Goal: Task Accomplishment & Management: Manage account settings

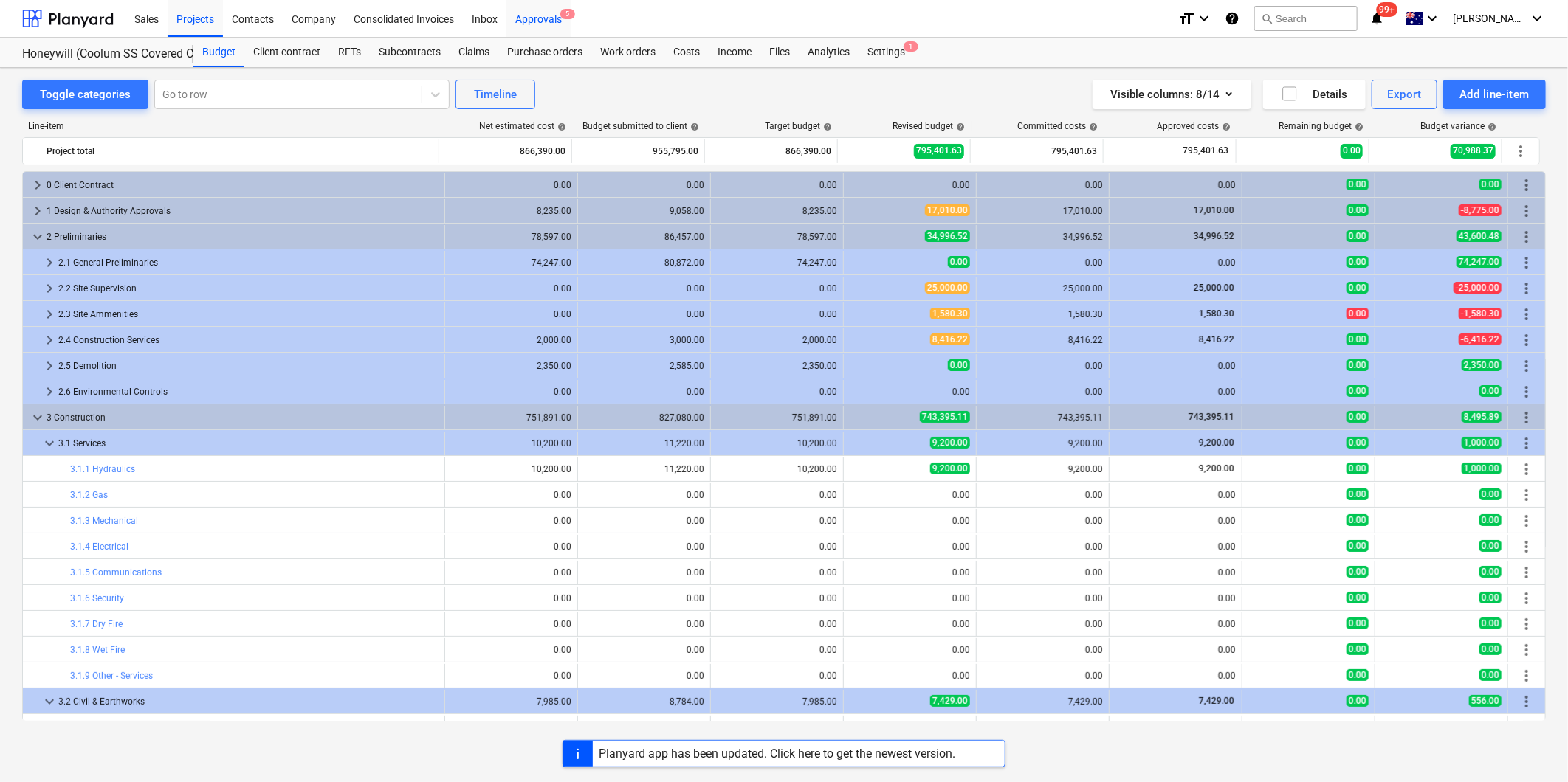
click at [528, 16] on div "Approvals 5" at bounding box center [539, 18] width 64 height 38
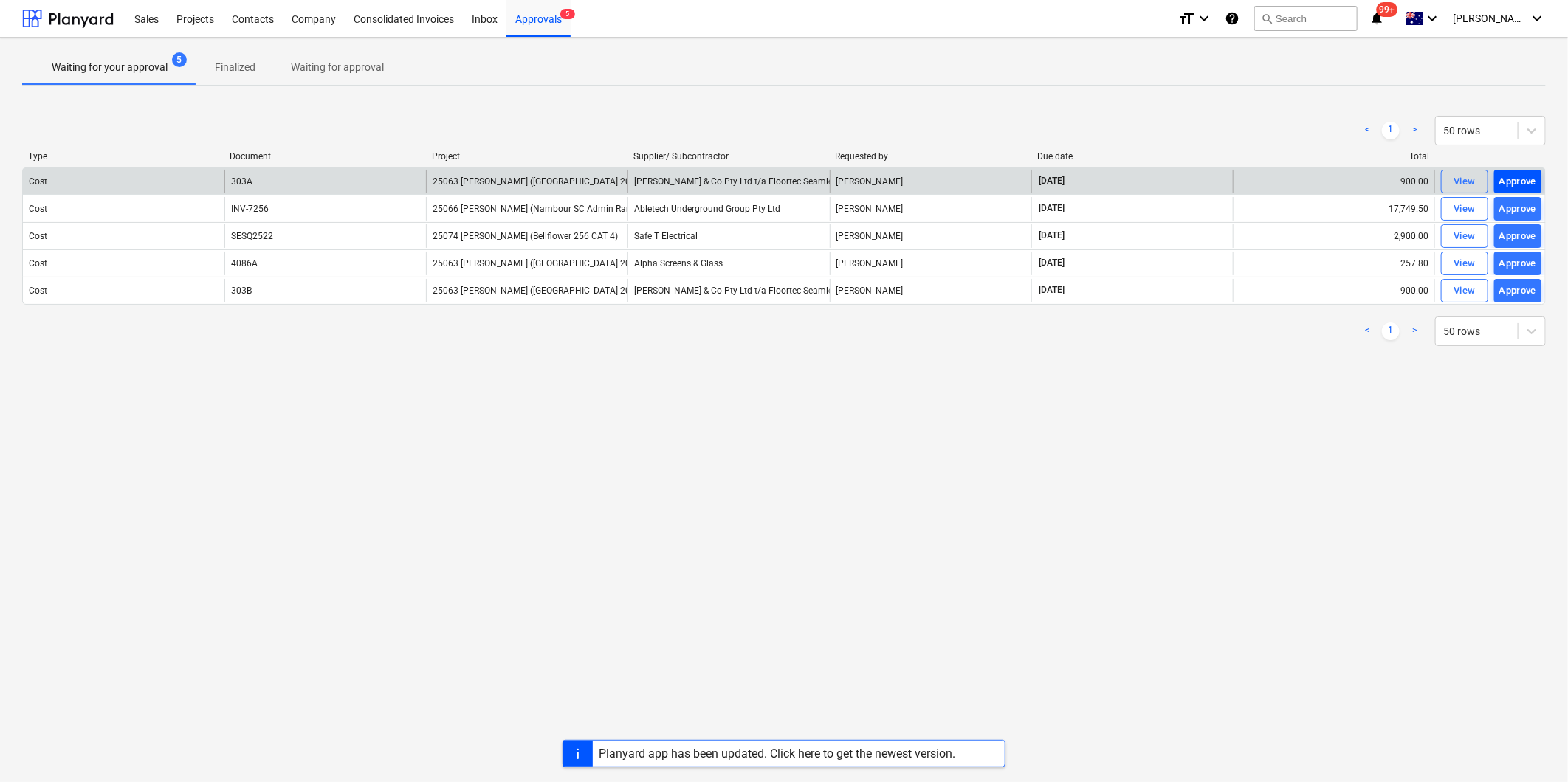
click at [1514, 180] on div "Approve" at bounding box center [1518, 182] width 38 height 17
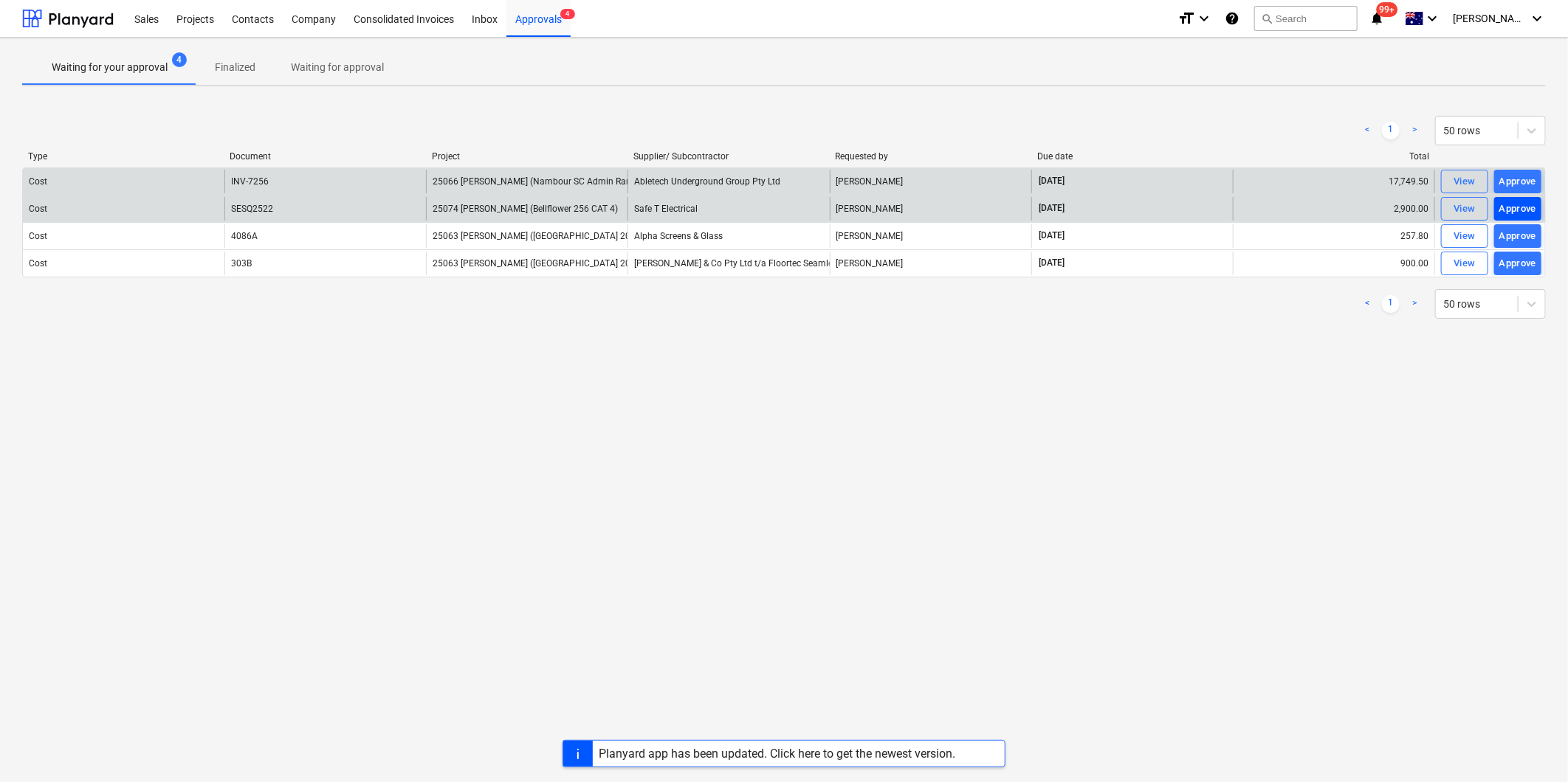
click at [1519, 207] on div "Approve" at bounding box center [1518, 209] width 38 height 17
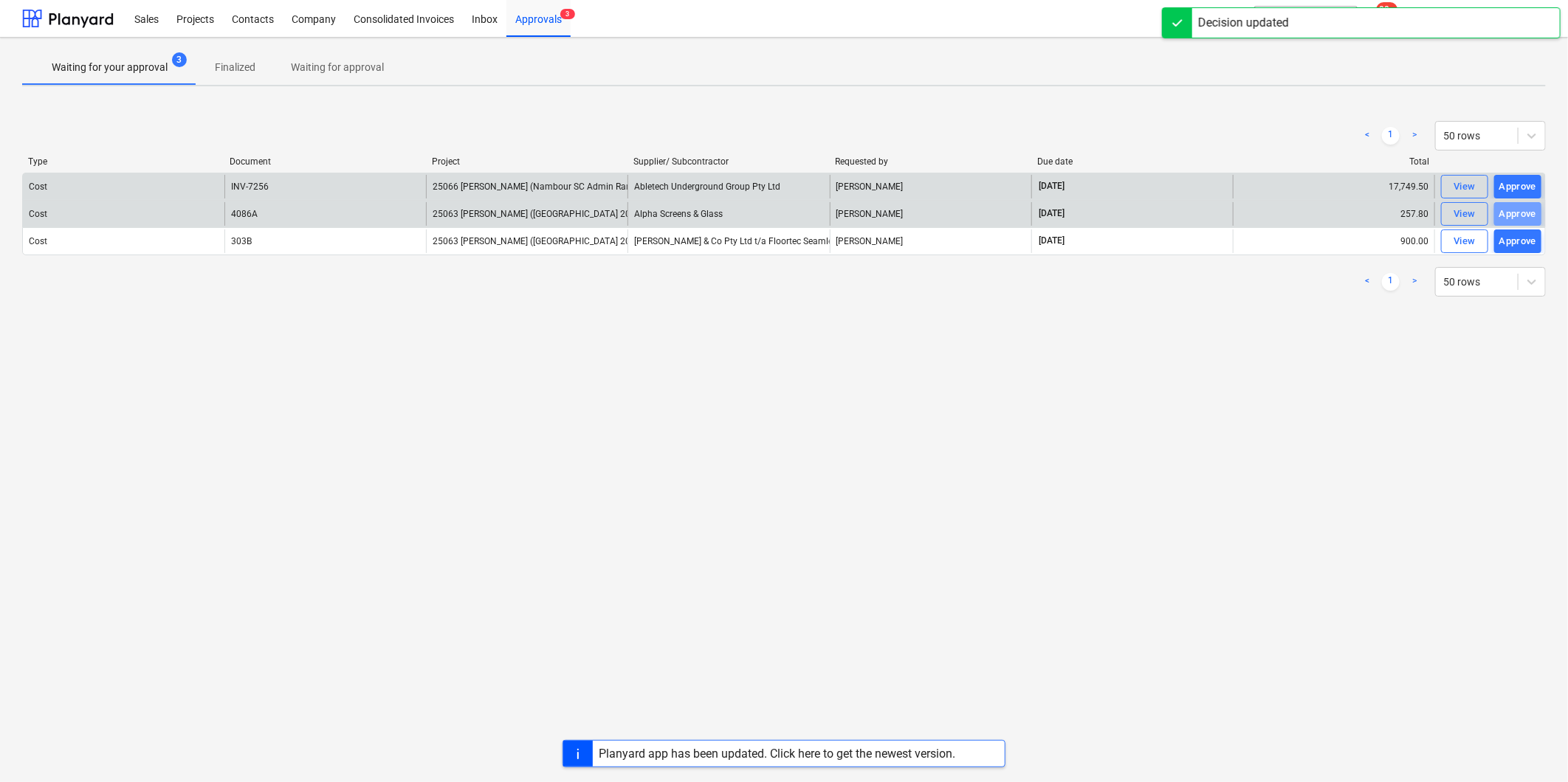
click at [1519, 207] on div "Approve" at bounding box center [1518, 214] width 38 height 17
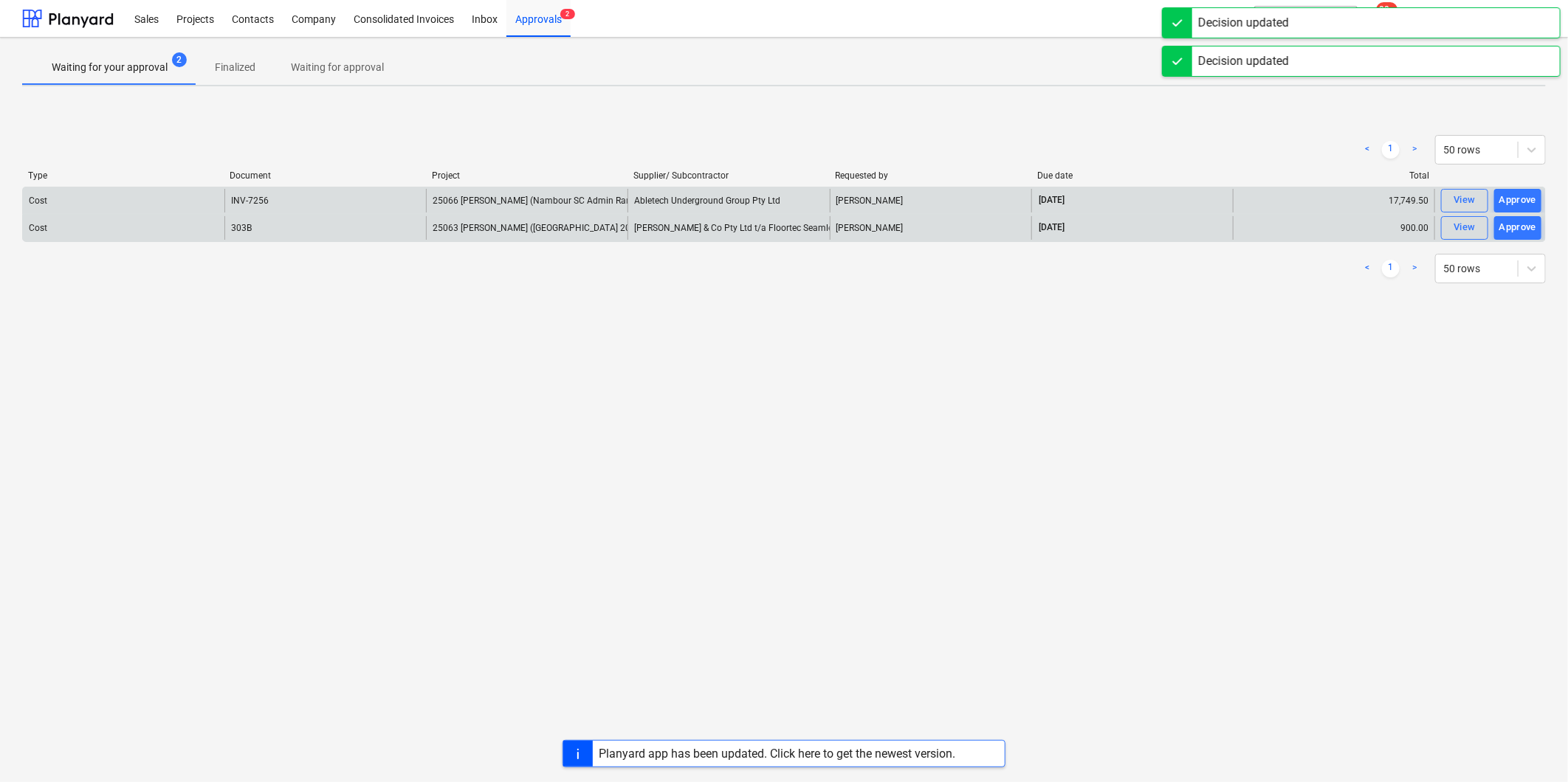
drag, startPoint x: 1519, startPoint y: 207, endPoint x: 1475, endPoint y: 382, distance: 180.4
click at [1468, 396] on div "Waiting for your approval 2 Finalized Waiting for approval < 1 > 50 rows Type D…" at bounding box center [784, 410] width 1568 height 745
click at [1536, 225] on div "Approve" at bounding box center [1518, 227] width 38 height 17
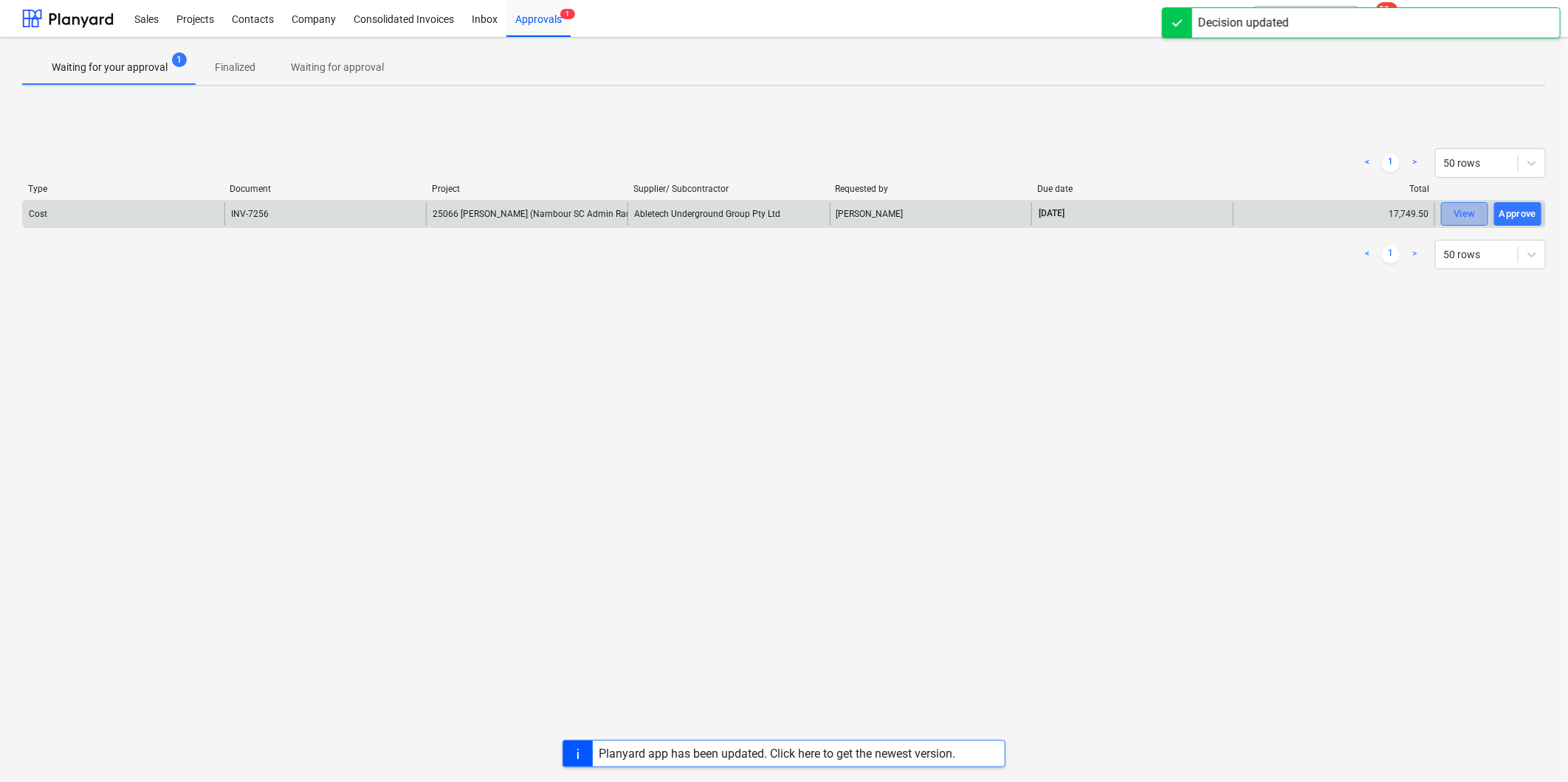
click at [1463, 215] on div "View" at bounding box center [1464, 214] width 22 height 17
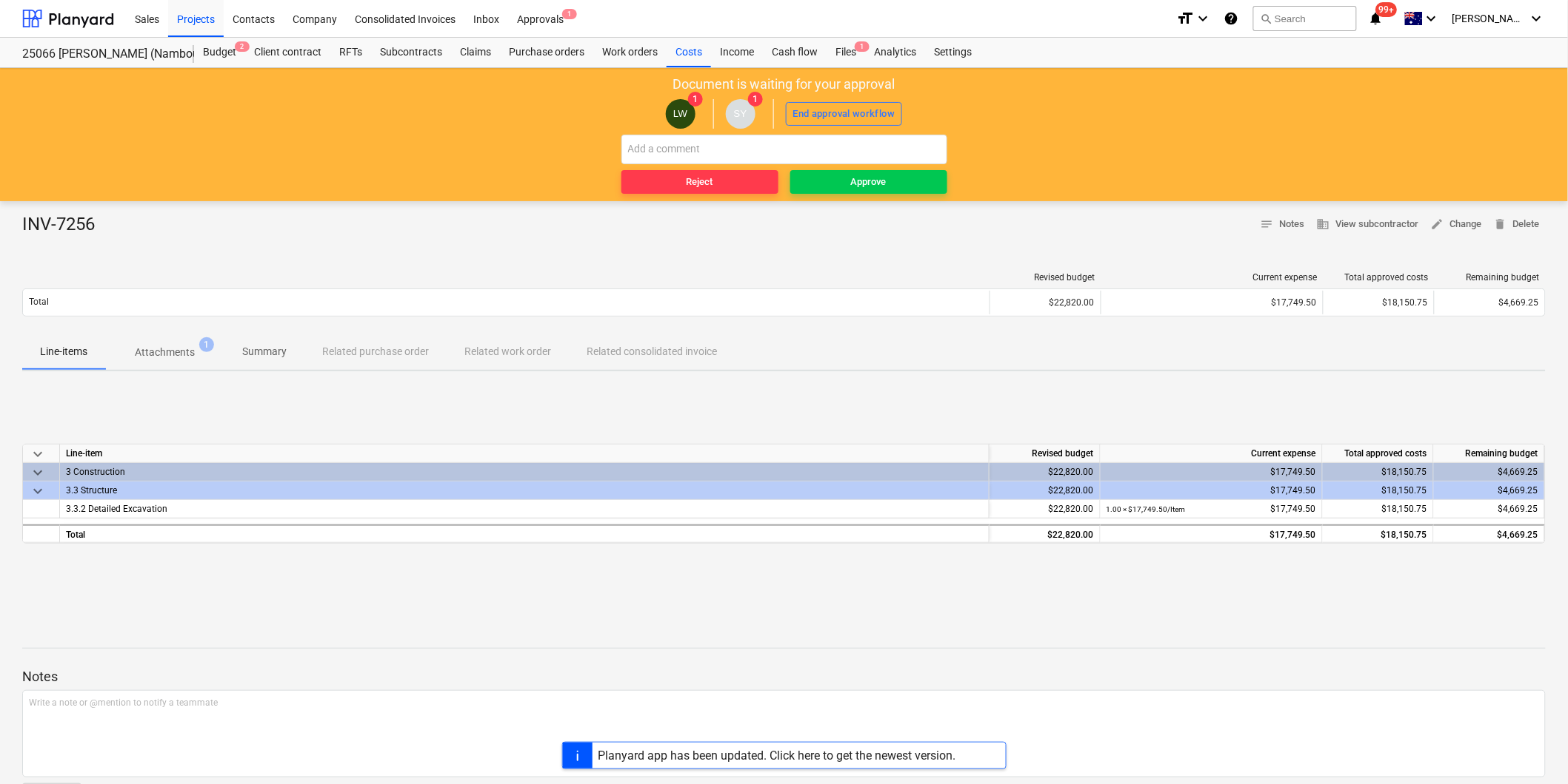
click at [172, 349] on p "Attachments" at bounding box center [164, 353] width 60 height 15
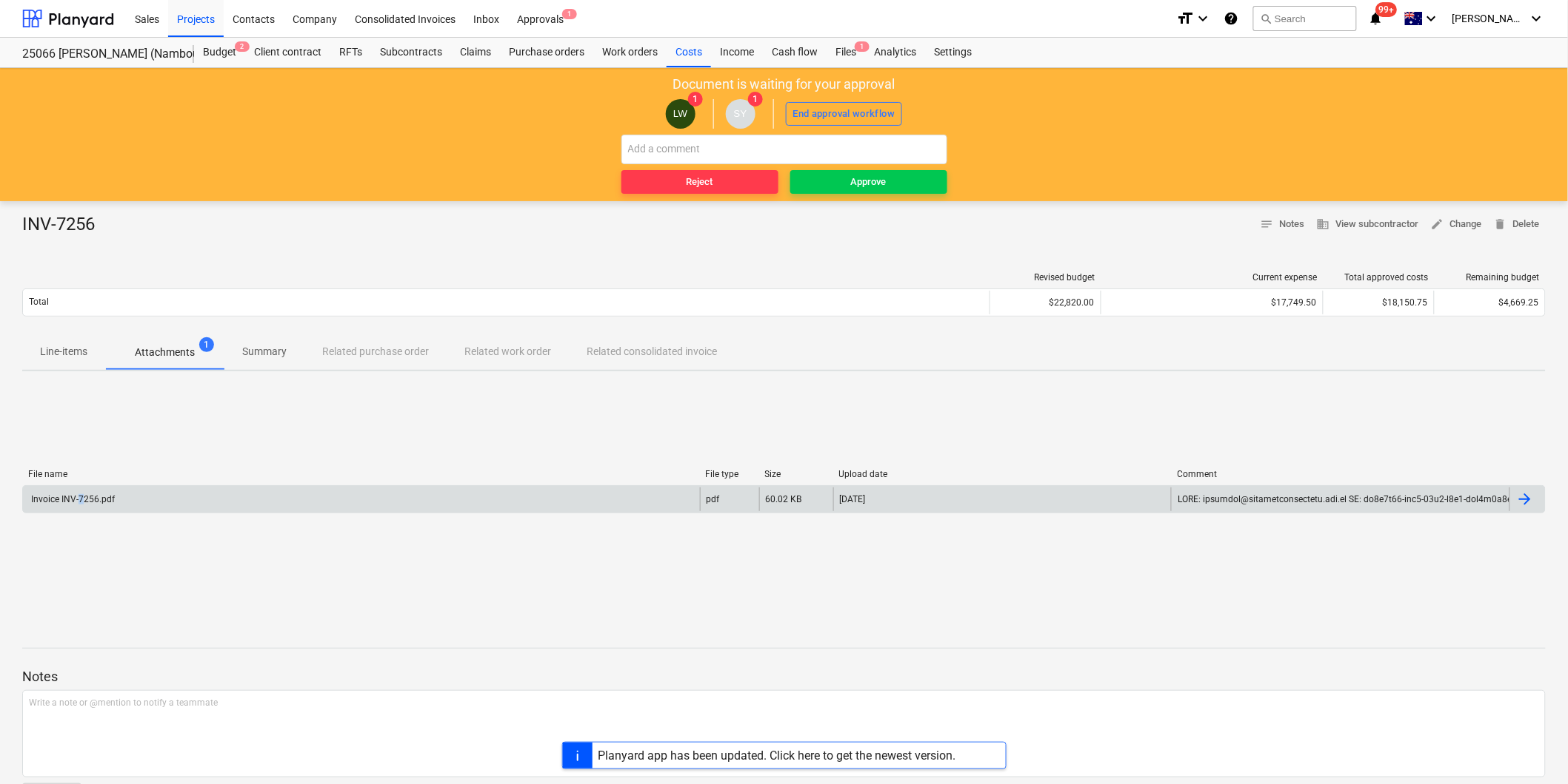
click at [80, 497] on div "Invoice INV-7256.pdf" at bounding box center [72, 499] width 86 height 10
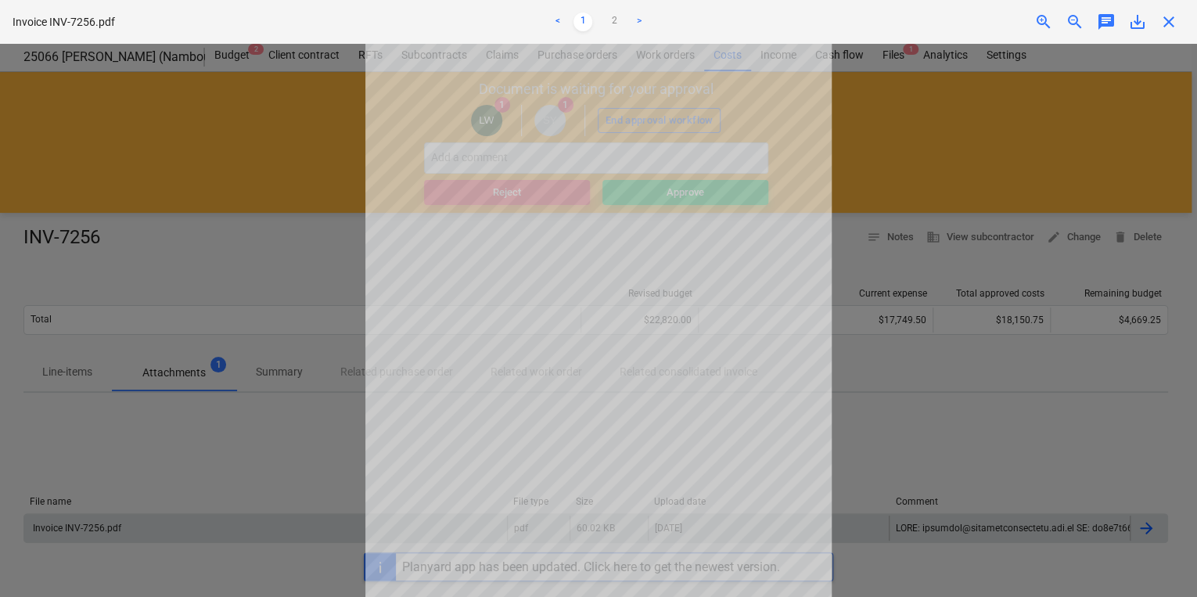
scroll to position [108, 0]
click at [639, 20] on link ">" at bounding box center [639, 22] width 19 height 19
click at [1171, 24] on span "close" at bounding box center [1169, 22] width 19 height 19
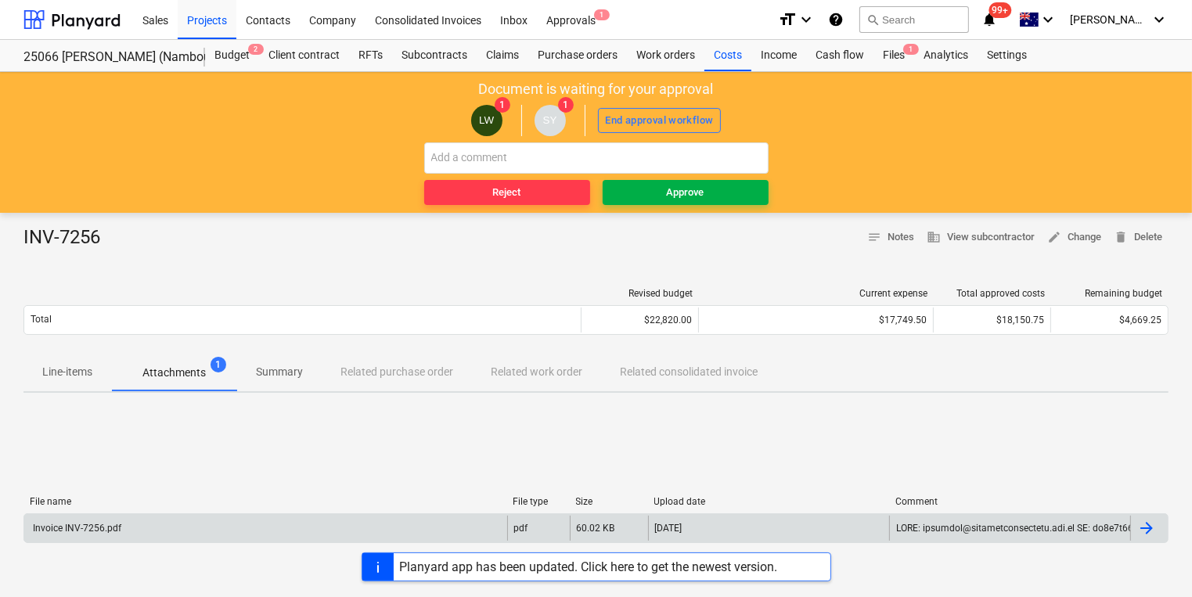
click at [692, 191] on div "Approve" at bounding box center [686, 193] width 38 height 18
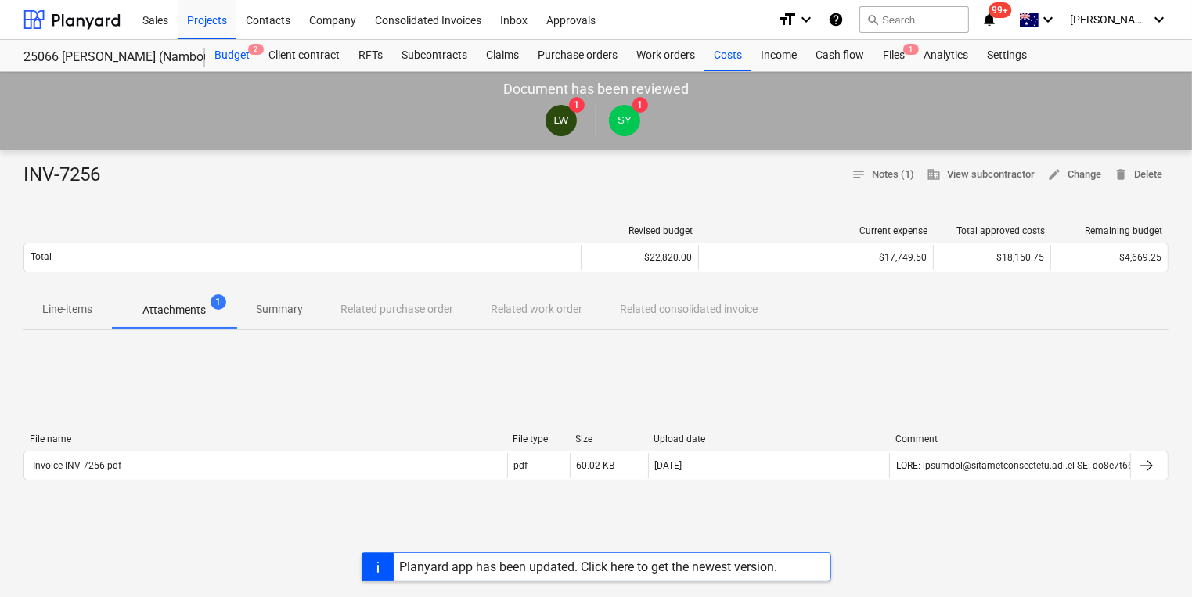
drag, startPoint x: 228, startPoint y: 52, endPoint x: 242, endPoint y: 53, distance: 14.1
click at [228, 52] on div "Budget 2" at bounding box center [232, 55] width 54 height 31
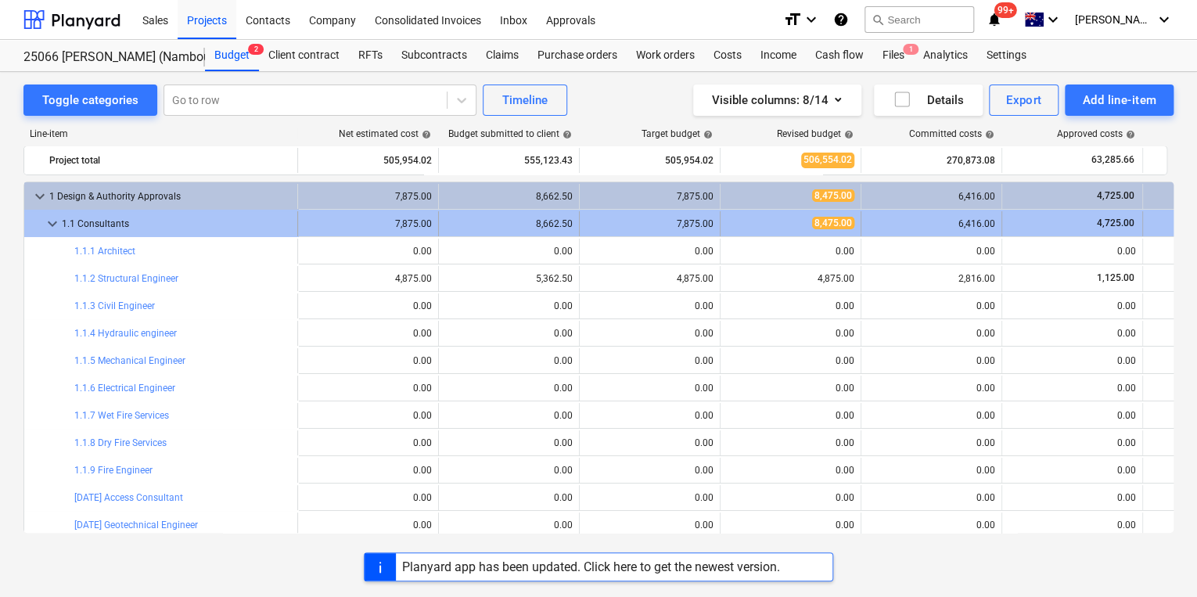
click at [49, 223] on span "keyboard_arrow_down" at bounding box center [52, 223] width 19 height 19
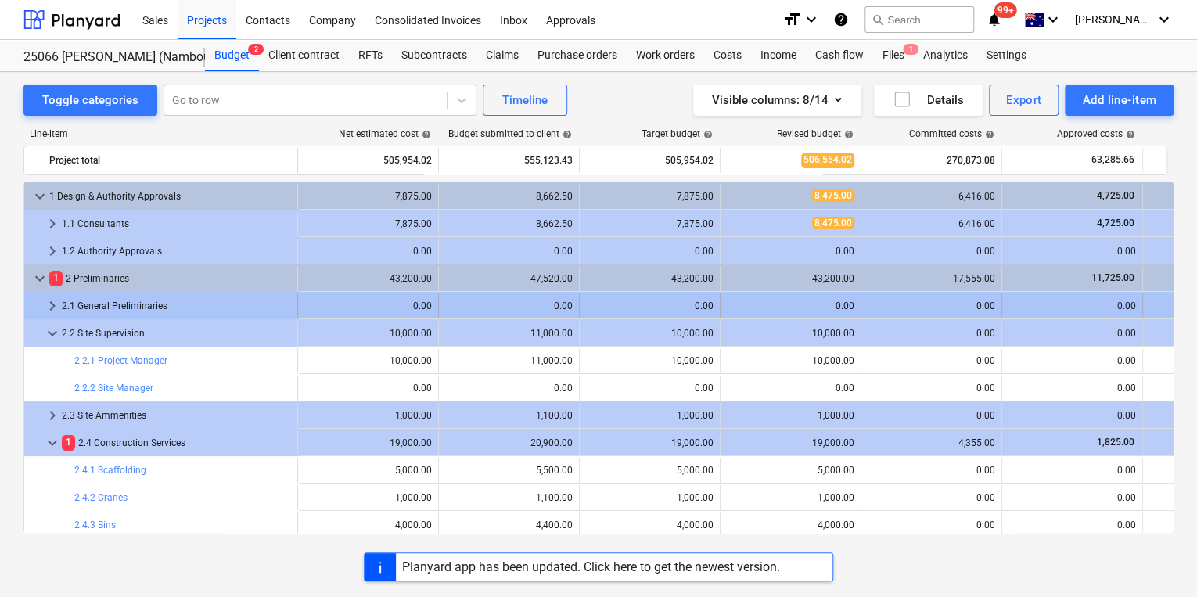
click at [52, 306] on span "keyboard_arrow_right" at bounding box center [52, 306] width 19 height 19
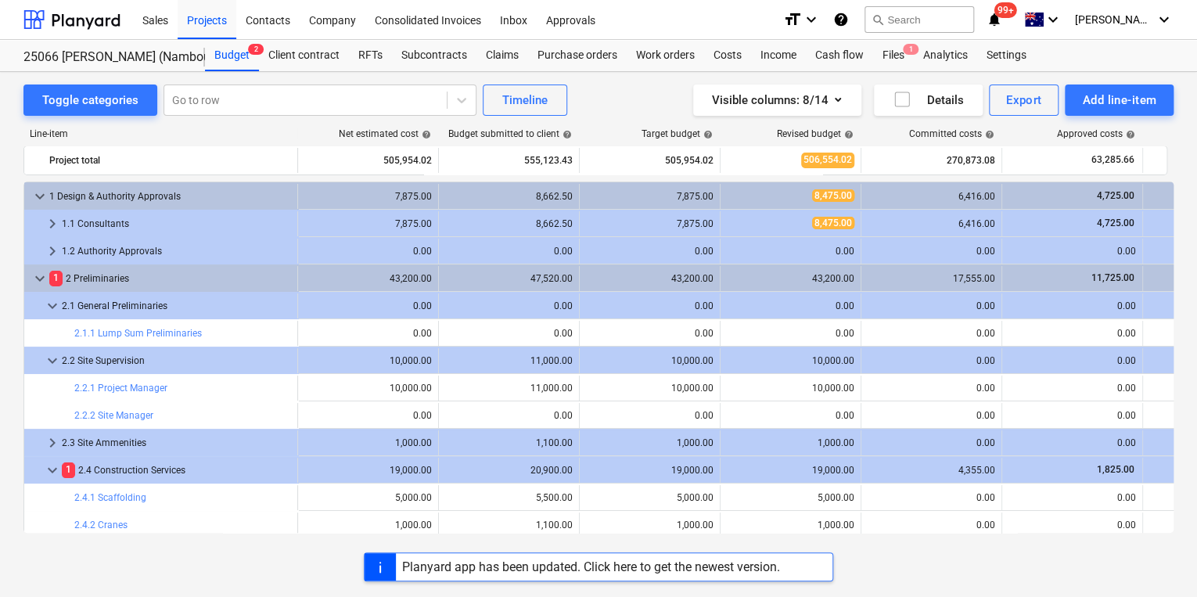
click at [52, 306] on span "keyboard_arrow_down" at bounding box center [52, 306] width 19 height 19
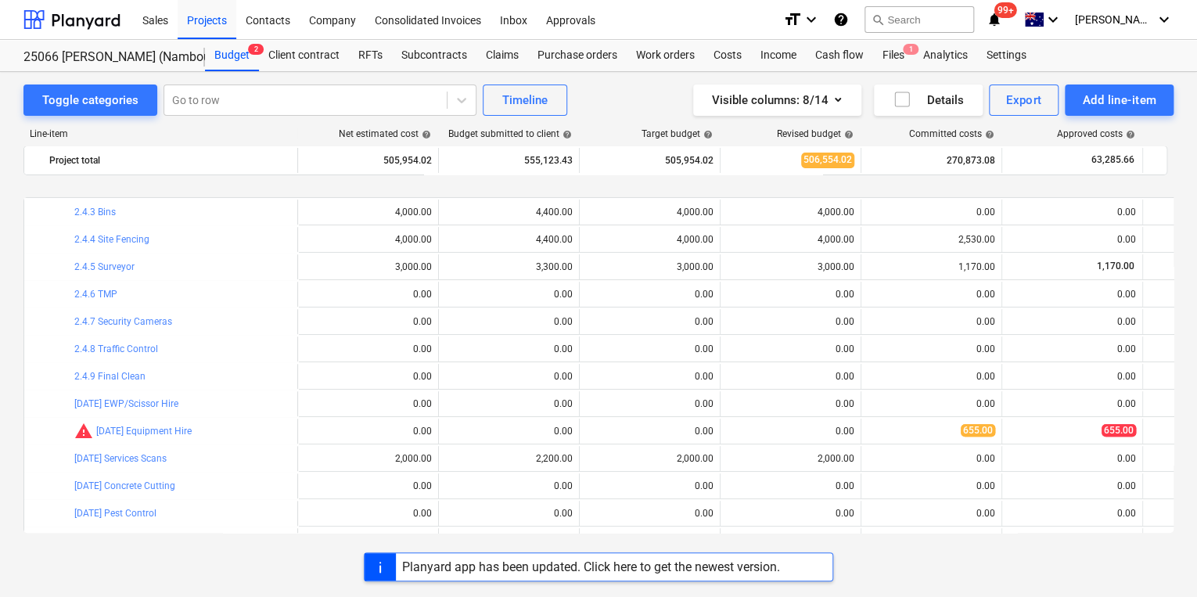
scroll to position [376, 0]
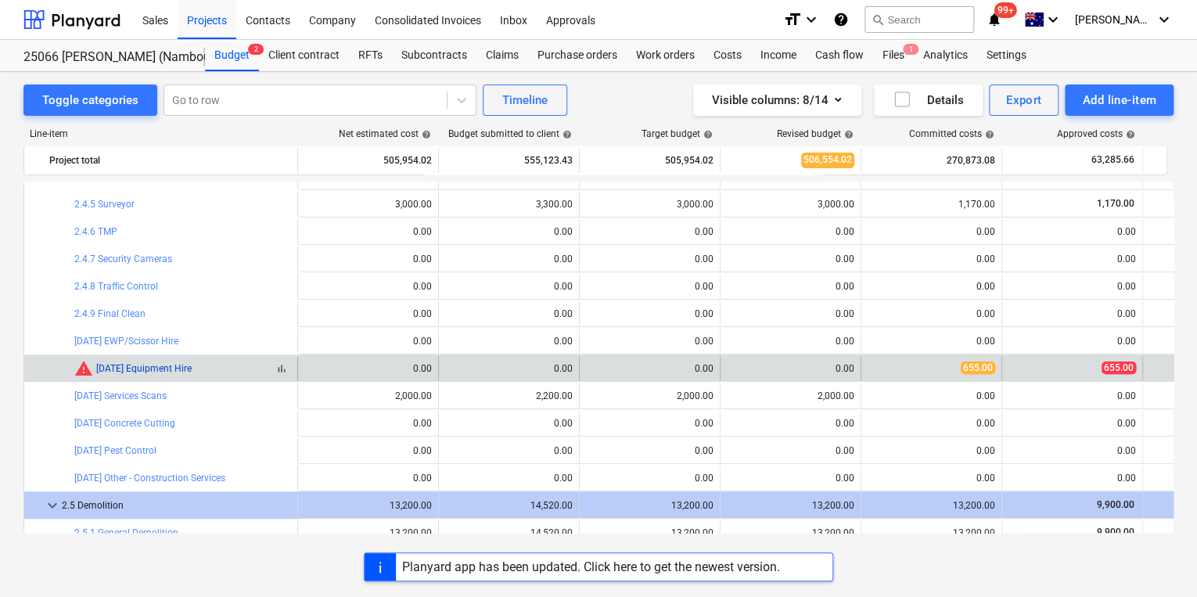
click at [161, 370] on link "[DATE] Equipment Hire" at bounding box center [143, 368] width 95 height 11
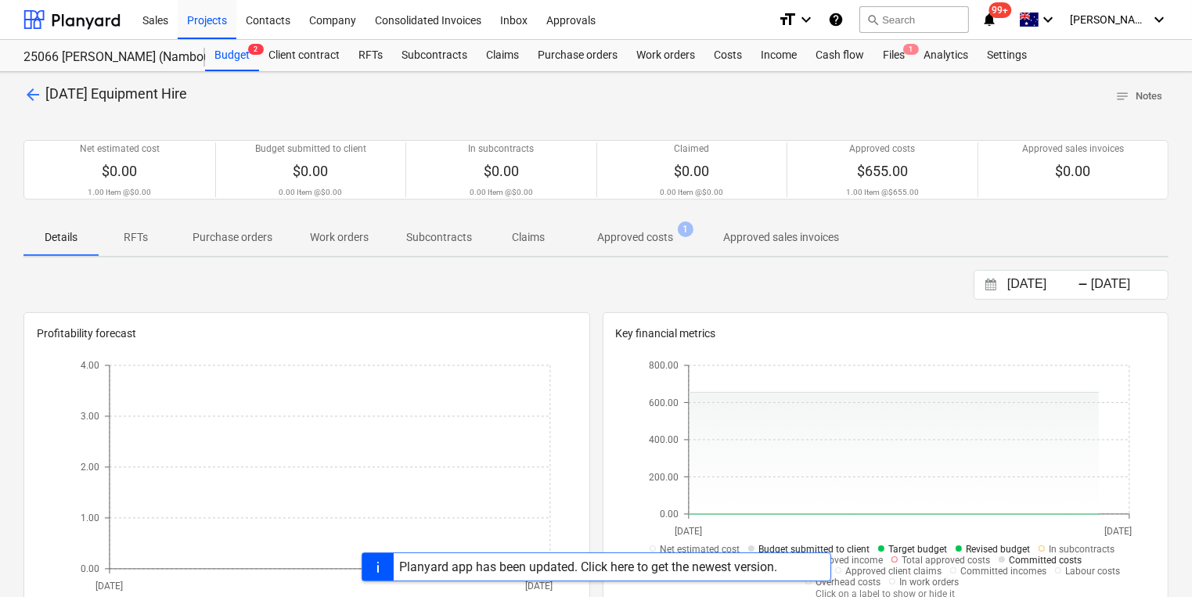
click at [642, 240] on p "Approved costs" at bounding box center [635, 237] width 76 height 16
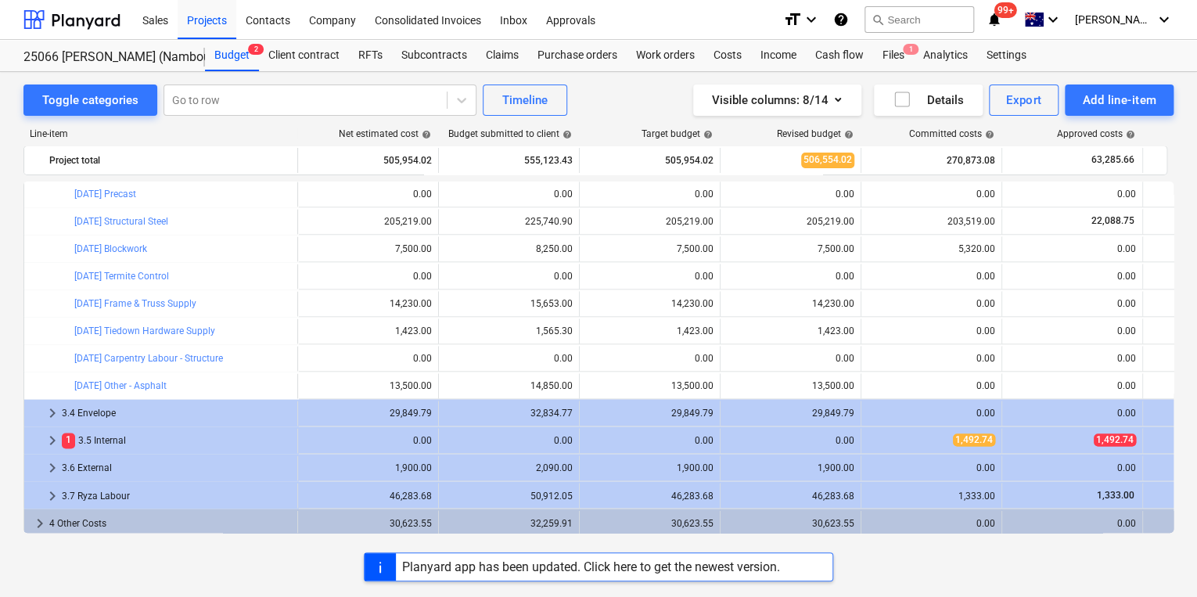
scroll to position [1182, 0]
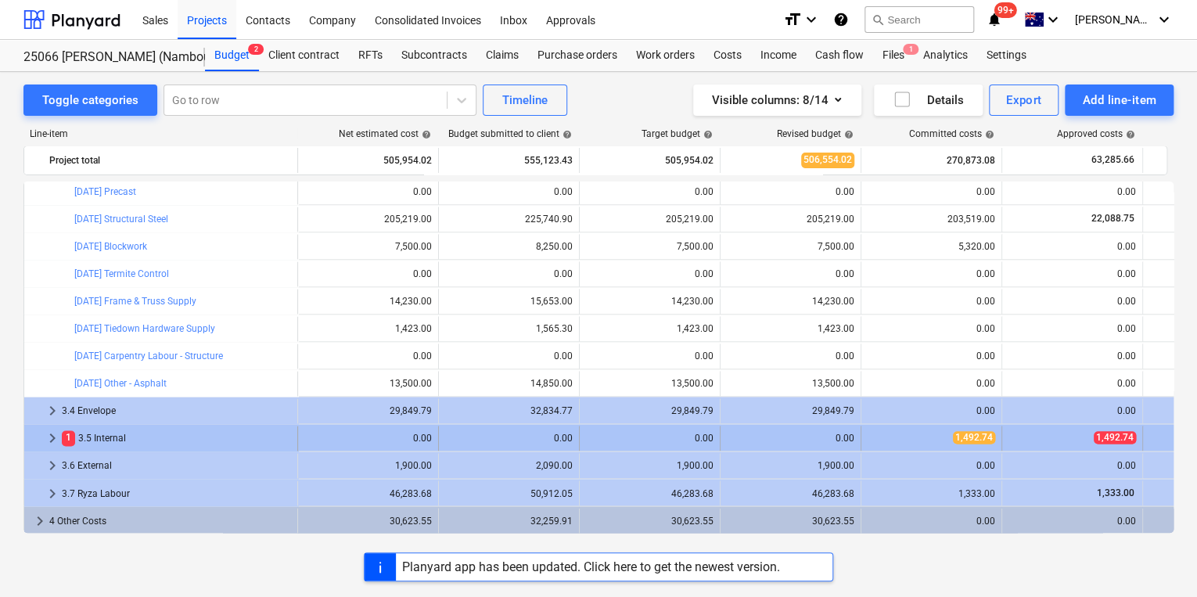
click at [52, 444] on span "keyboard_arrow_right" at bounding box center [52, 438] width 19 height 19
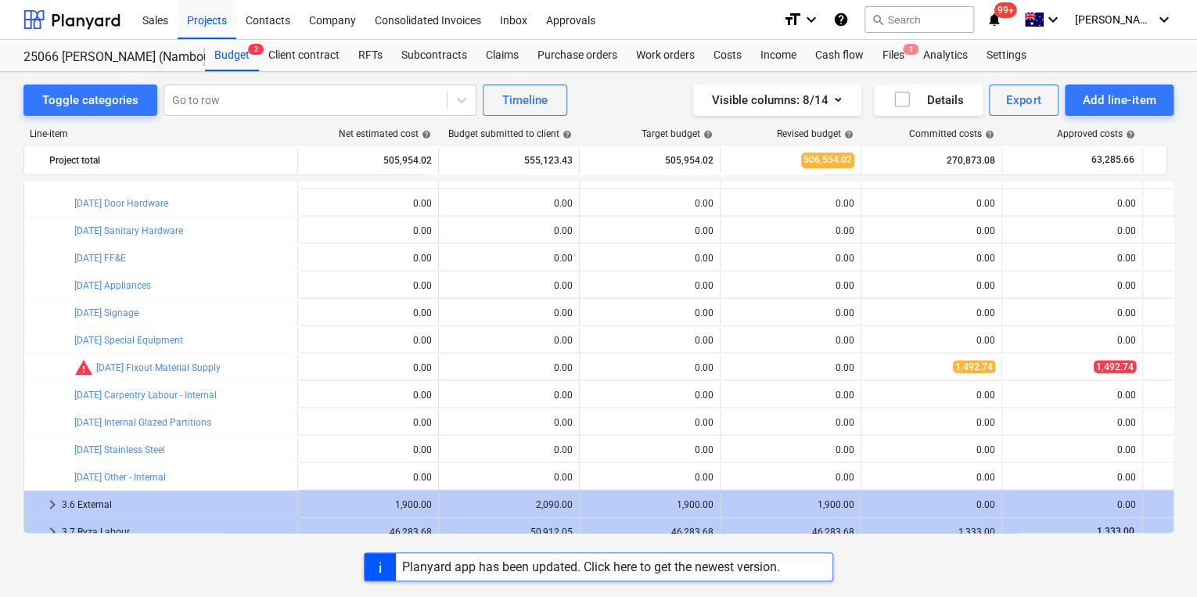
scroll to position [1785, 0]
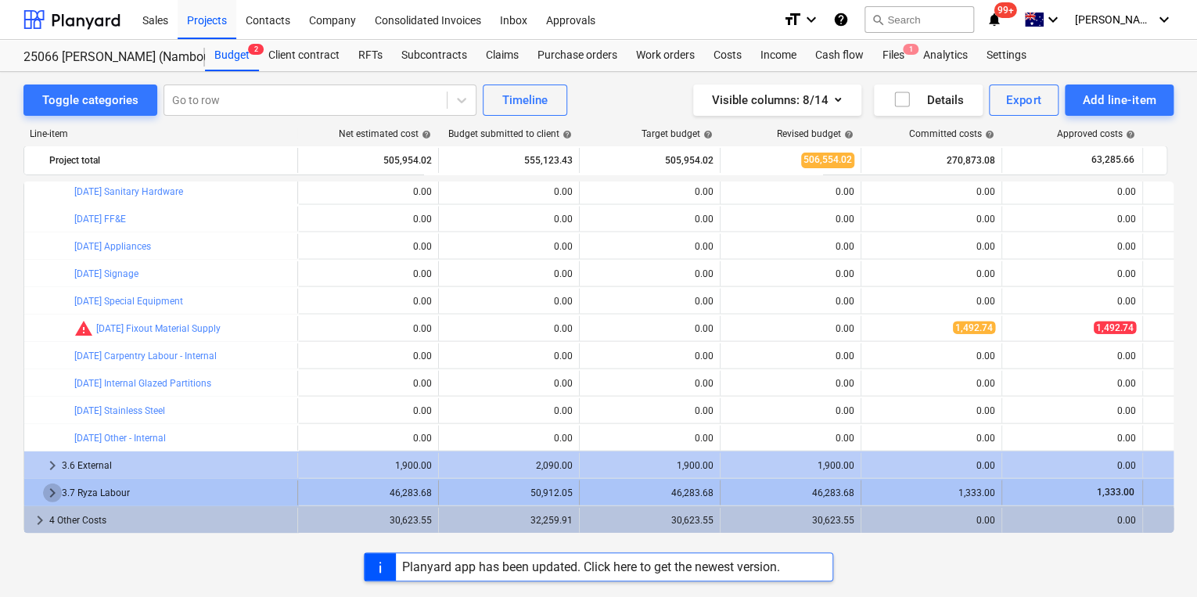
click at [49, 490] on span "keyboard_arrow_right" at bounding box center [52, 493] width 19 height 19
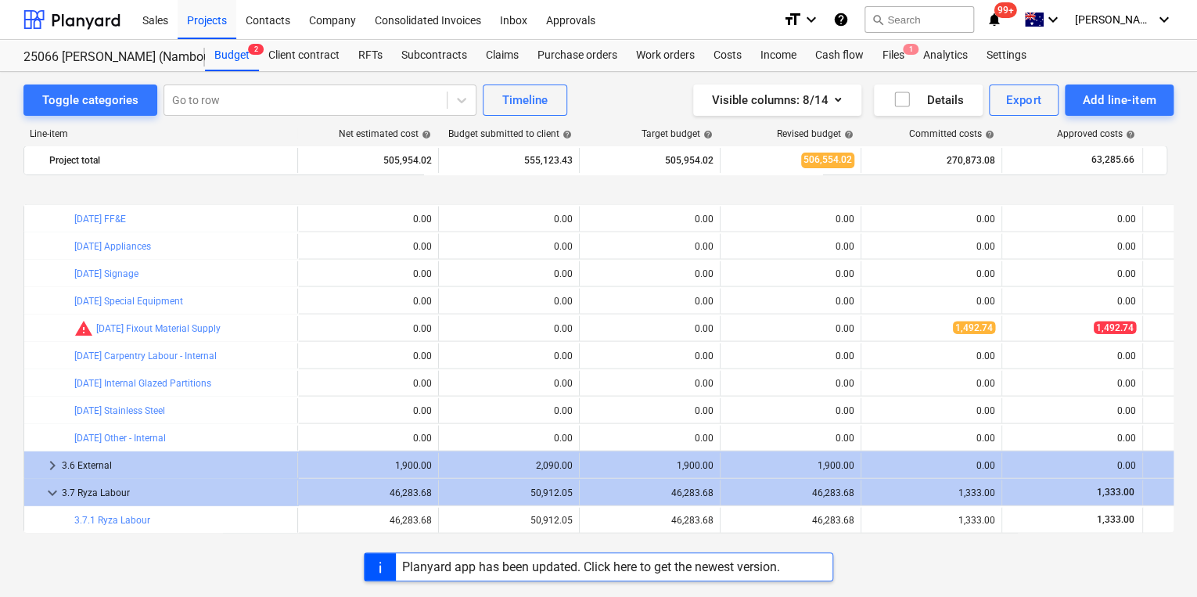
scroll to position [1840, 0]
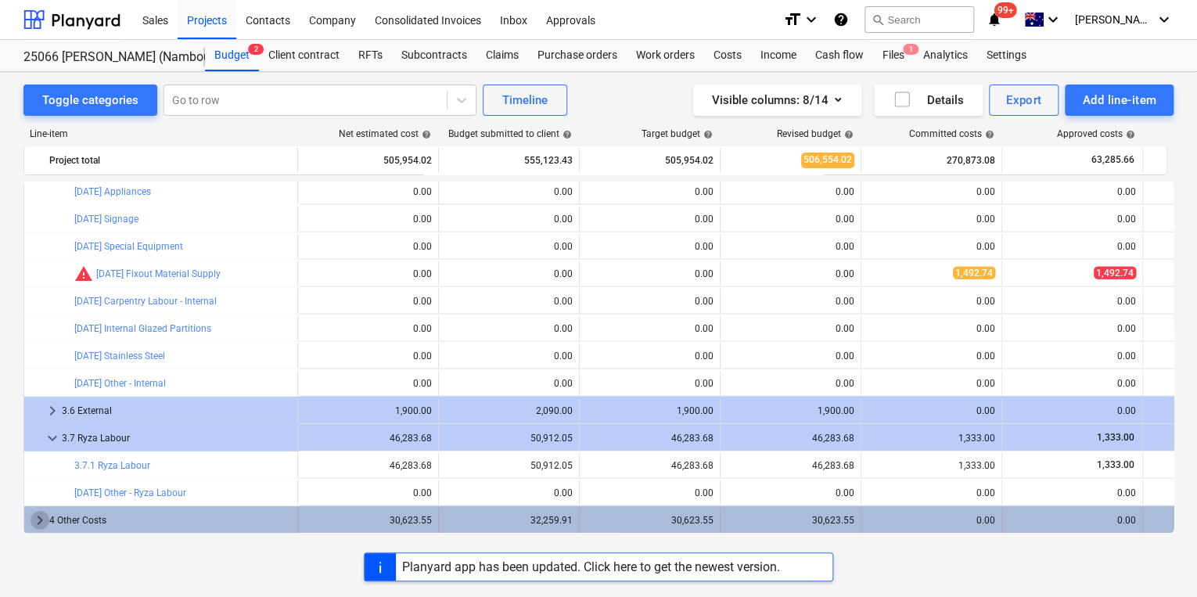
click at [33, 521] on span "keyboard_arrow_right" at bounding box center [40, 520] width 19 height 19
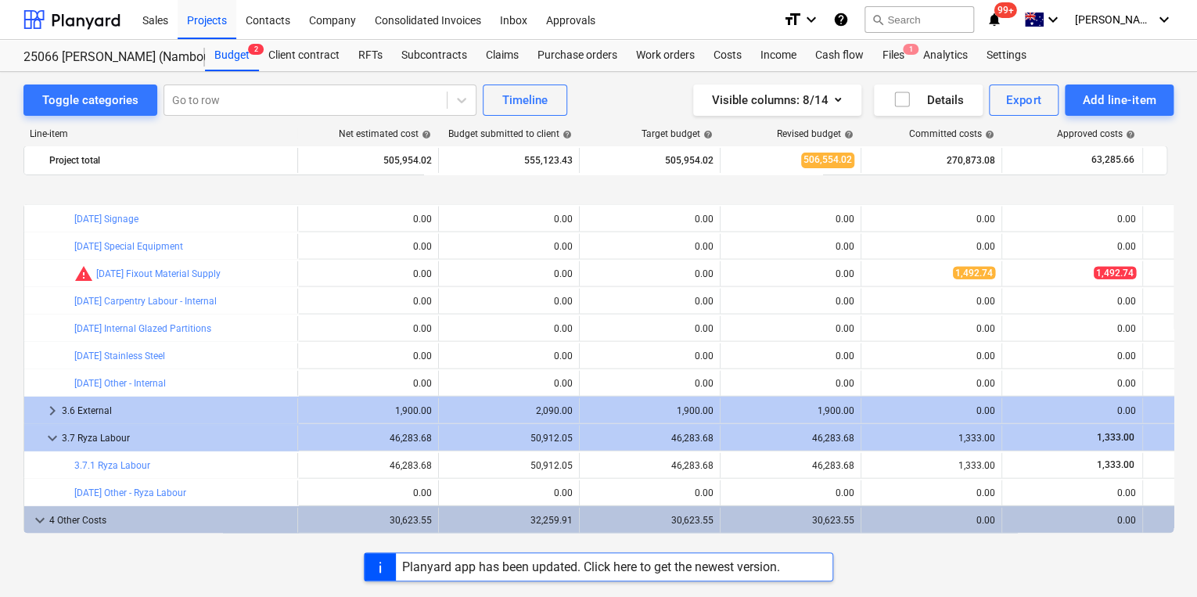
scroll to position [1949, 0]
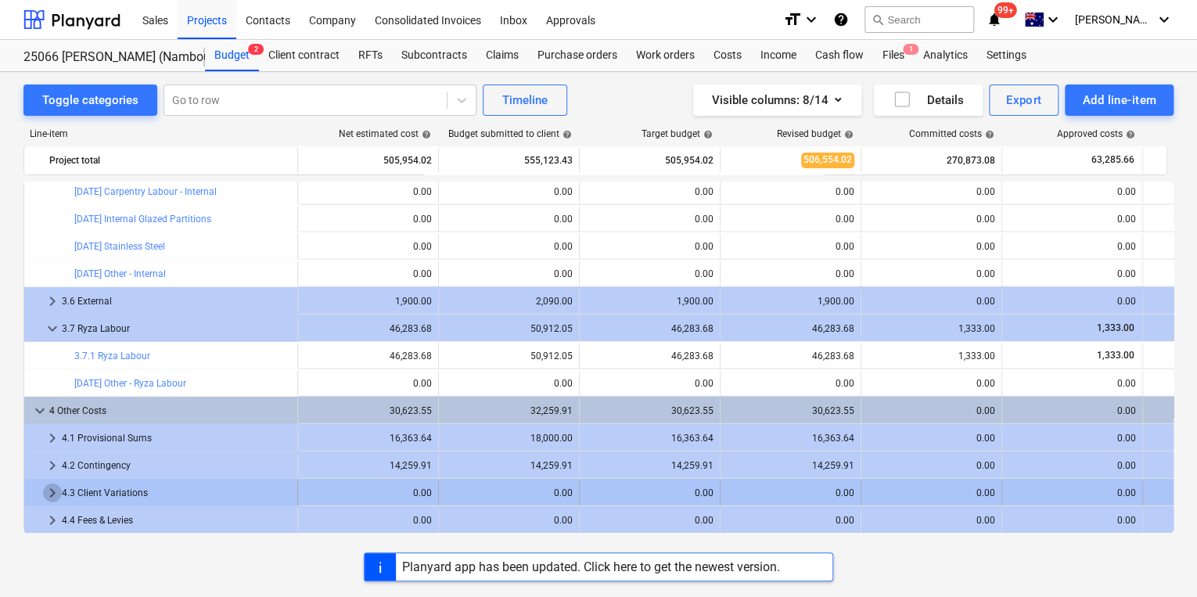
click at [57, 493] on span "keyboard_arrow_right" at bounding box center [52, 493] width 19 height 19
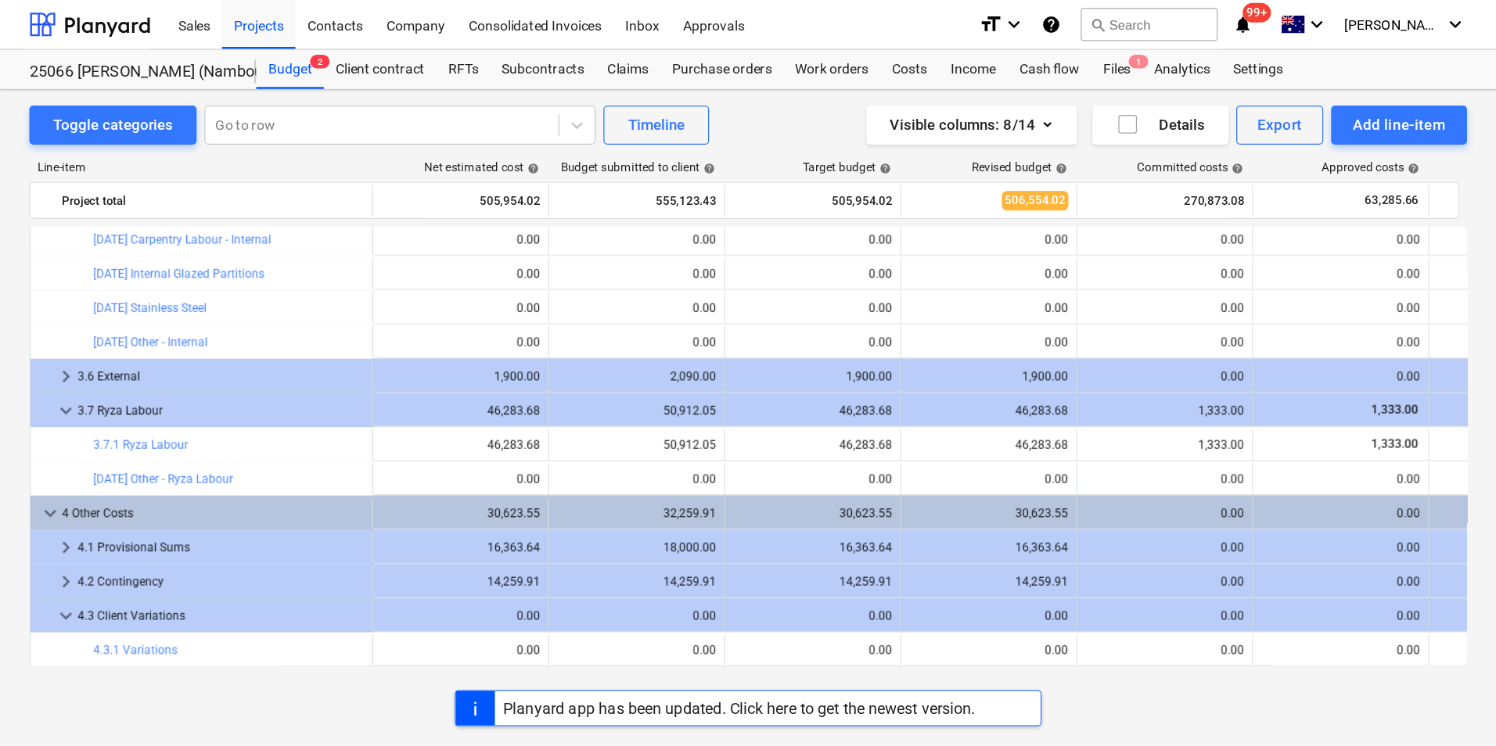
scroll to position [1977, 0]
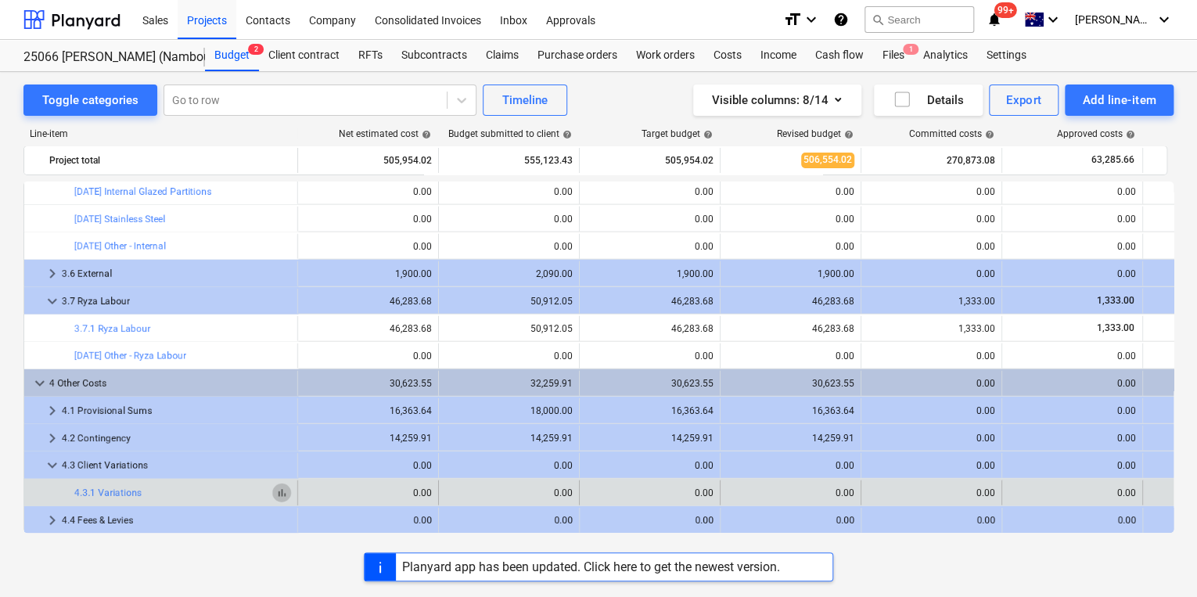
click at [280, 492] on span "bar_chart" at bounding box center [281, 493] width 13 height 13
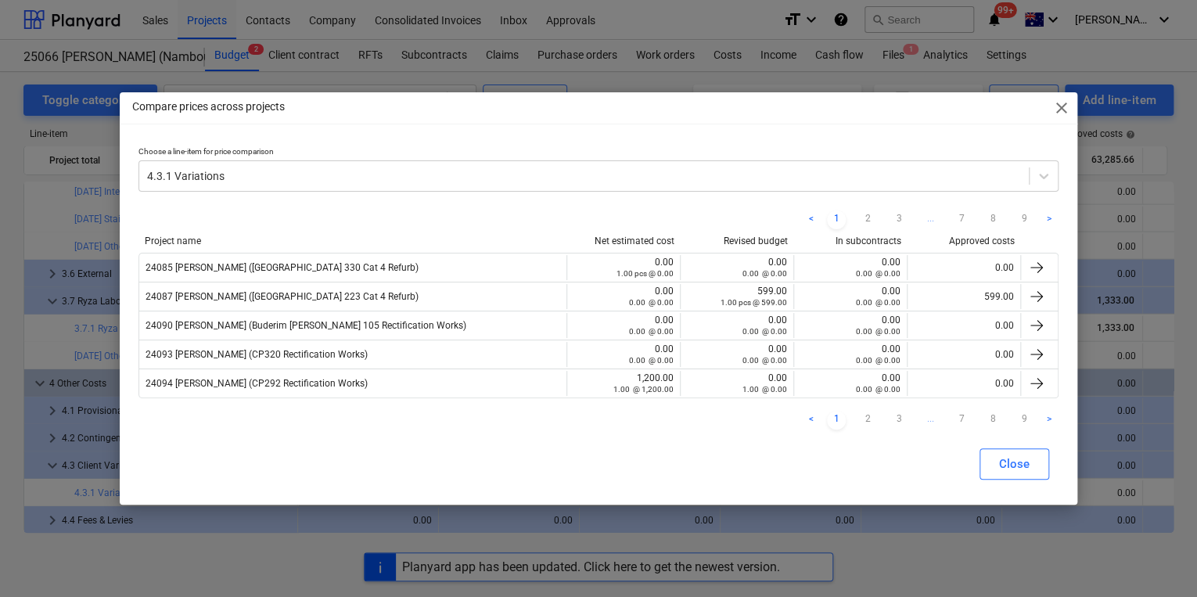
click at [1064, 110] on span "close" at bounding box center [1061, 108] width 19 height 19
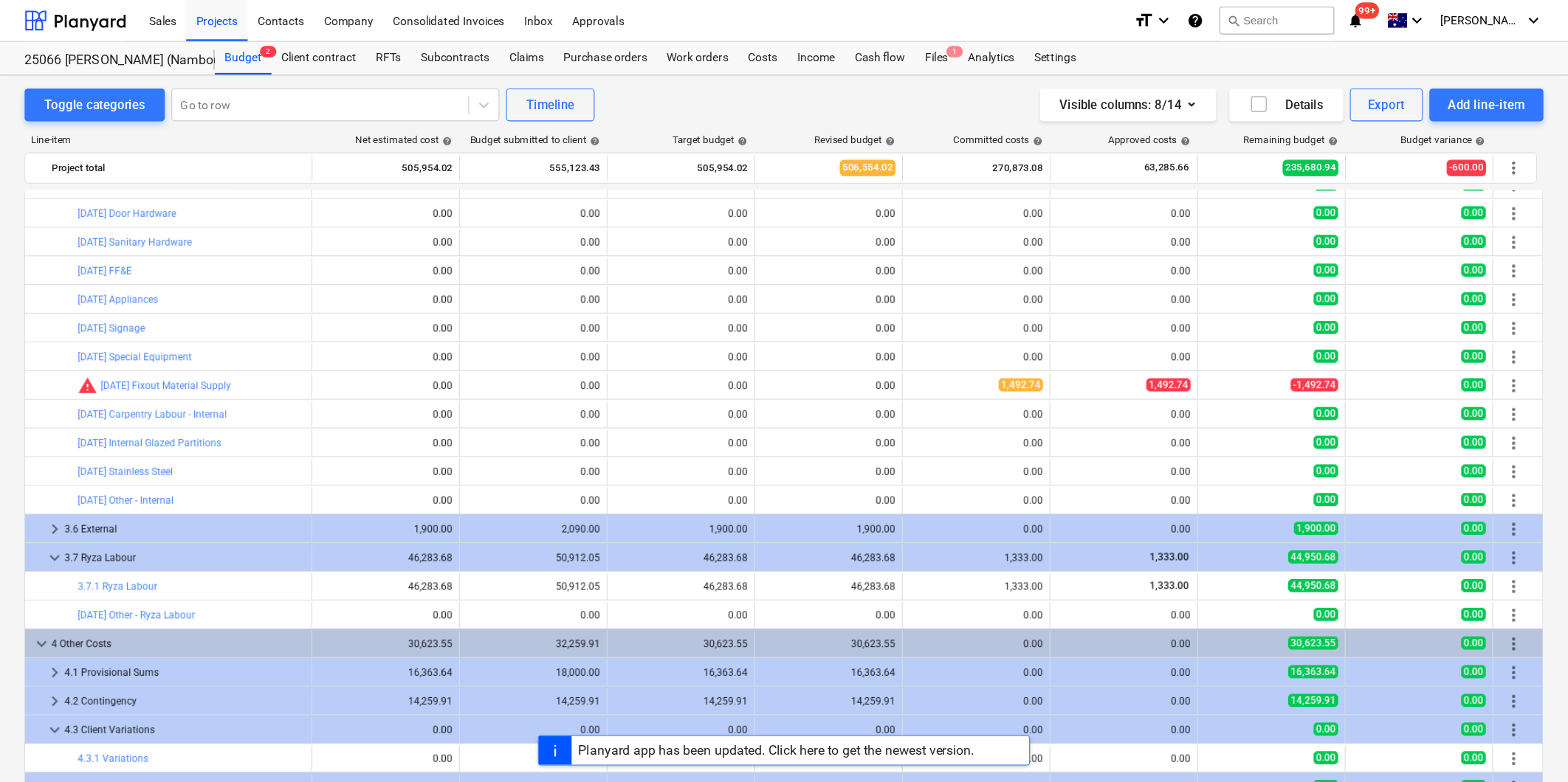
scroll to position [1646, 0]
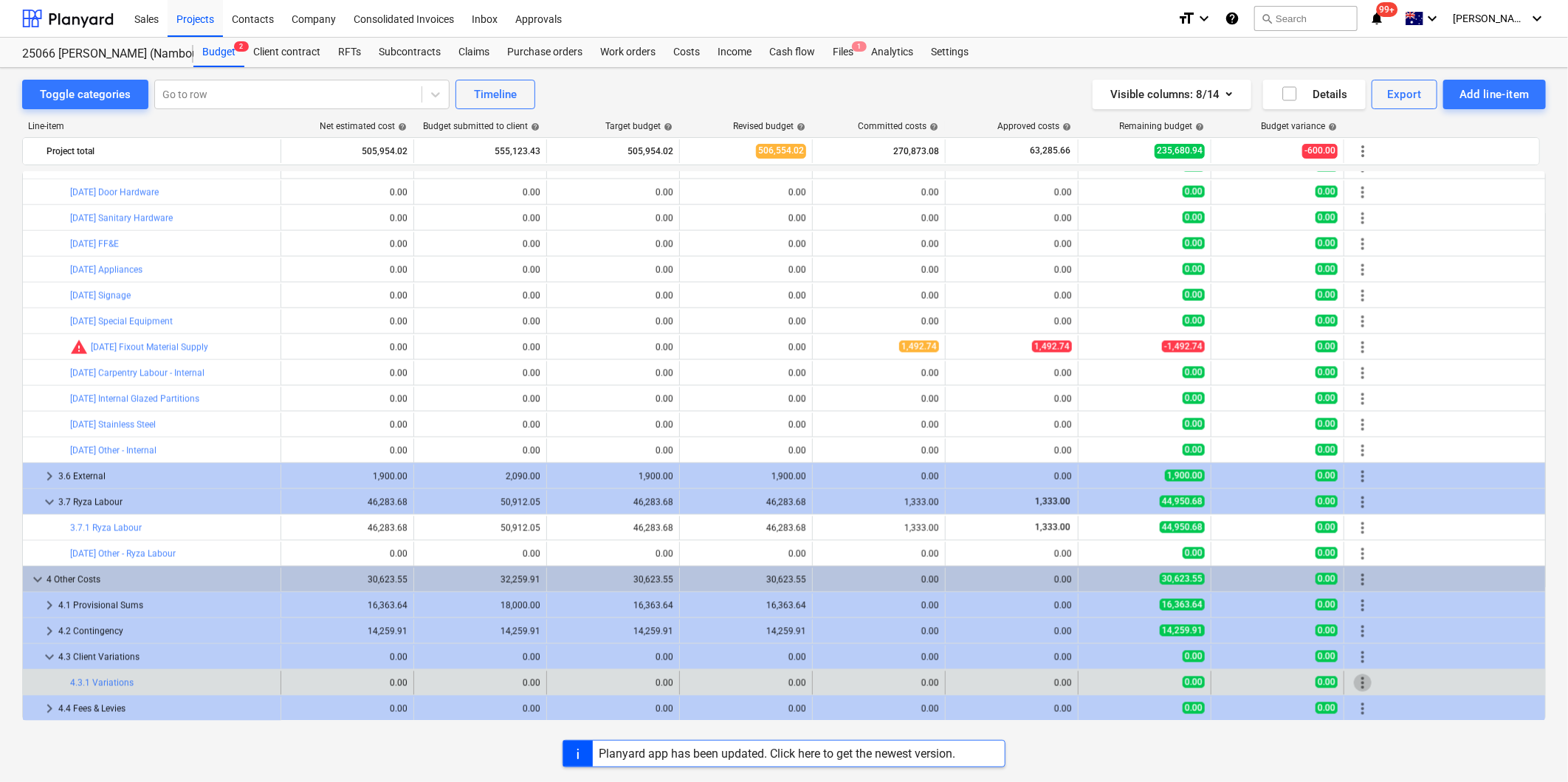
click at [1367, 685] on span "more_vert" at bounding box center [1362, 683] width 18 height 18
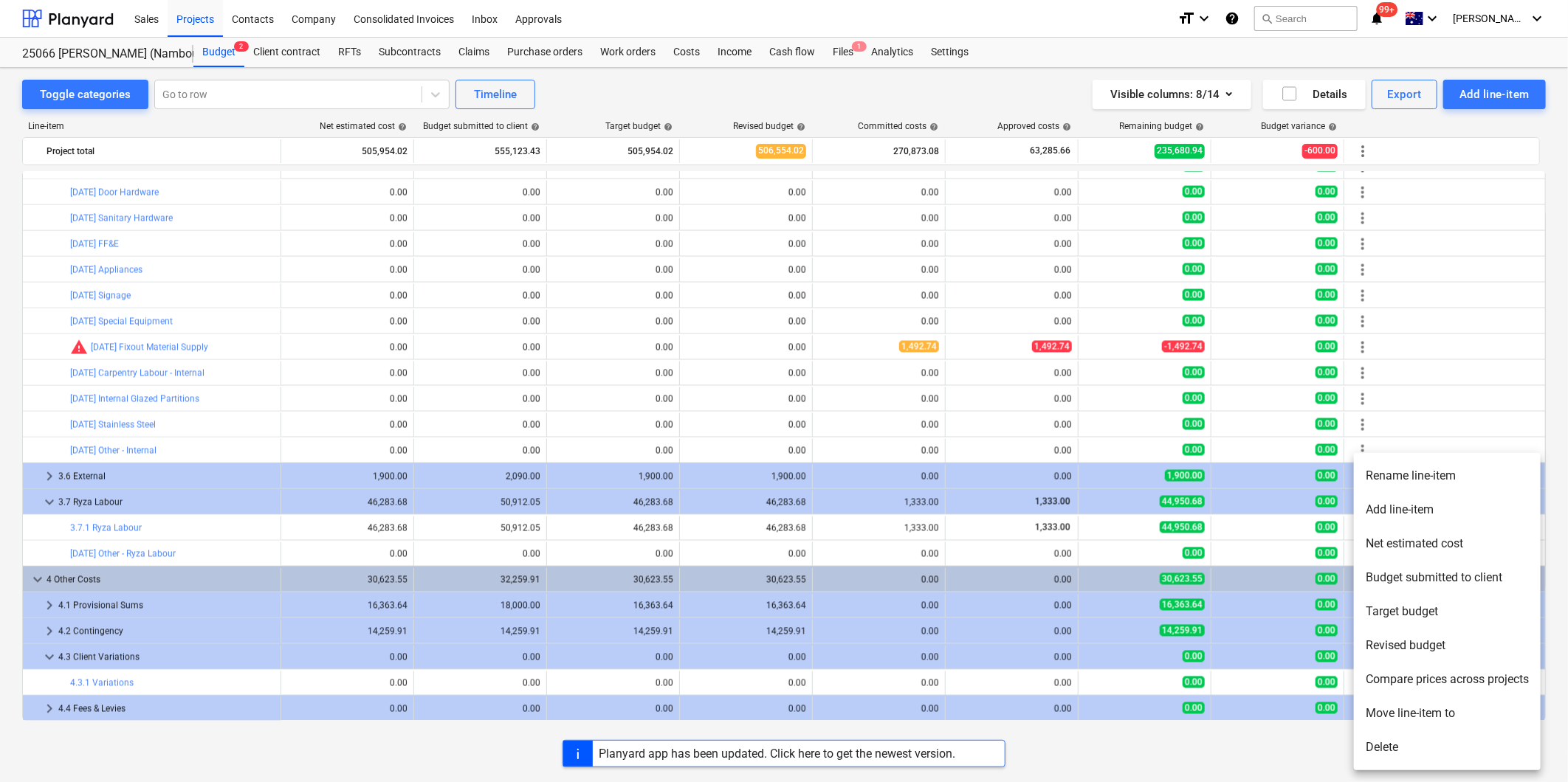
click at [1451, 478] on li "Rename line-item" at bounding box center [1447, 476] width 187 height 34
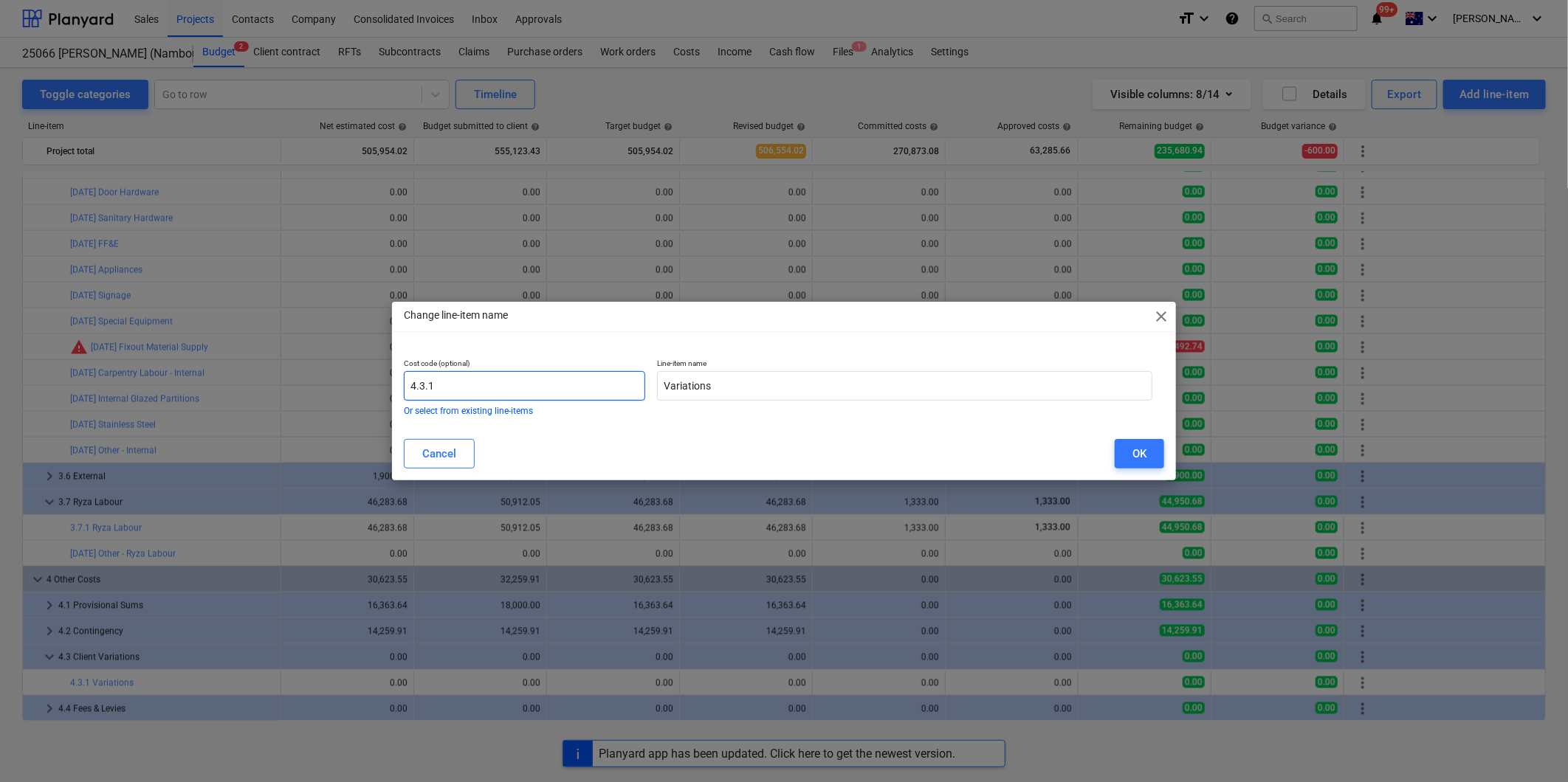
drag, startPoint x: 458, startPoint y: 378, endPoint x: 272, endPoint y: 389, distance: 186.3
click at [276, 389] on div "Change line-item name close Cost code (optional) 4.3.1 Or select from existing …" at bounding box center [784, 391] width 1568 height 782
drag, startPoint x: 555, startPoint y: 380, endPoint x: 175, endPoint y: 362, distance: 380.4
click at [175, 362] on div "Change line-item name close Cost code (optional) V01 - Ramp 2 Roof Change Or se…" at bounding box center [784, 391] width 1568 height 782
type input "V01 - Ramp 2 Roof Change"
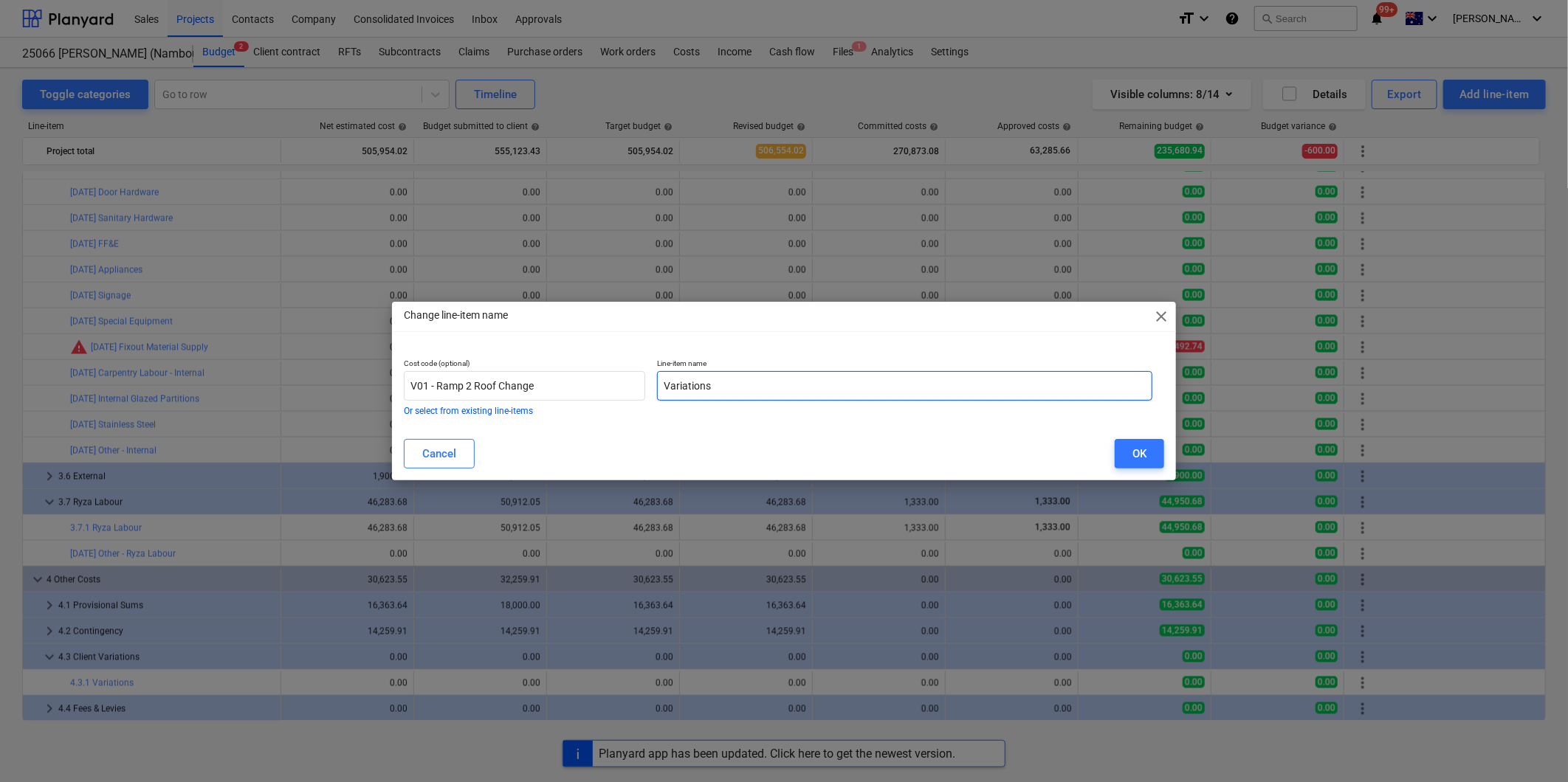
click at [711, 389] on input "Variations" at bounding box center [904, 386] width 495 height 29
drag, startPoint x: 726, startPoint y: 387, endPoint x: 489, endPoint y: 373, distance: 237.4
click at [494, 376] on div "Cost code (optional) V01 - Ramp 2 Roof Change Or select from existing line-item…" at bounding box center [778, 387] width 760 height 69
paste input "01 - Ramp 2 Roof Change"
type input "V01 - Ramp 2 Roof Change"
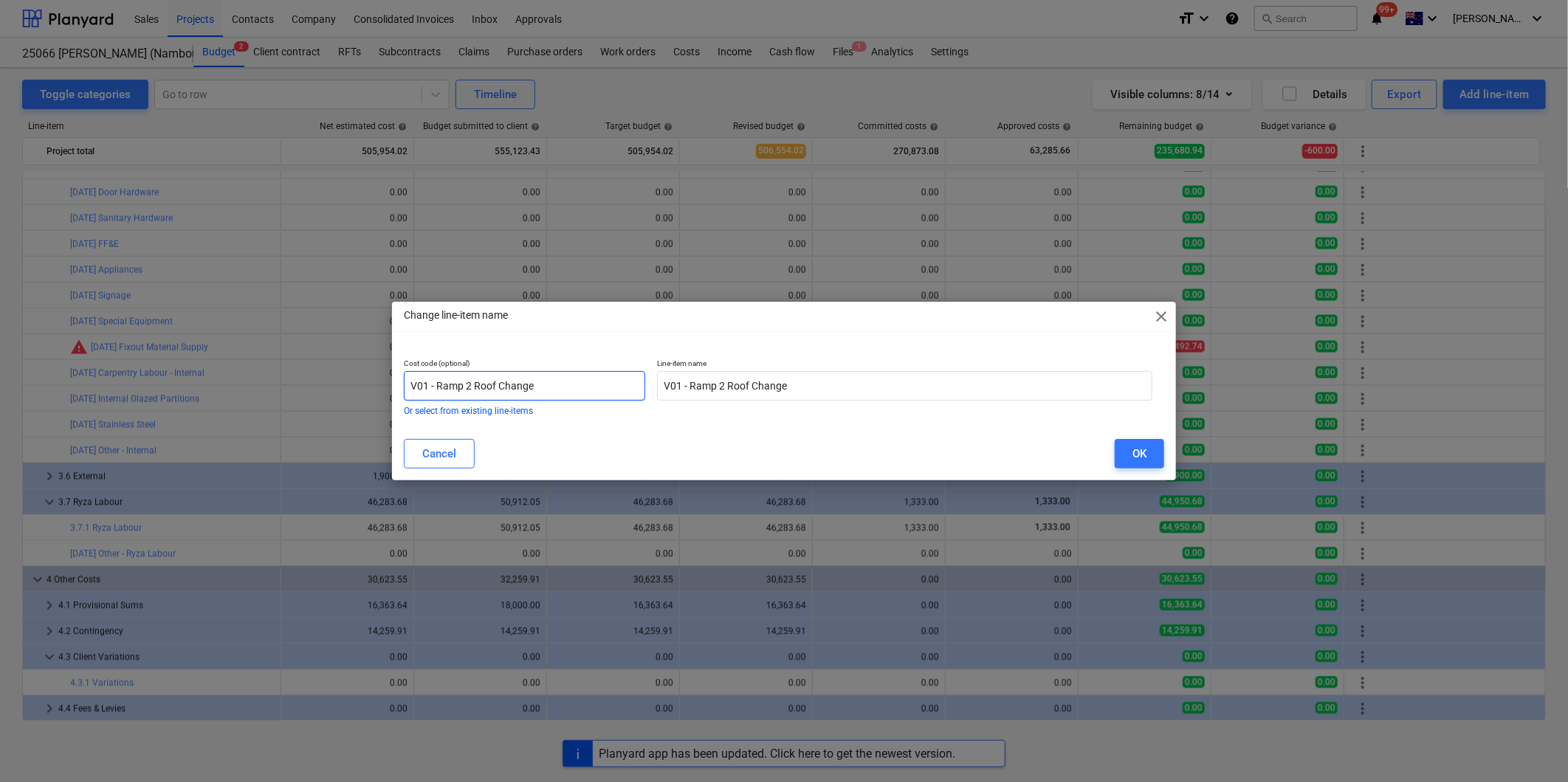
drag, startPoint x: 565, startPoint y: 387, endPoint x: 0, endPoint y: 373, distance: 565.2
click at [53, 379] on div "Change line-item name close Cost code (optional) V01 - Ramp 2 Roof Change Or se…" at bounding box center [784, 391] width 1568 height 782
type input "4.31.1"
click at [1131, 447] on button "OK" at bounding box center [1140, 454] width 49 height 29
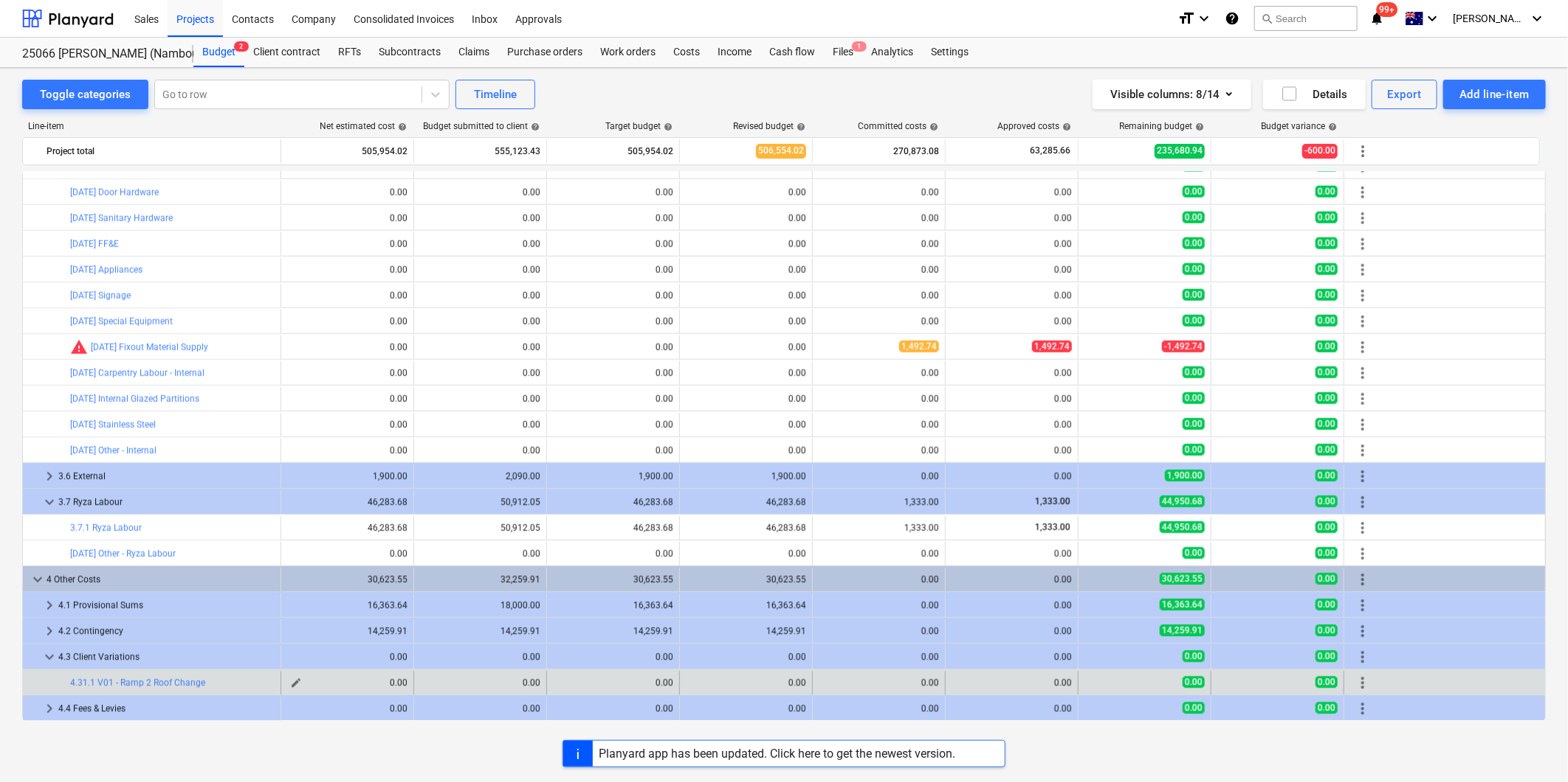
click at [297, 684] on span "edit" at bounding box center [296, 683] width 12 height 12
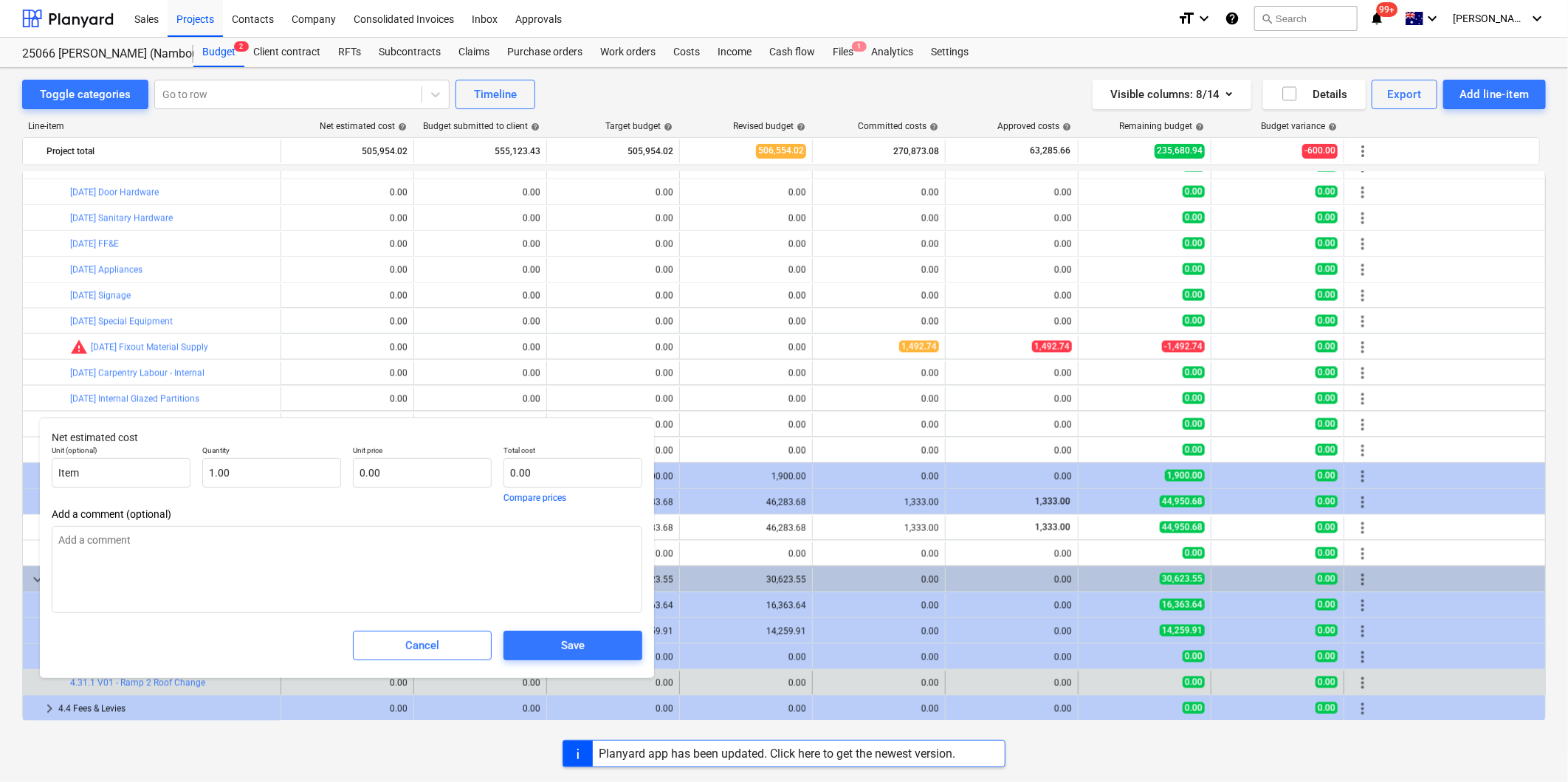
type textarea "x"
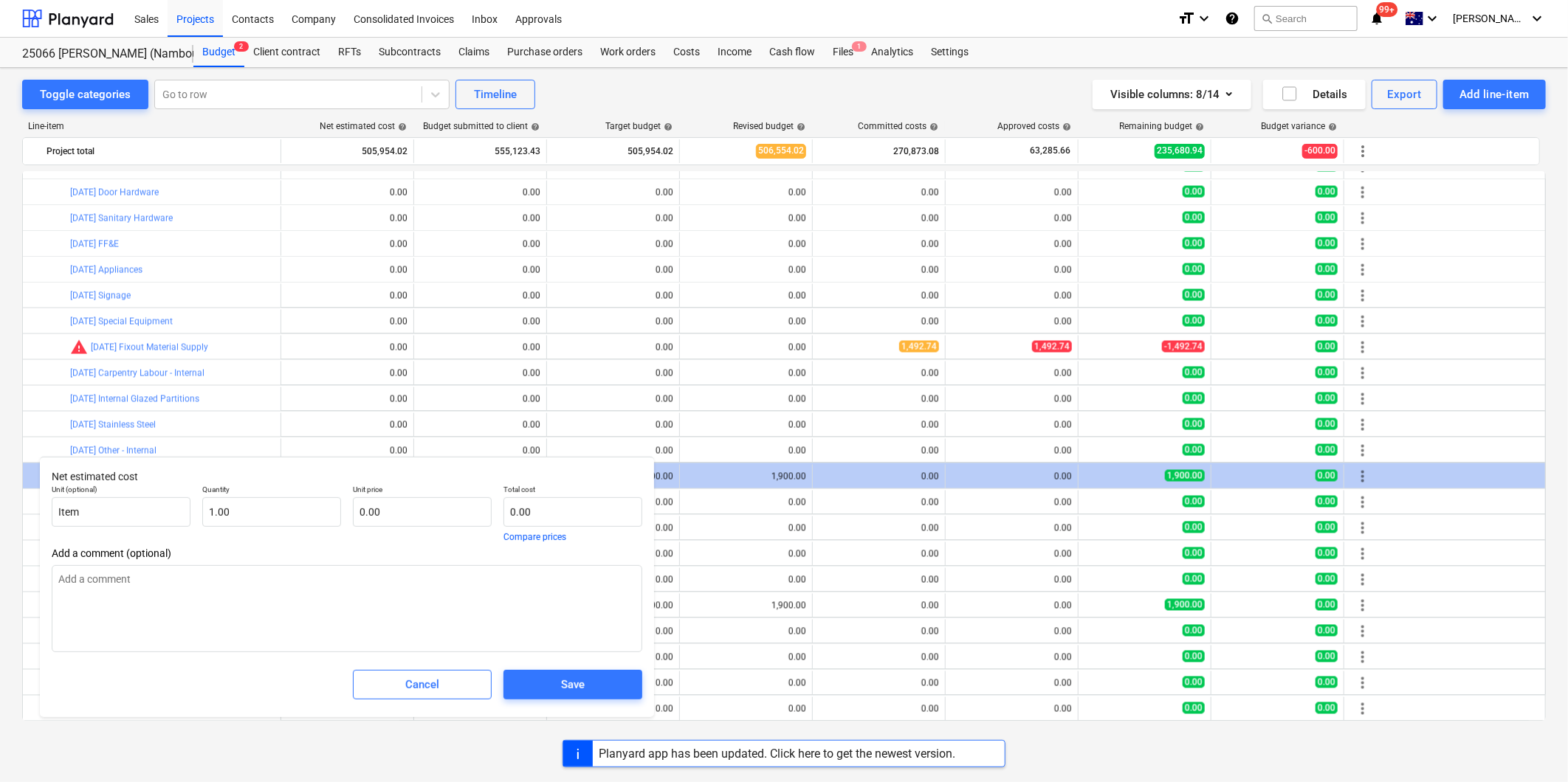
click at [402, 475] on p "Net estimated cost" at bounding box center [347, 477] width 591 height 15
click at [399, 514] on input "text" at bounding box center [422, 511] width 139 height 29
type textarea "x"
click at [412, 512] on input "text" at bounding box center [422, 511] width 139 height 29
type textarea "x"
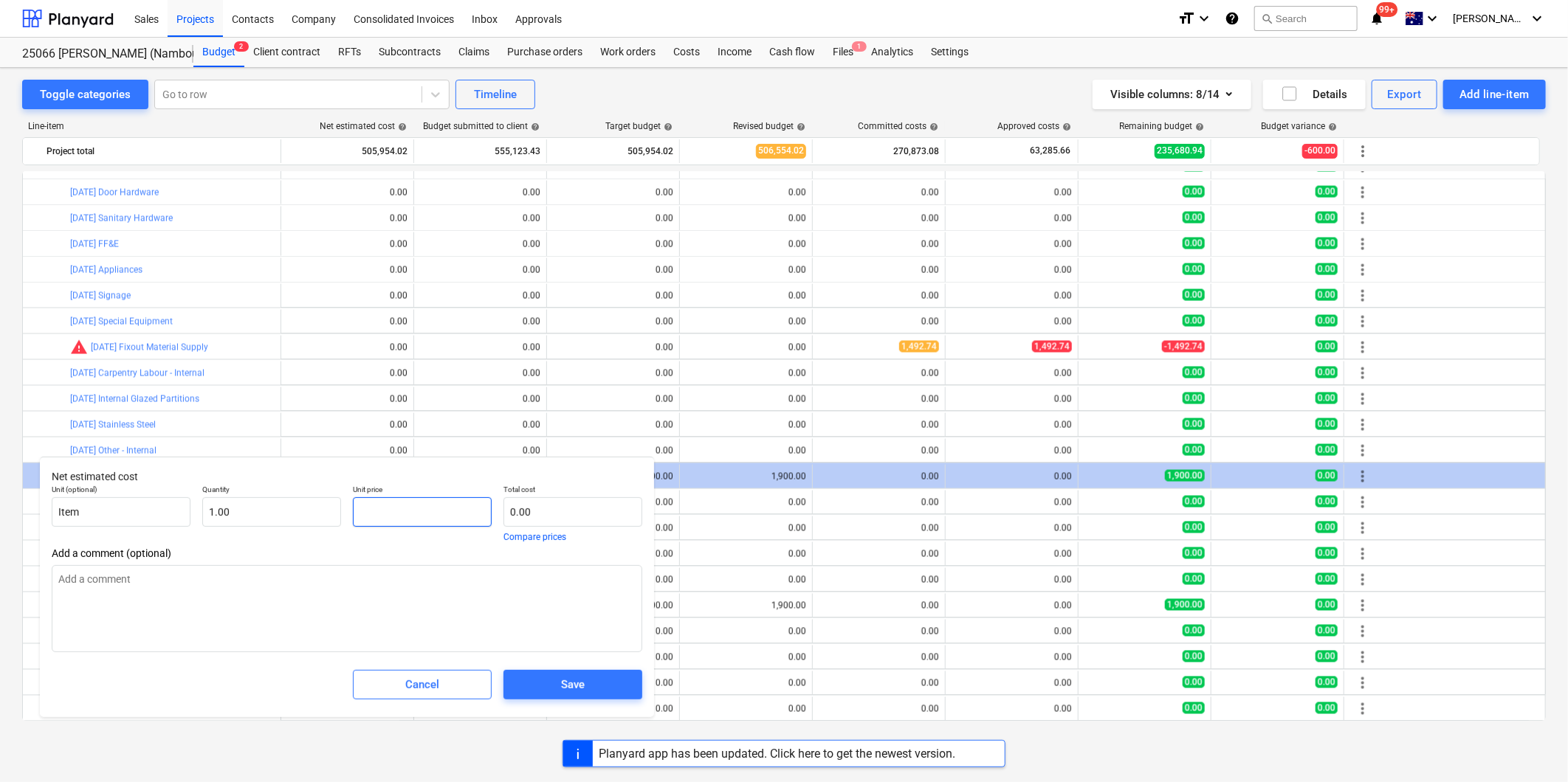
type input "1"
type input "1.00"
type textarea "x"
type input "13"
type input "13.00"
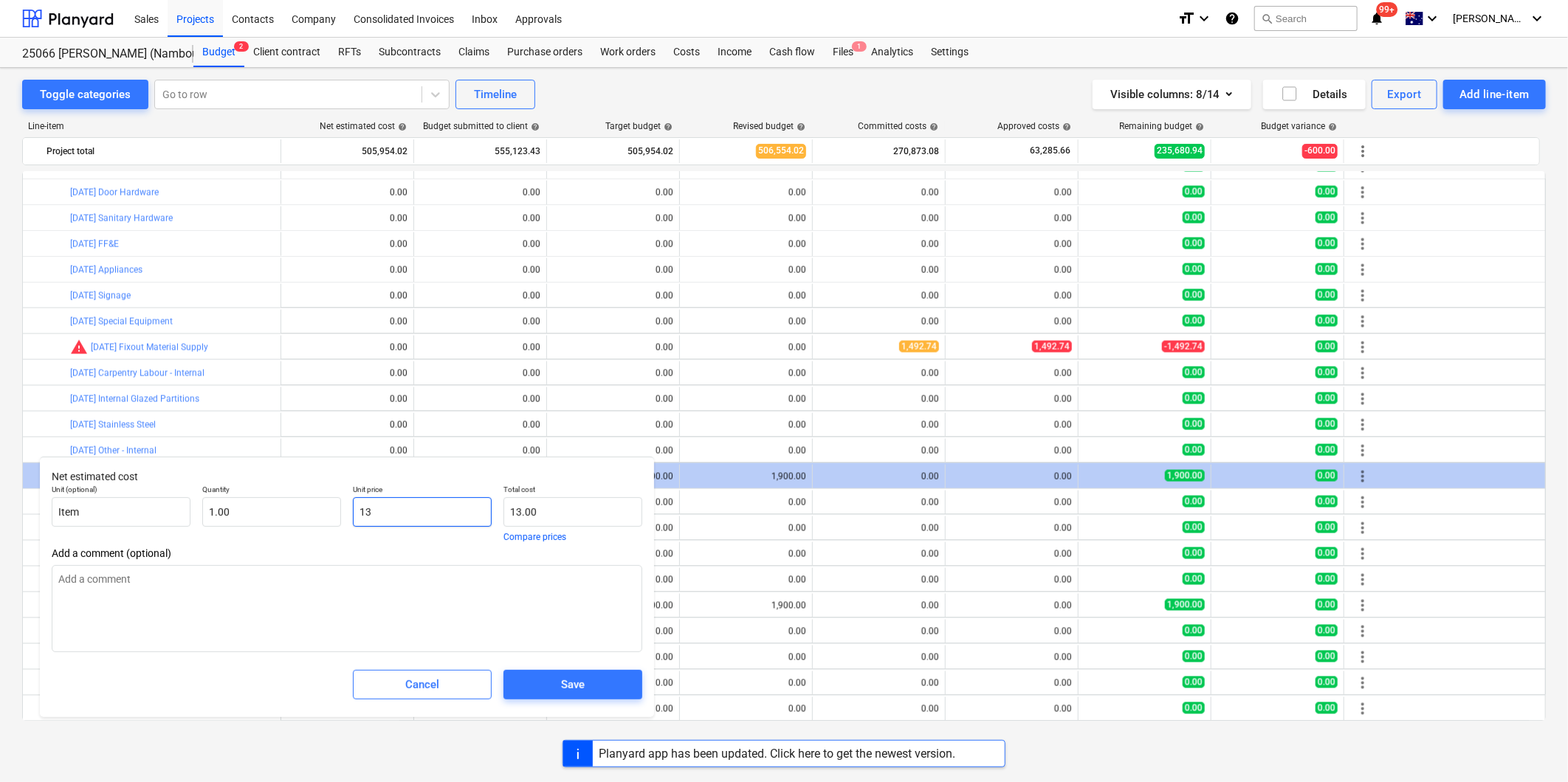
type textarea "x"
type input "139"
type input "139.00"
type textarea "x"
type input "1393"
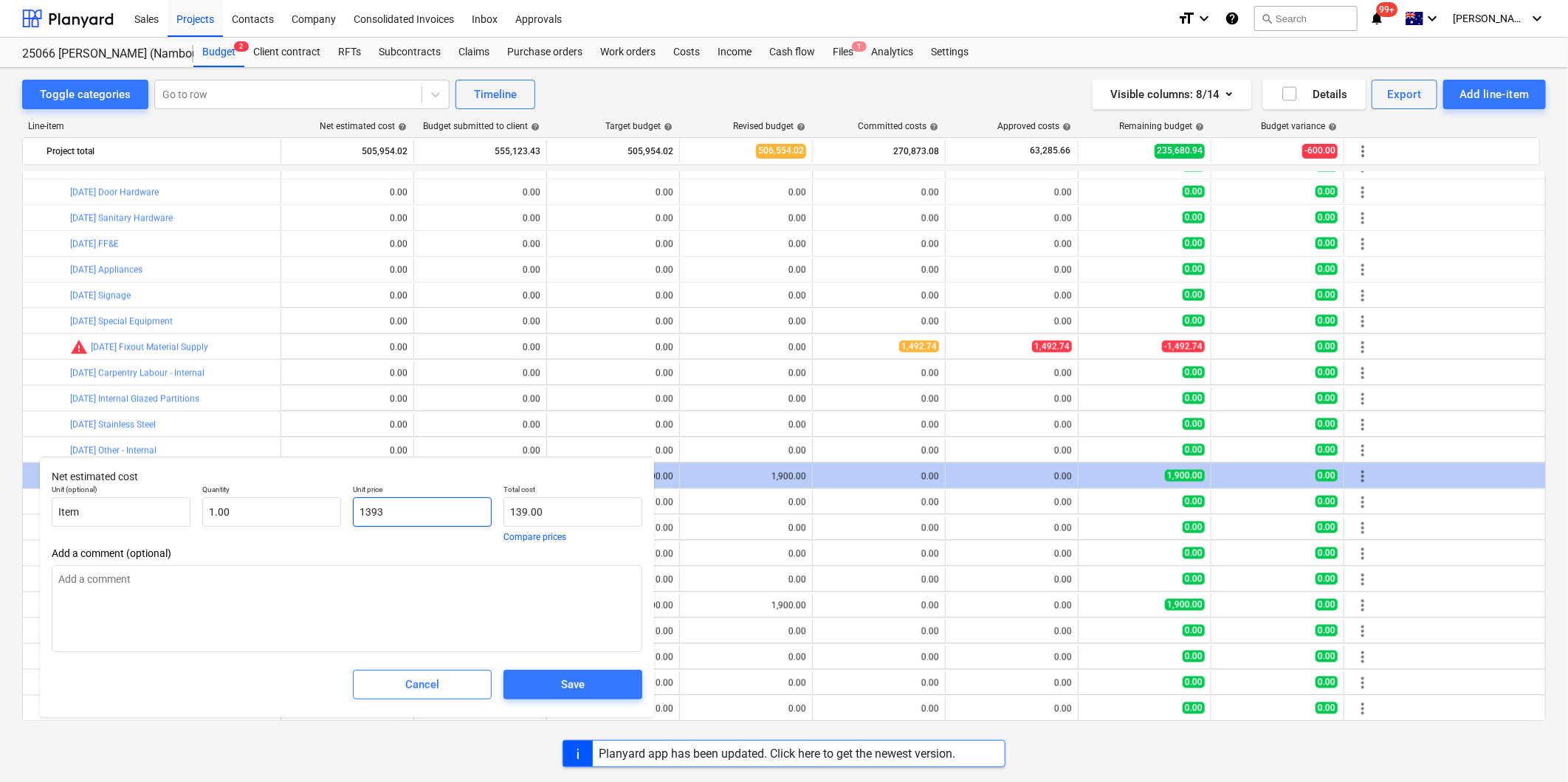
type input "1,393.00"
type textarea "x"
type input "13931"
type input "13,931.00"
type textarea "x"
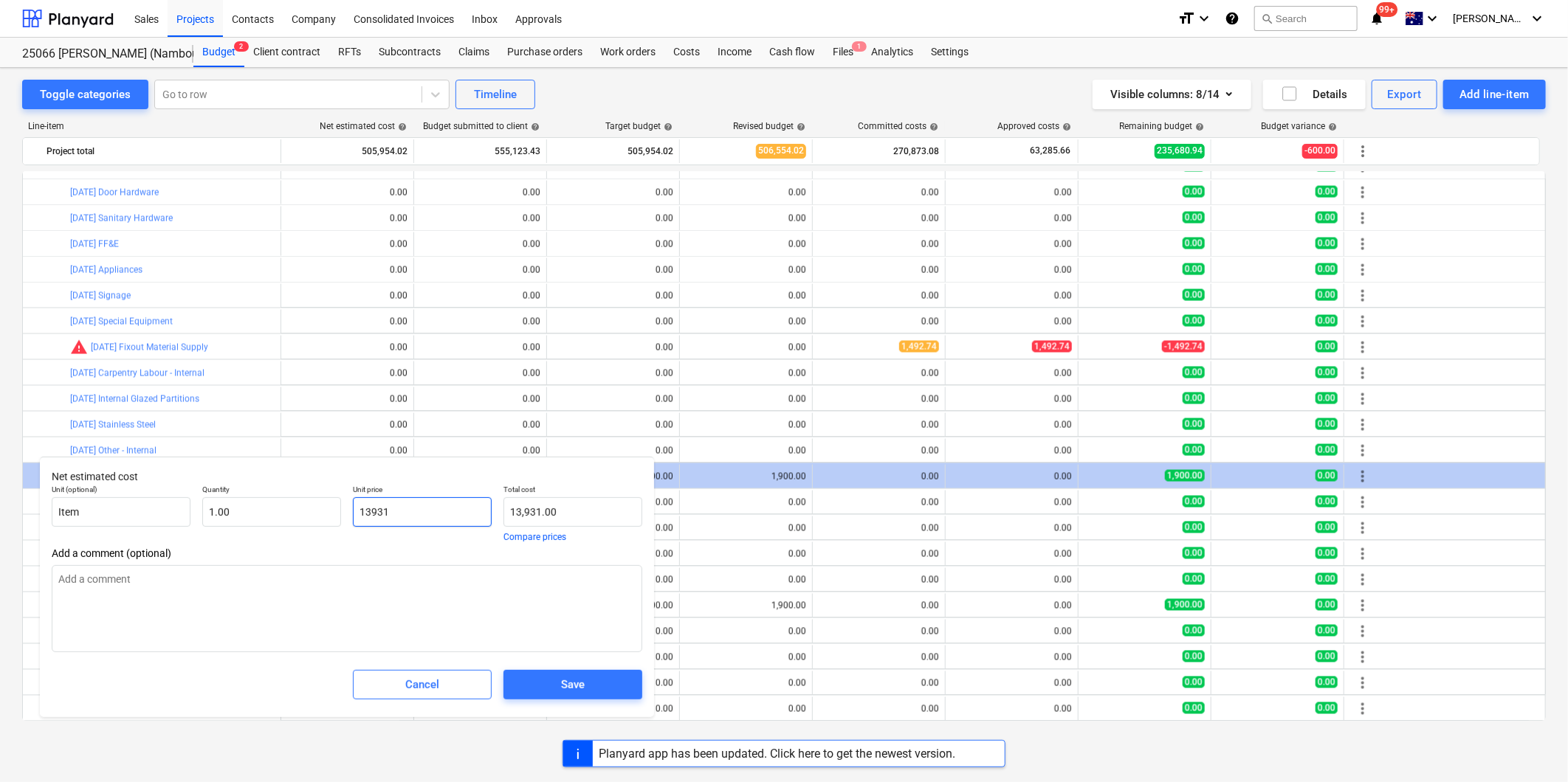
type input "13931."
type textarea "x"
type input "13931.6"
type input "13,931.60"
type textarea "x"
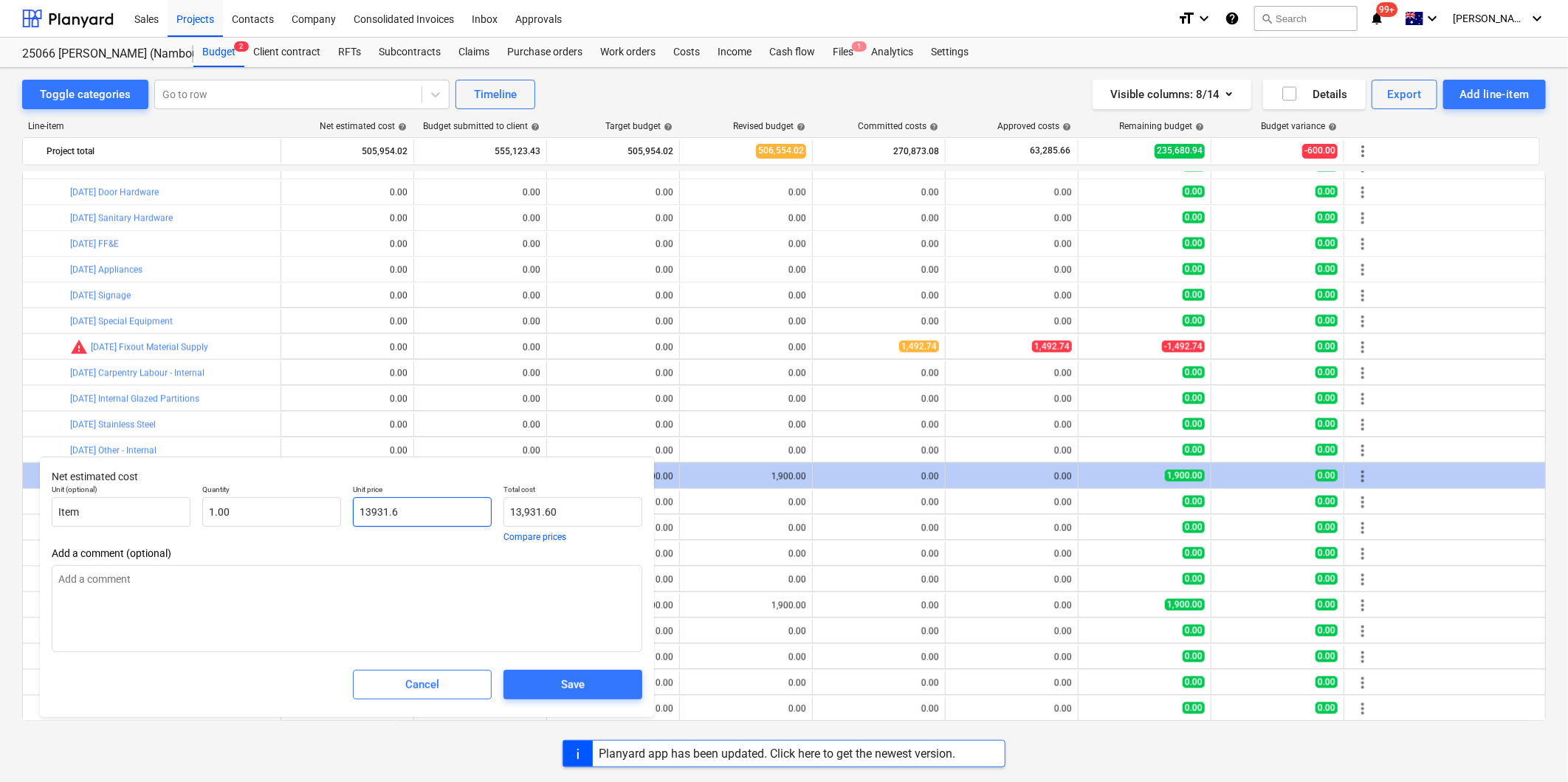
type input "13931.68"
type input "13,931.68"
type input "13931.68"
type textarea "x"
type input "13,931.68"
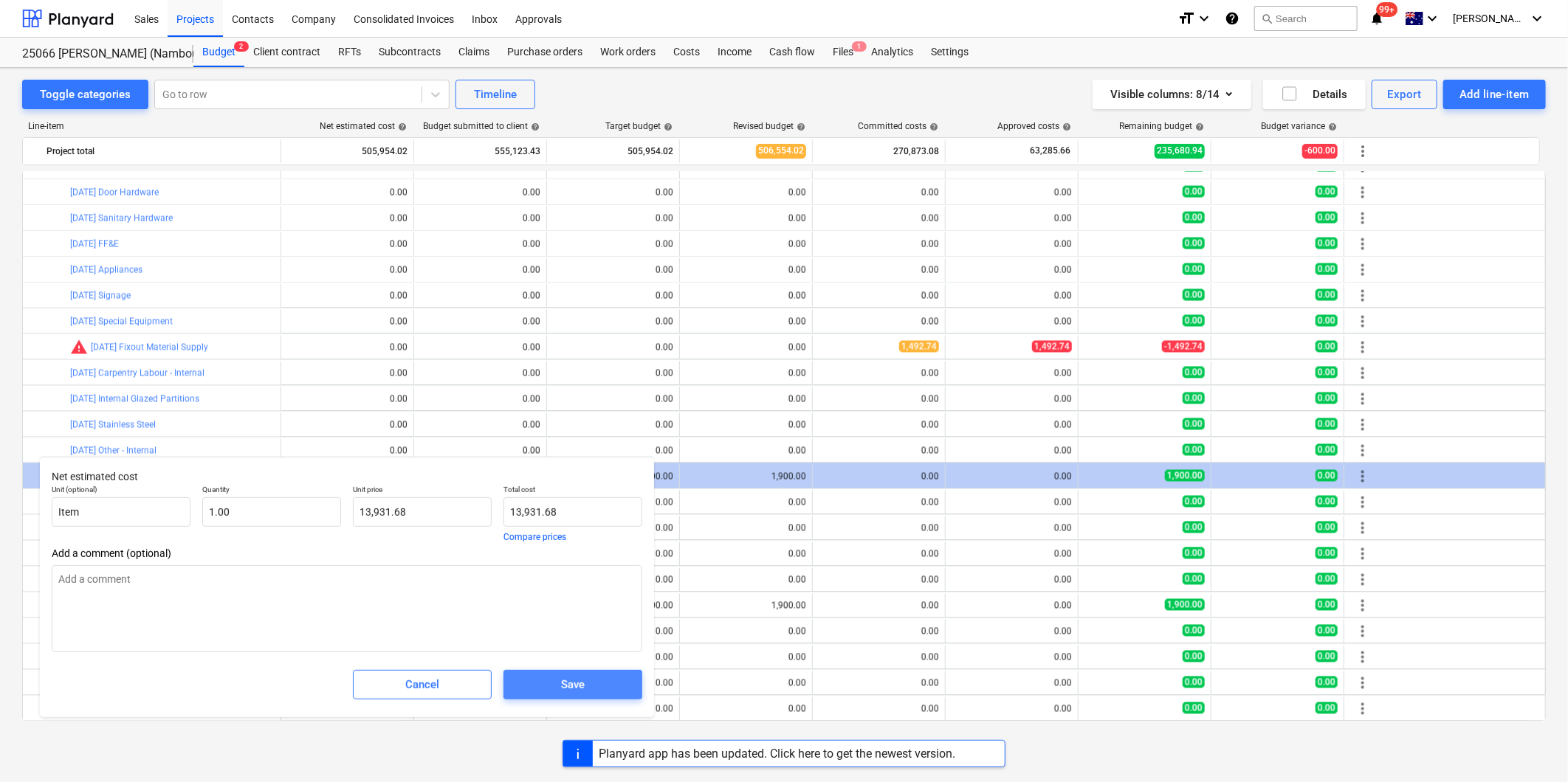
click at [567, 685] on div "Save" at bounding box center [573, 685] width 24 height 19
type textarea "x"
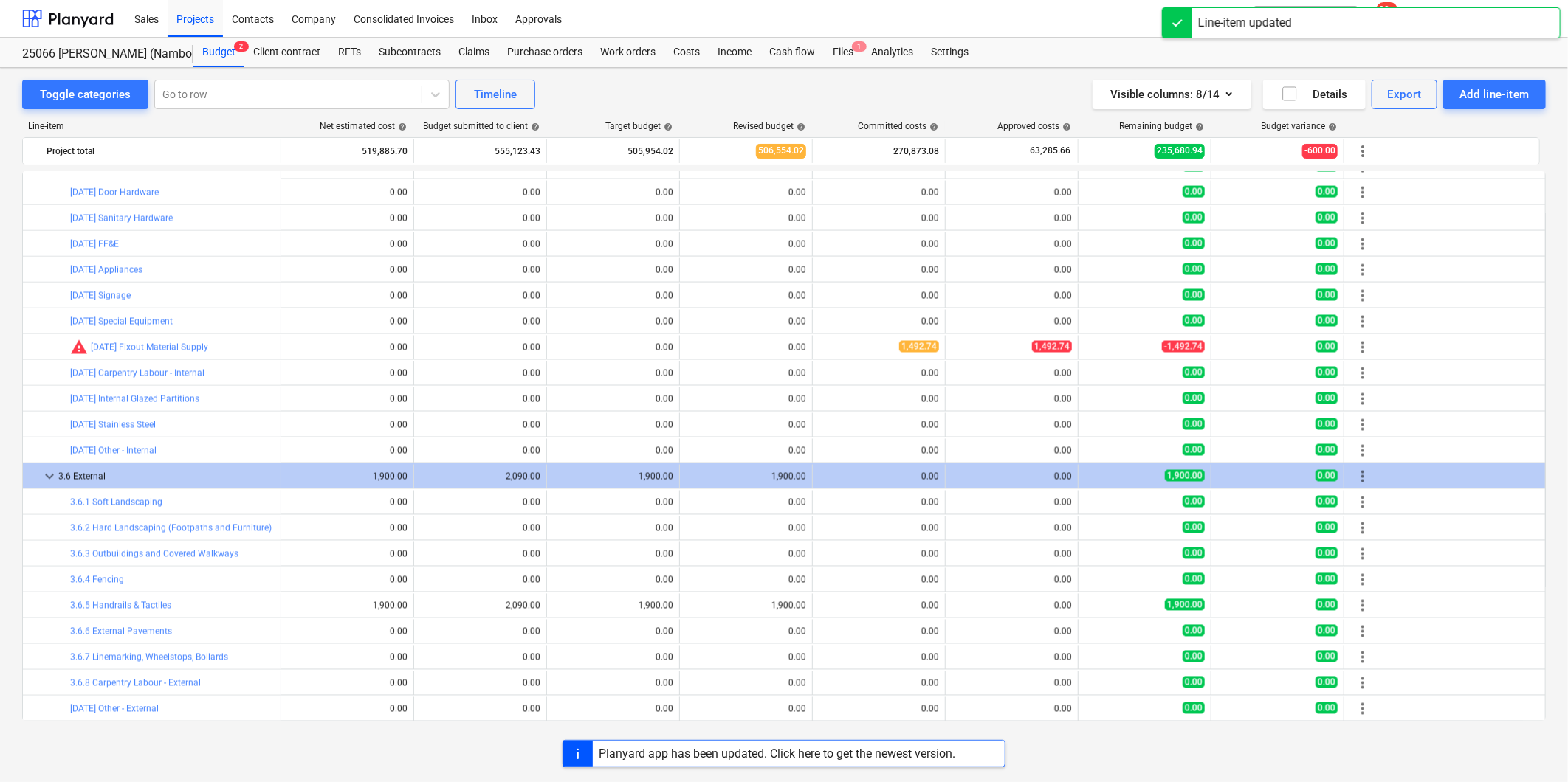
scroll to position [1878, 0]
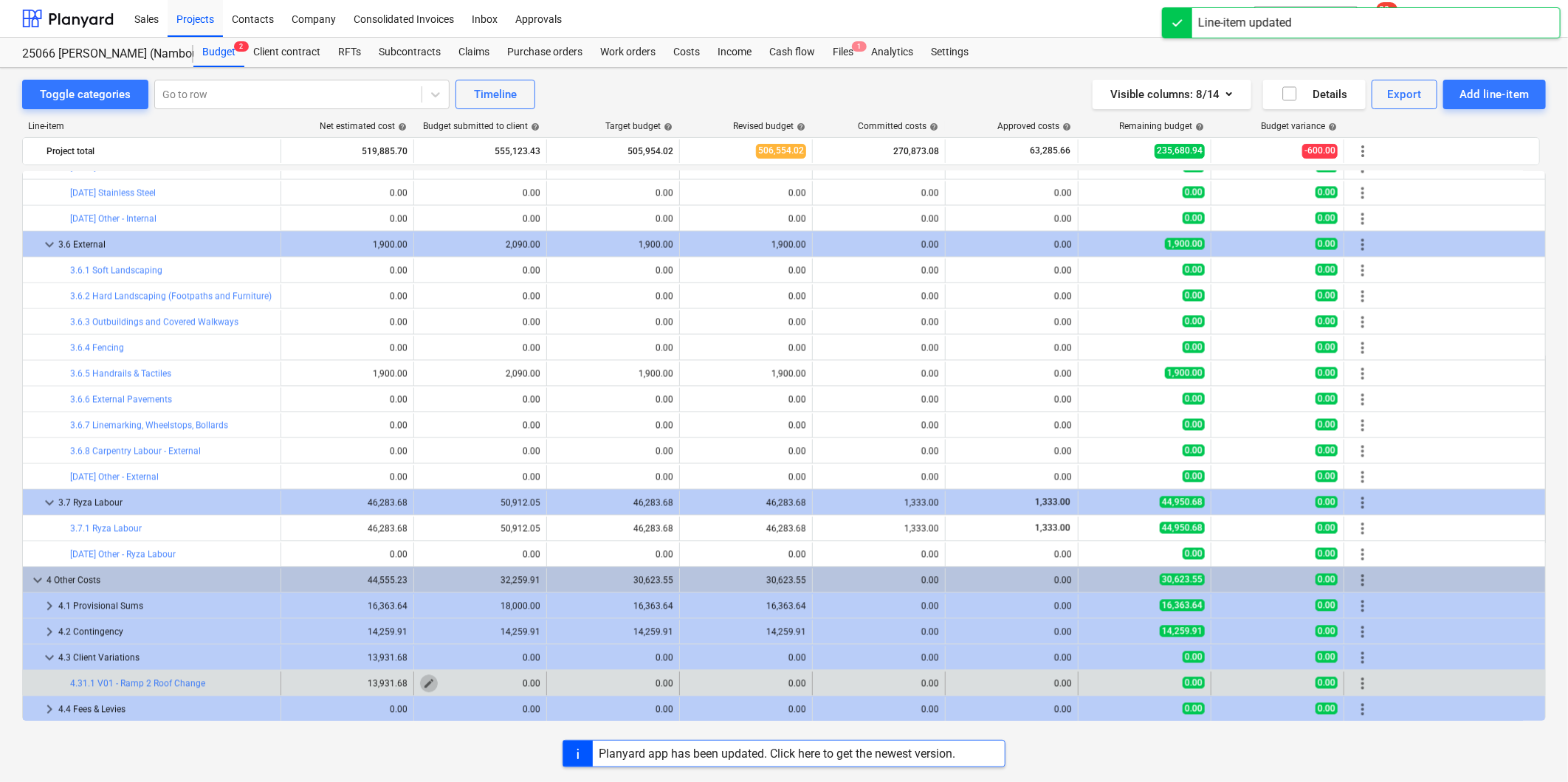
click at [428, 681] on span "edit" at bounding box center [428, 684] width 12 height 12
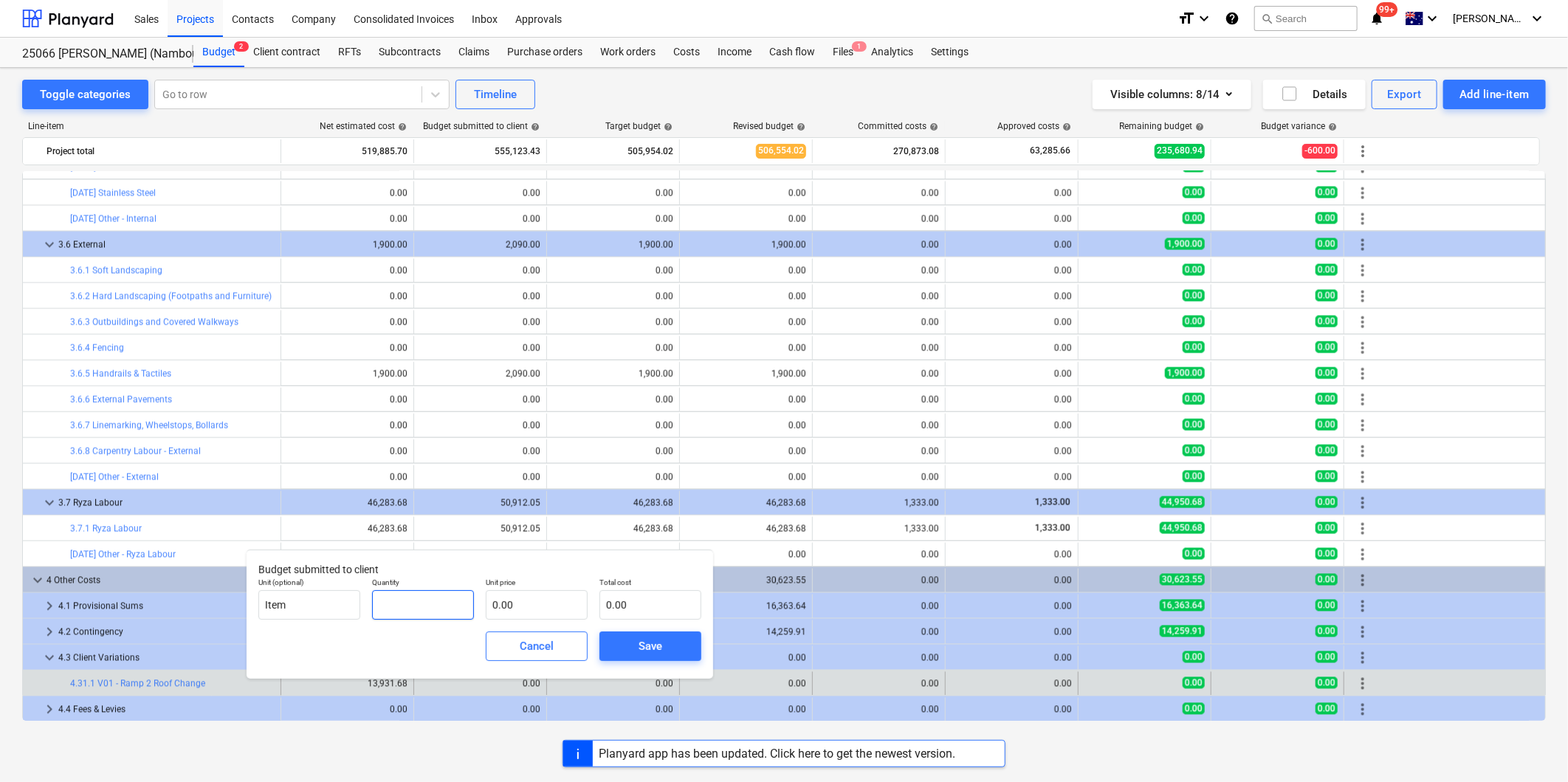
click at [424, 607] on input "text" at bounding box center [423, 605] width 102 height 29
type input "1.00"
click at [565, 610] on input "text" at bounding box center [537, 605] width 102 height 29
type input "1"
type input "1.00"
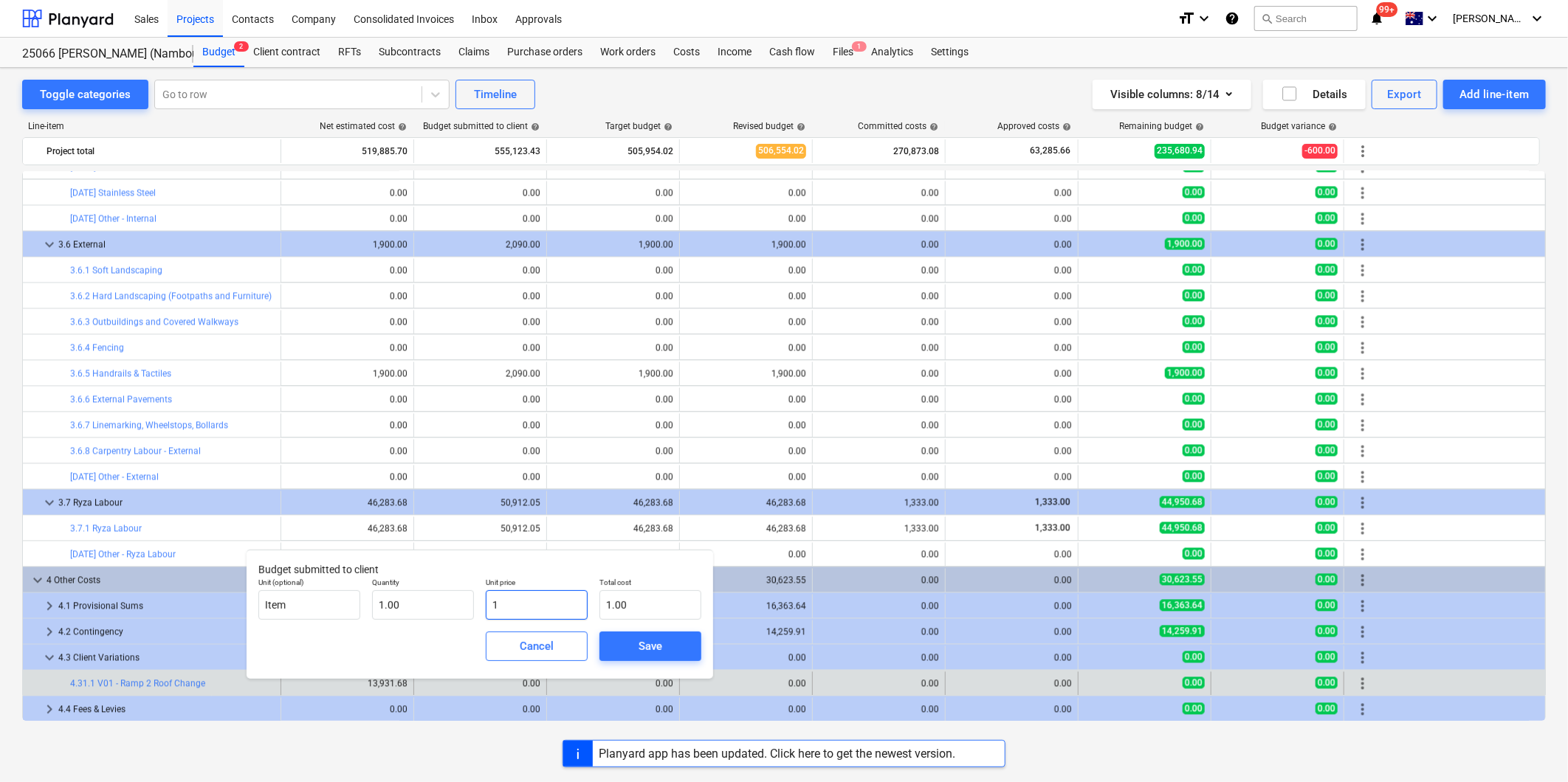
type input "15"
type input "15.00"
type input "156"
type input "156.00"
type input "1567"
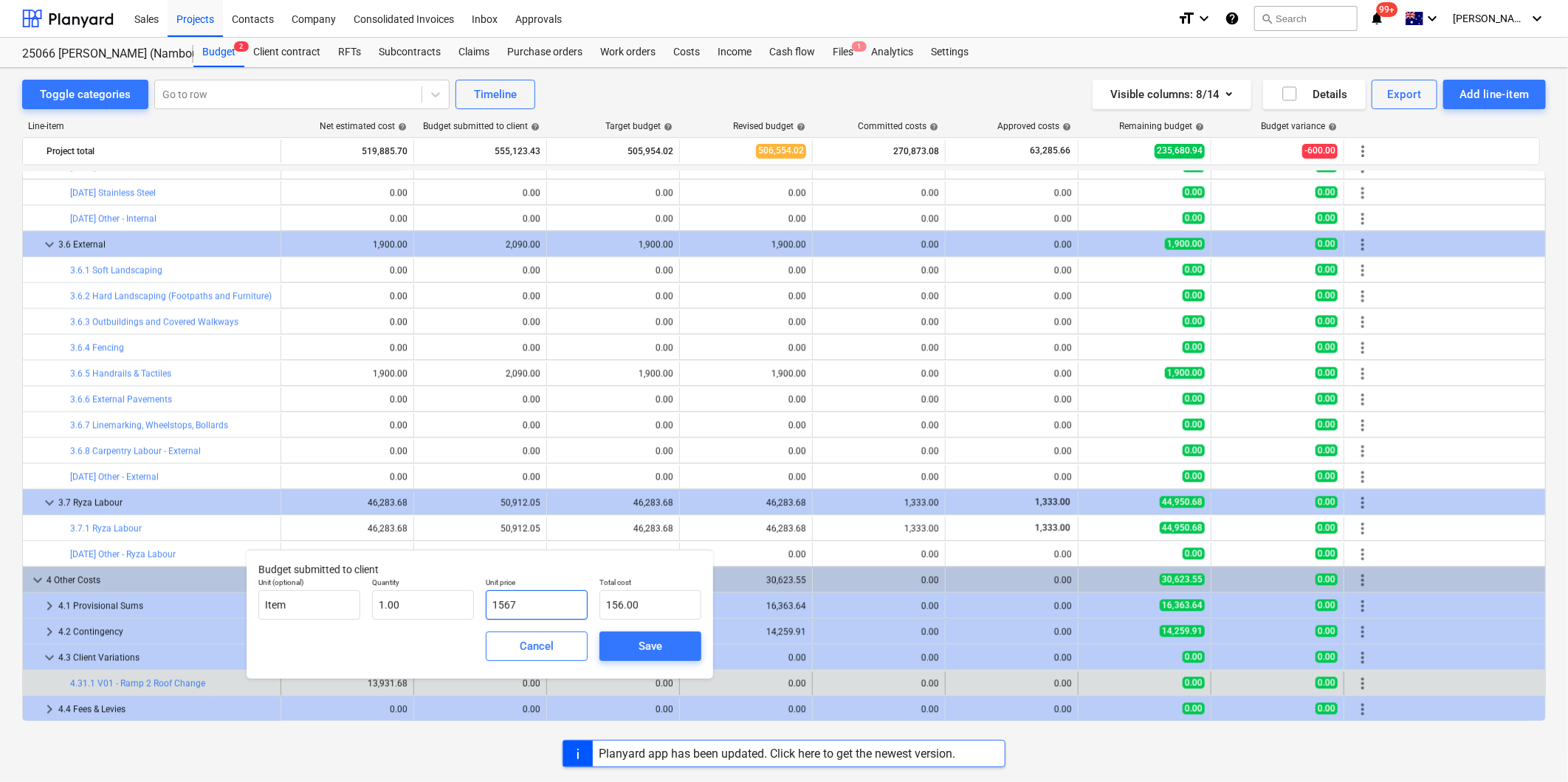
type input "1,567.00"
type input "15673"
type input "15,673.00"
type input "15673.1"
type input "15,673.10"
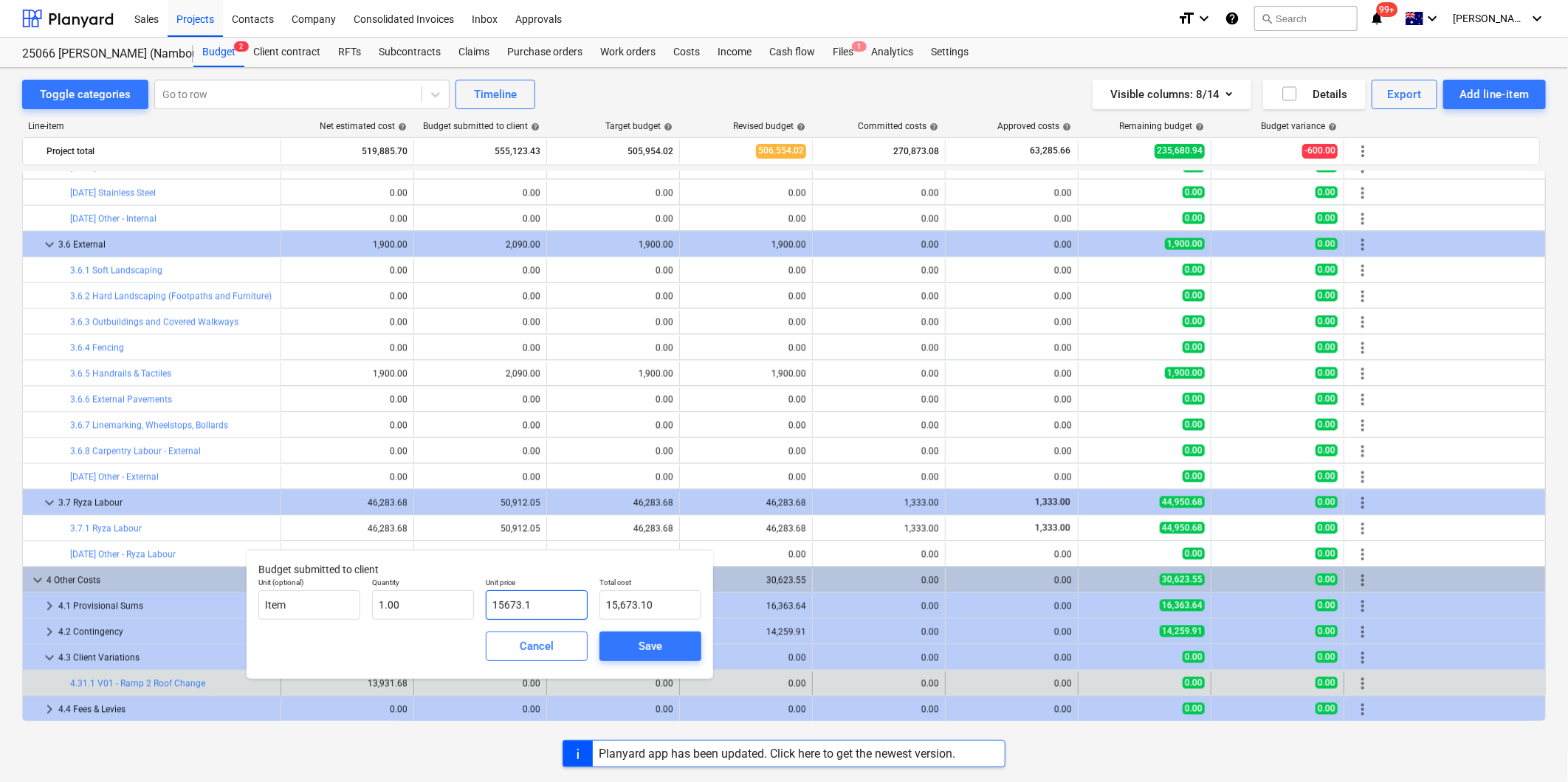
type input "15673.14"
type input "15,673.14"
click at [643, 643] on div "Save" at bounding box center [650, 646] width 24 height 19
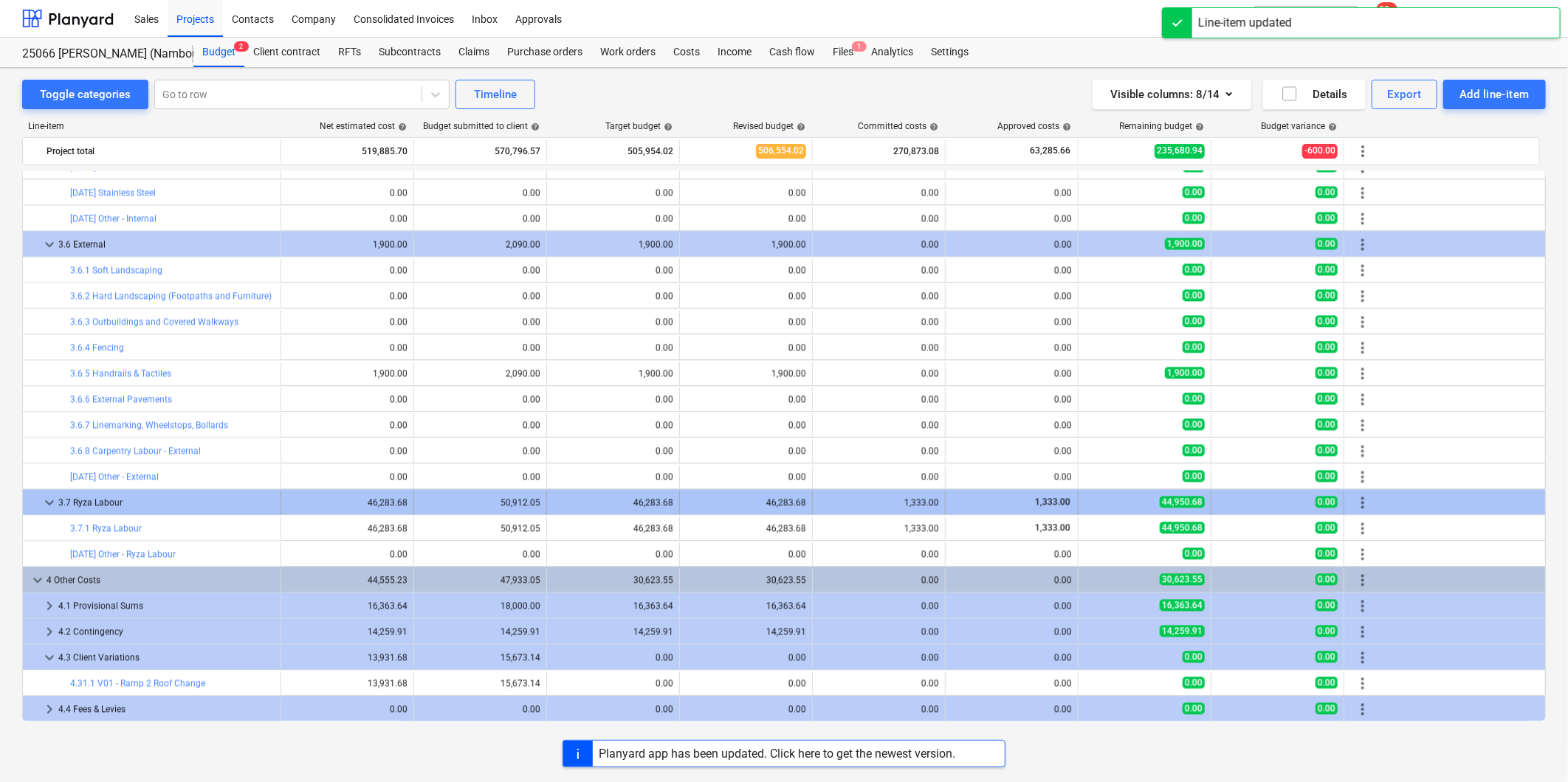
type input "1.00"
type input "0.00"
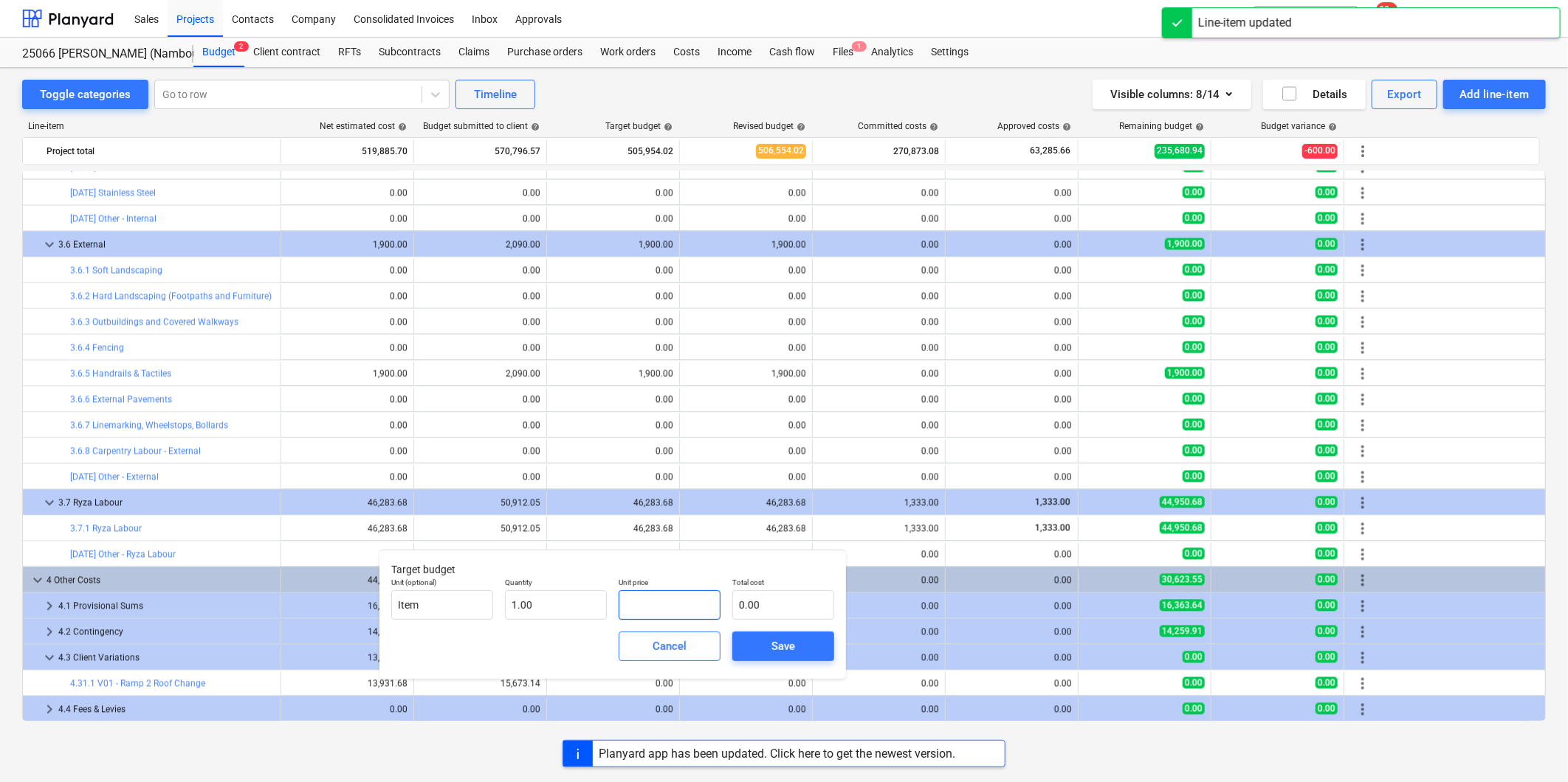
click at [663, 606] on input "text" at bounding box center [670, 605] width 102 height 29
type input "1"
type input "1.00"
type input "13"
type input "13.00"
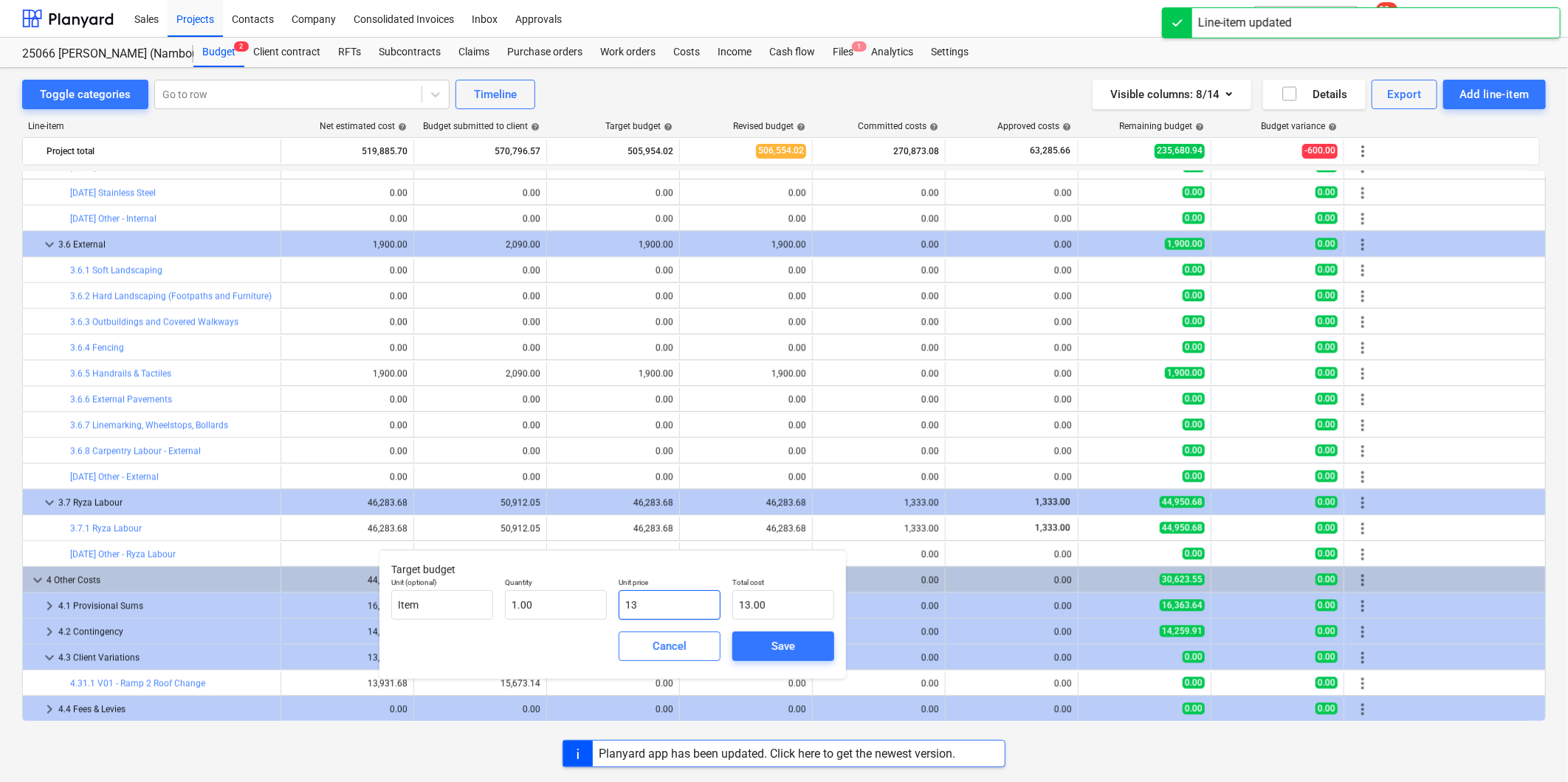
type input "139"
type input "139.00"
type input "1393"
type input "1,393.00"
type input "13931"
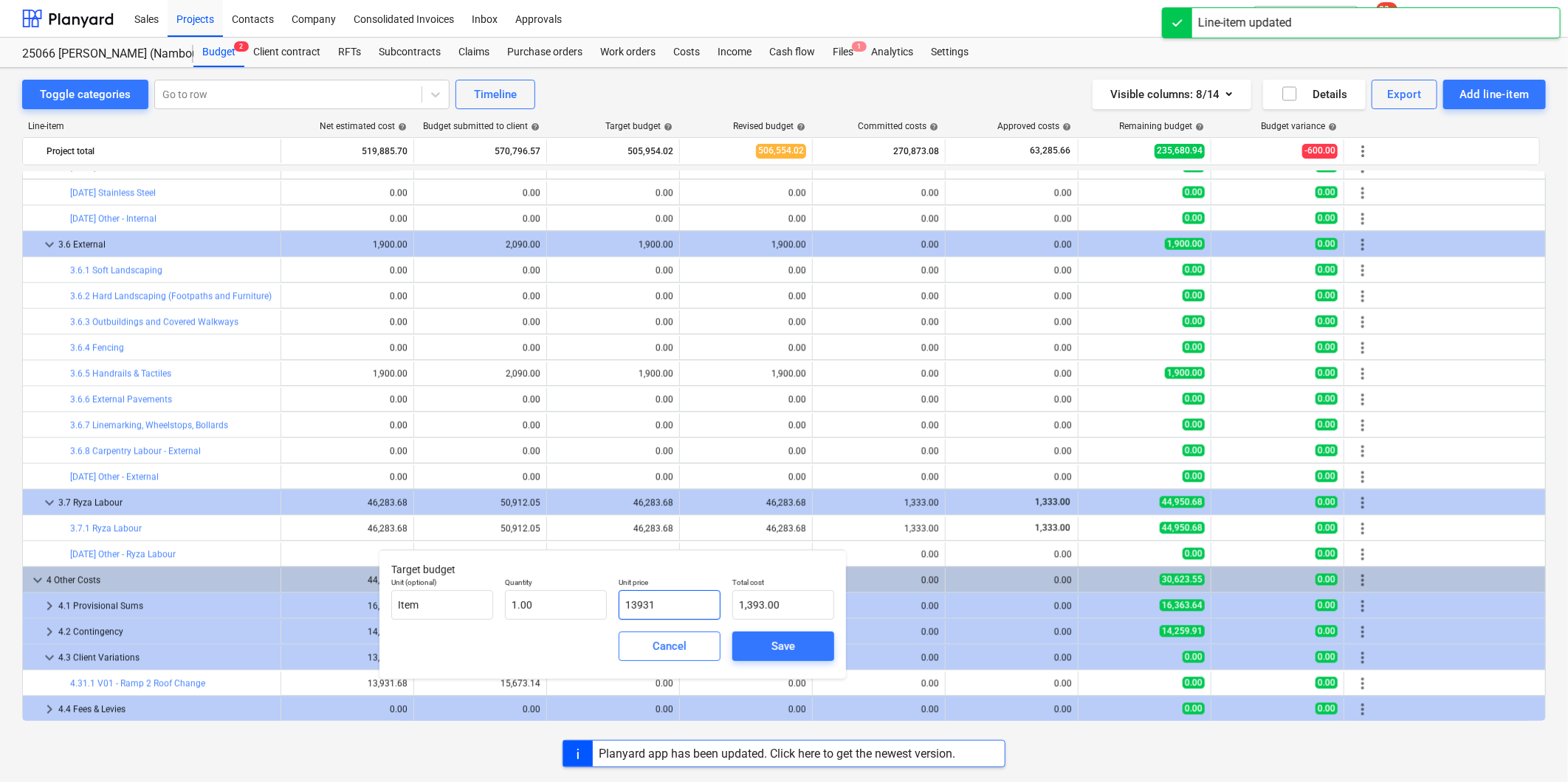
type input "13,931.00"
type input "13931.6"
type input "13,931.60"
type input "13931.68"
type input "13,931.68"
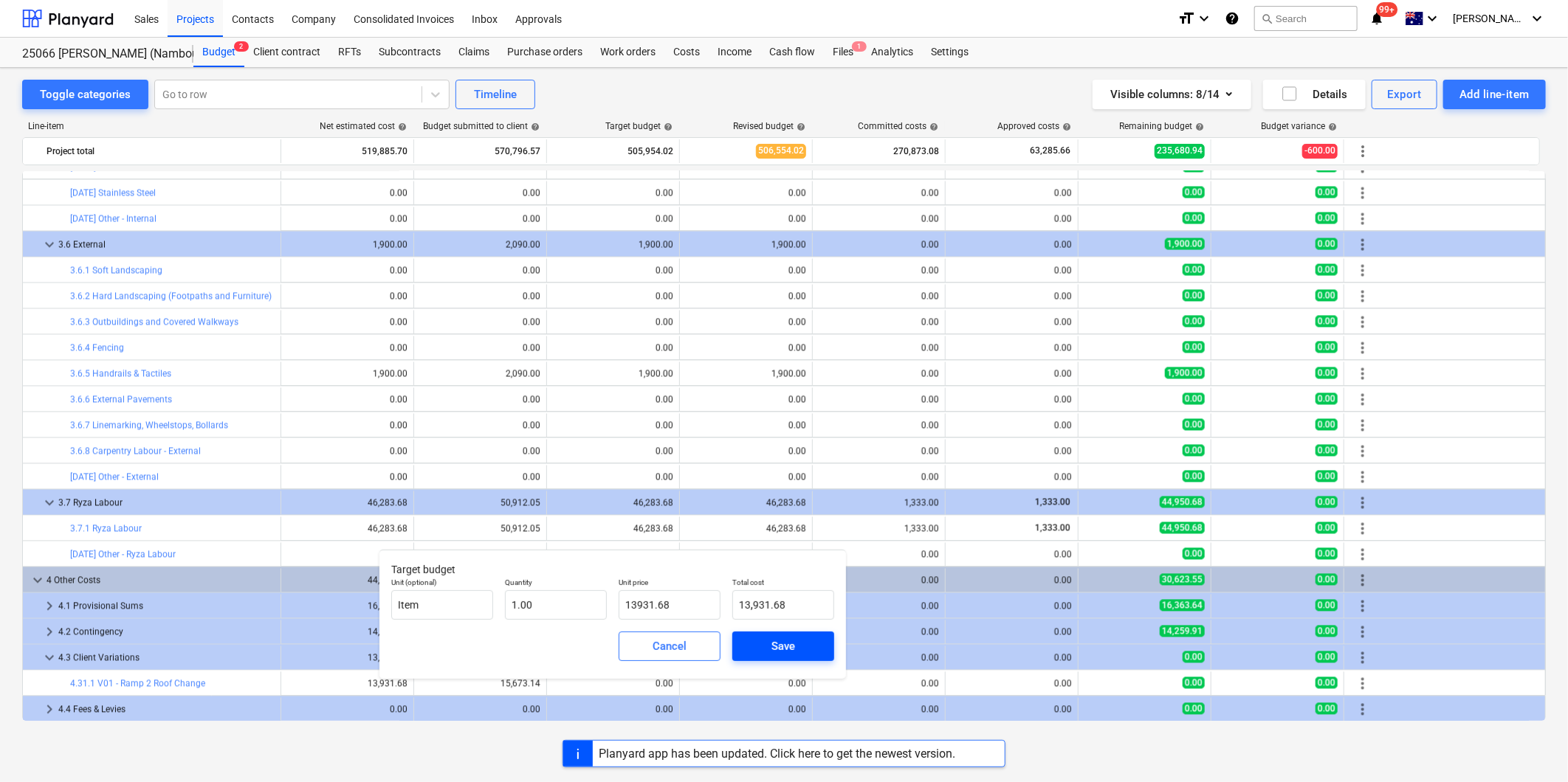
type input "13,931.68"
click at [780, 639] on div "Save" at bounding box center [783, 646] width 24 height 19
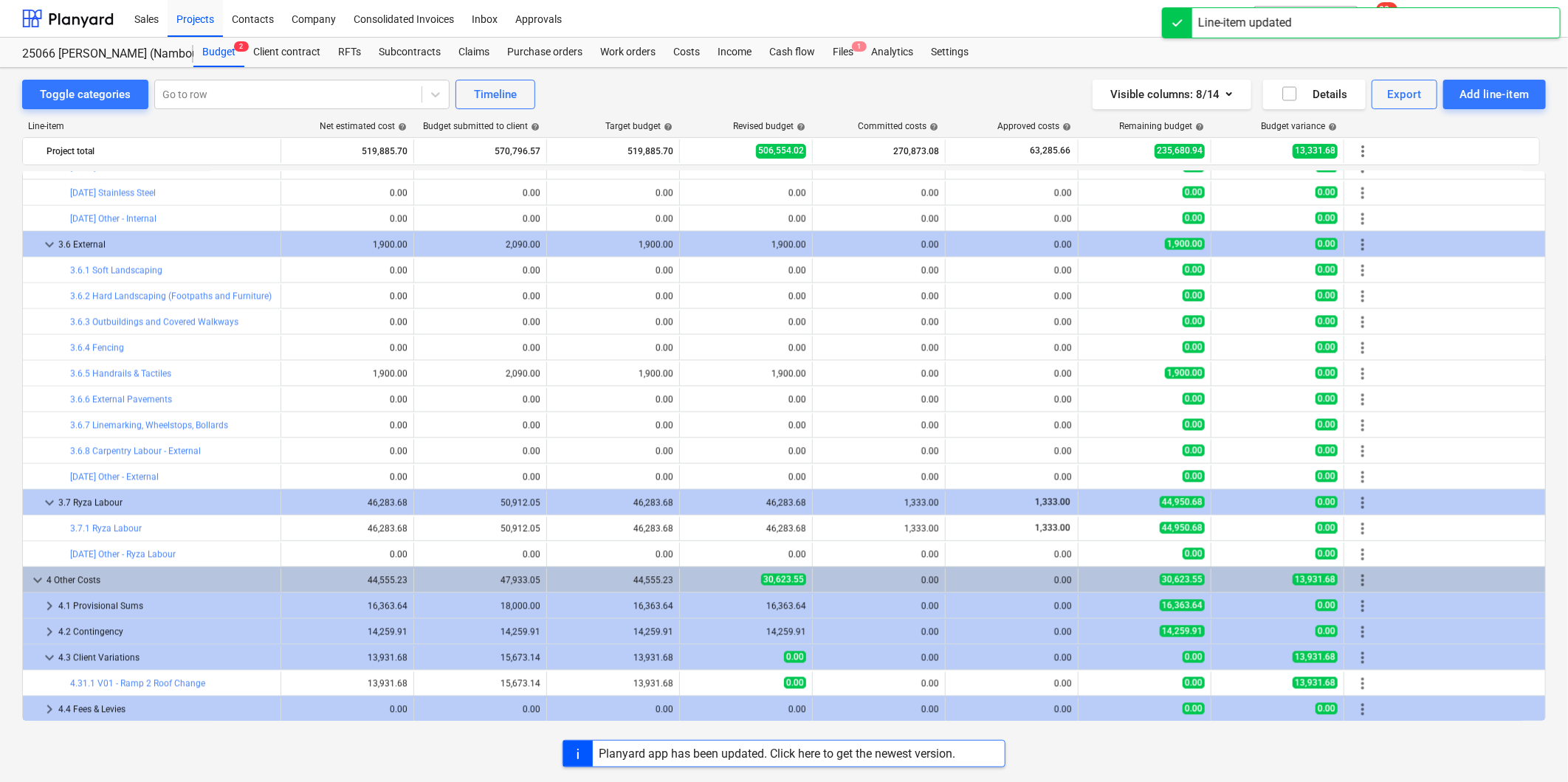
click at [694, 684] on span "edit" at bounding box center [694, 684] width 12 height 12
type textarea "x"
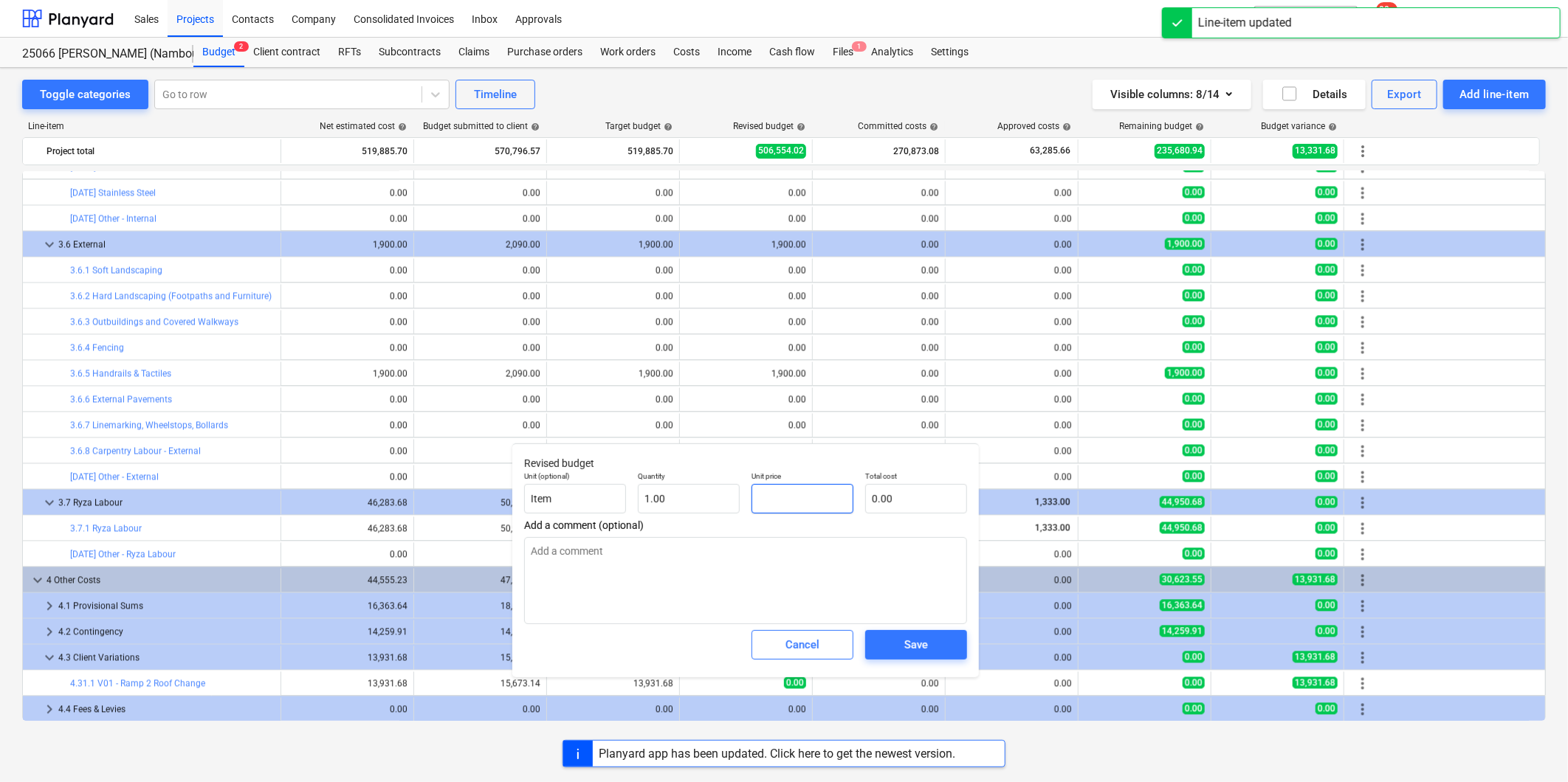
click at [816, 500] on input "text" at bounding box center [803, 498] width 102 height 29
type textarea "x"
type input "1"
type input "1.00"
type textarea "x"
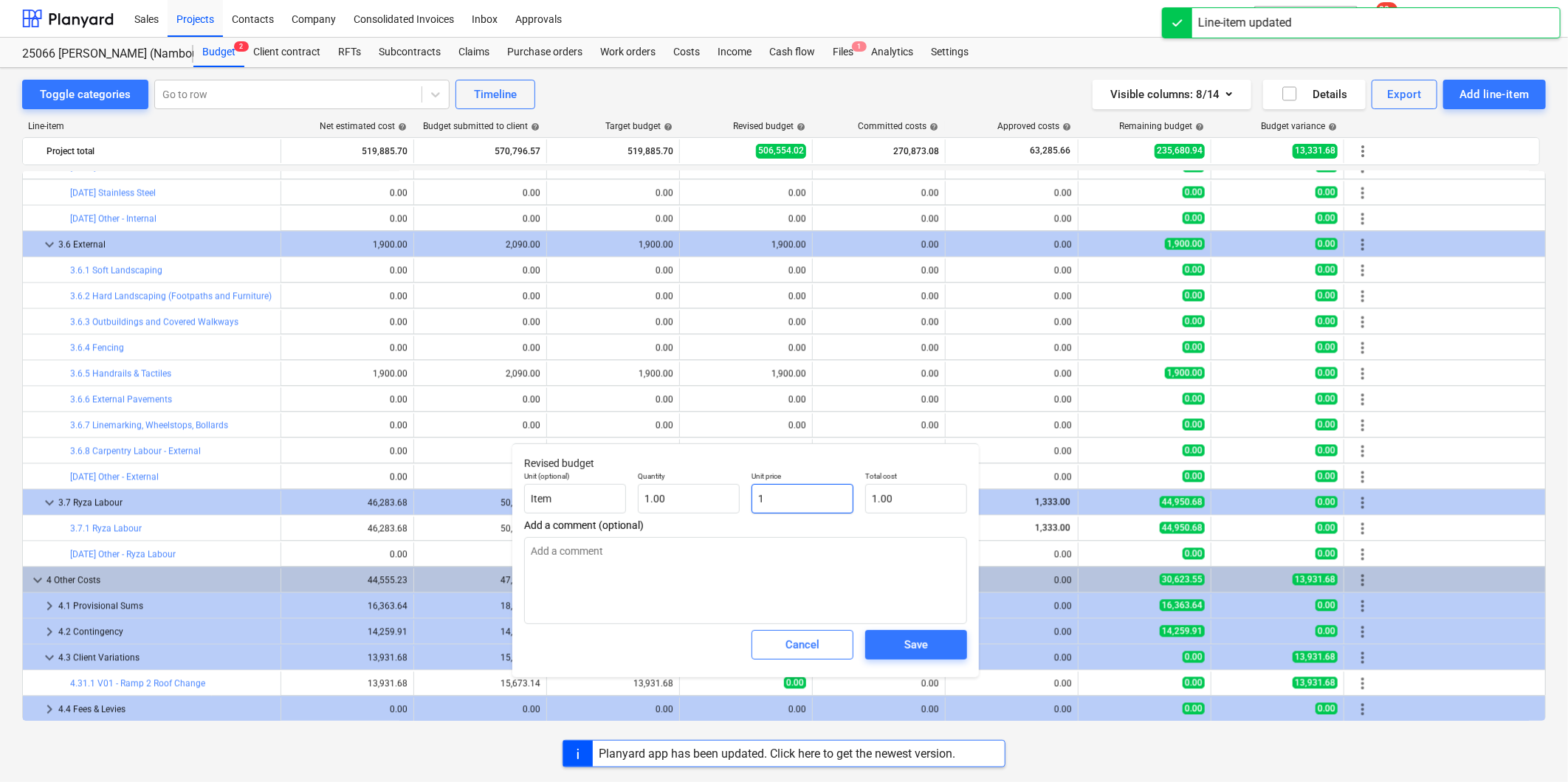
type input "19"
type input "19.00"
type textarea "x"
type input "199"
type input "199.00"
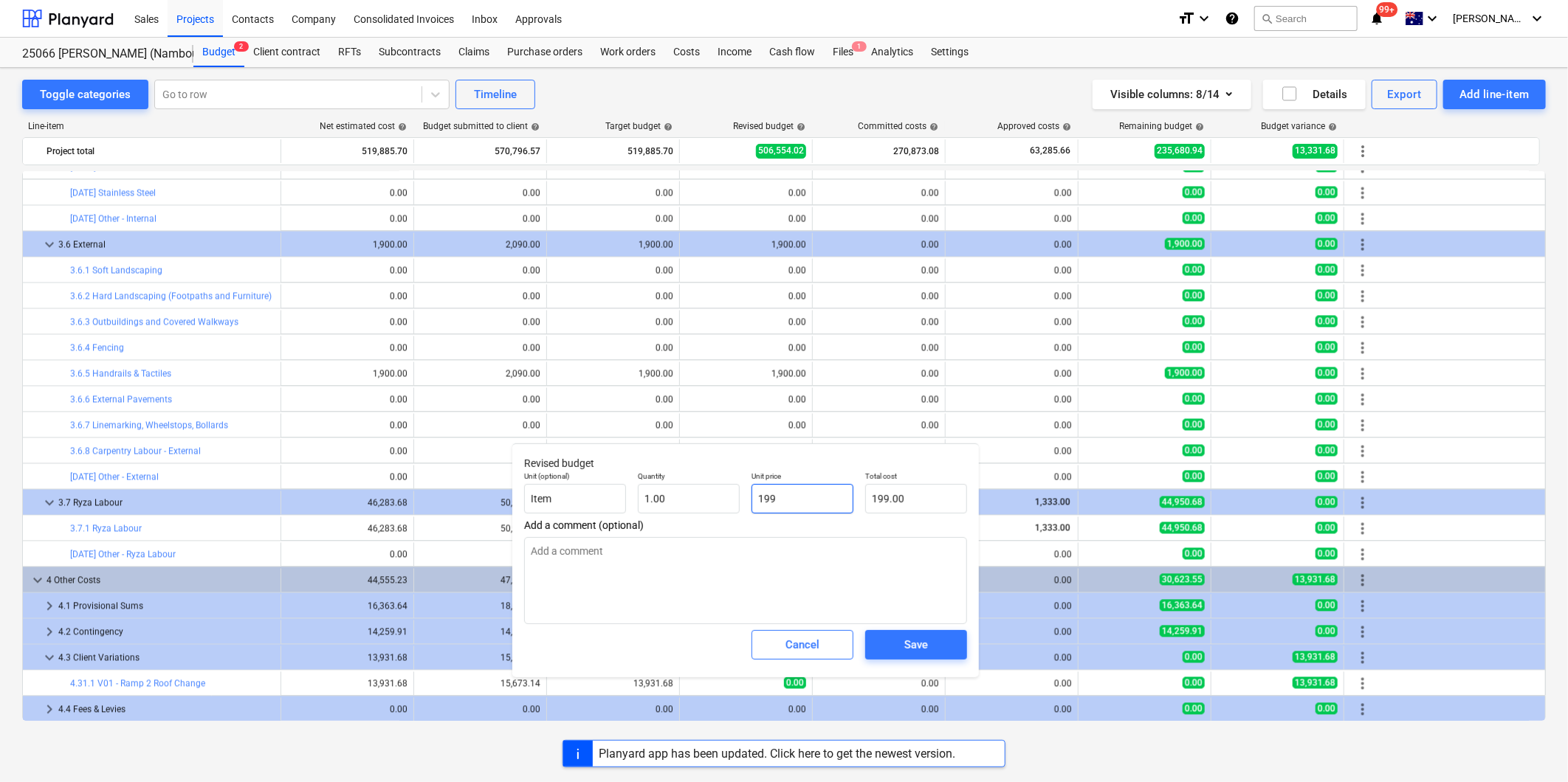
type textarea "x"
type input "1993"
type input "1,993.00"
type textarea "x"
type input "19931"
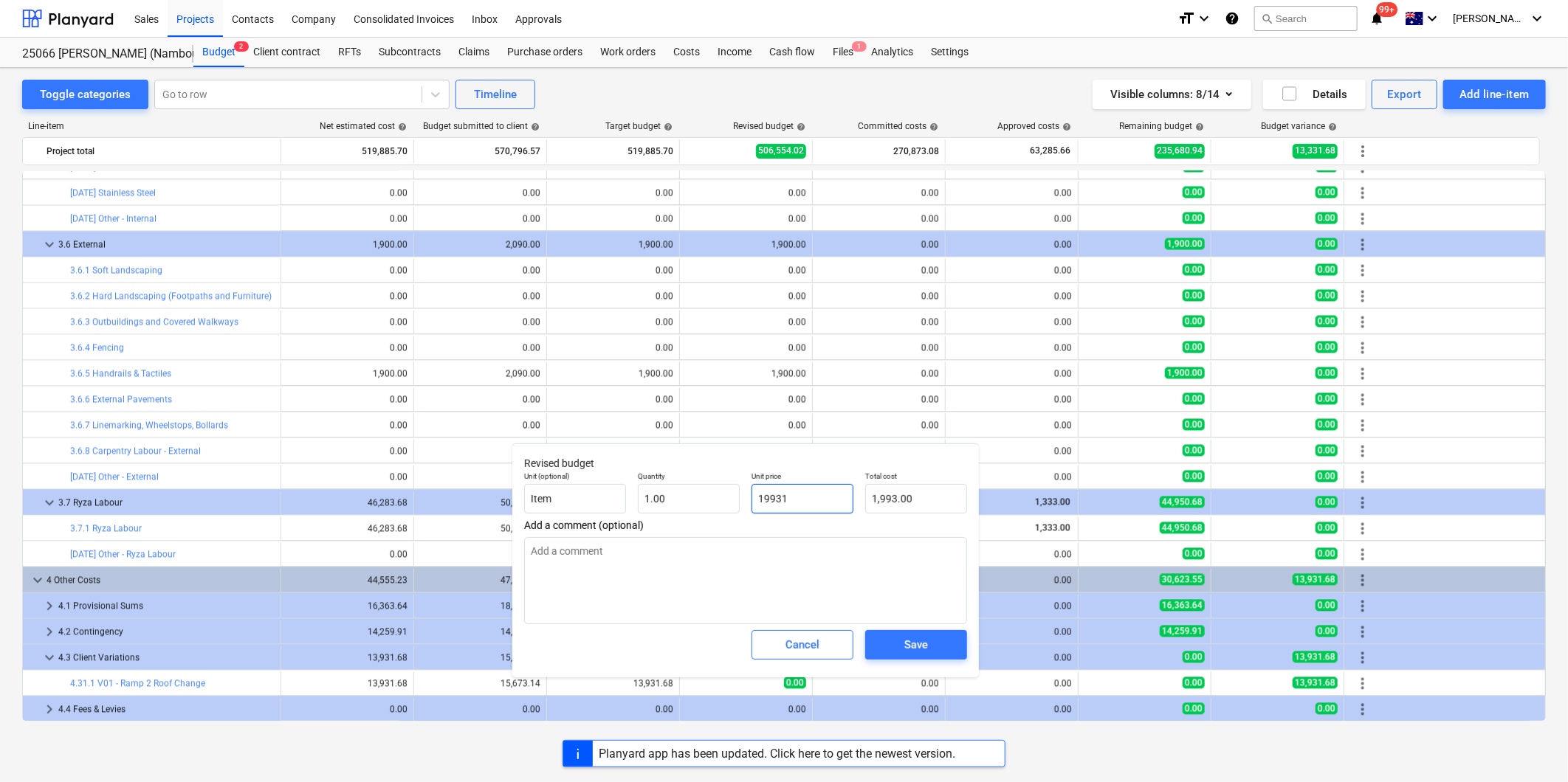
type input "19,931.00"
type textarea "x"
type input "19931."
type textarea "x"
type input "19931.6"
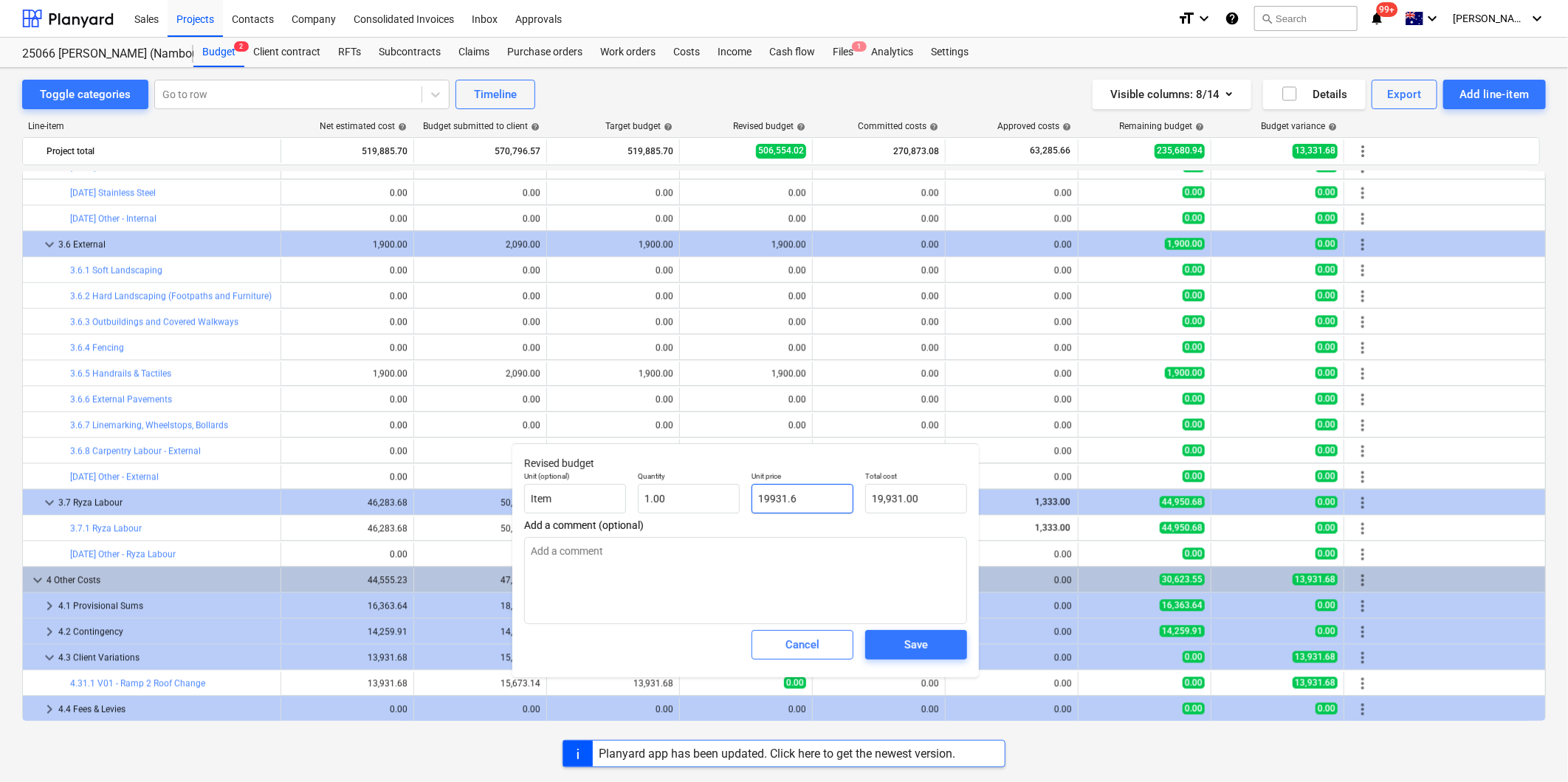
type input "19,931.60"
type textarea "x"
type input "19931.68"
type input "19,931.68"
type input "19931.68"
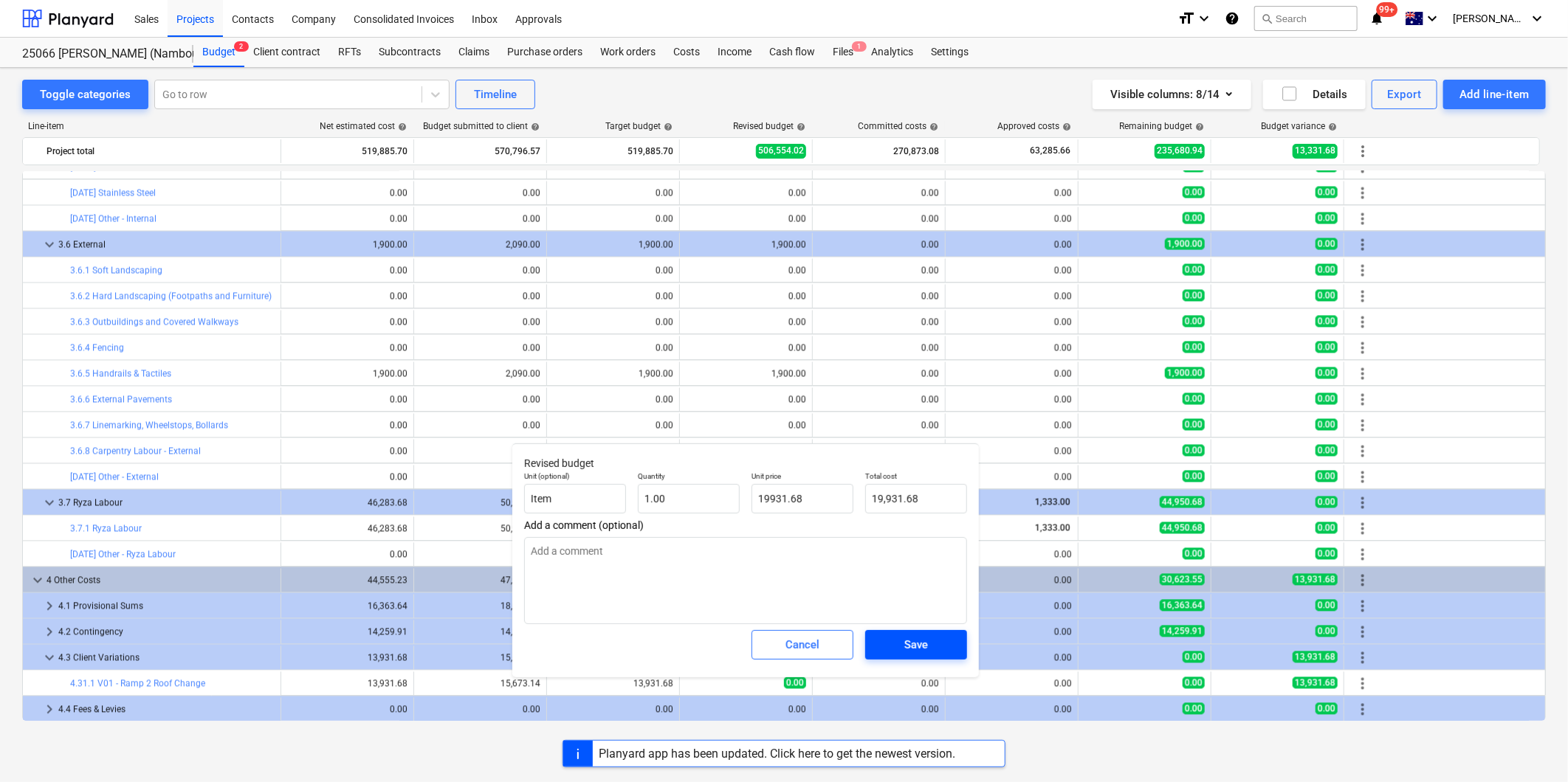
type textarea "x"
type input "19,931.68"
click at [916, 653] on div "Save" at bounding box center [916, 645] width 24 height 19
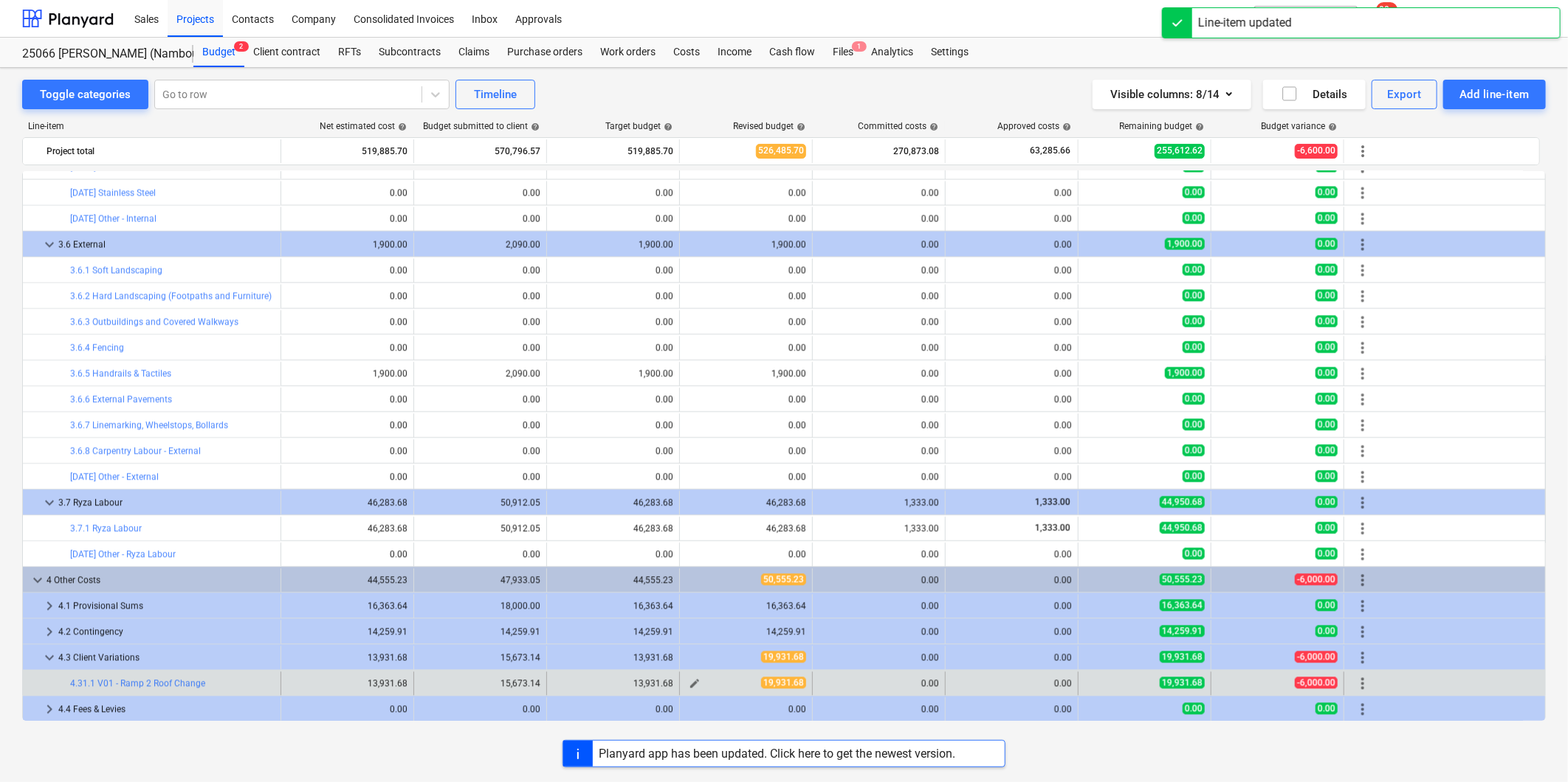
click at [692, 684] on span "edit" at bounding box center [694, 684] width 12 height 12
type textarea "x"
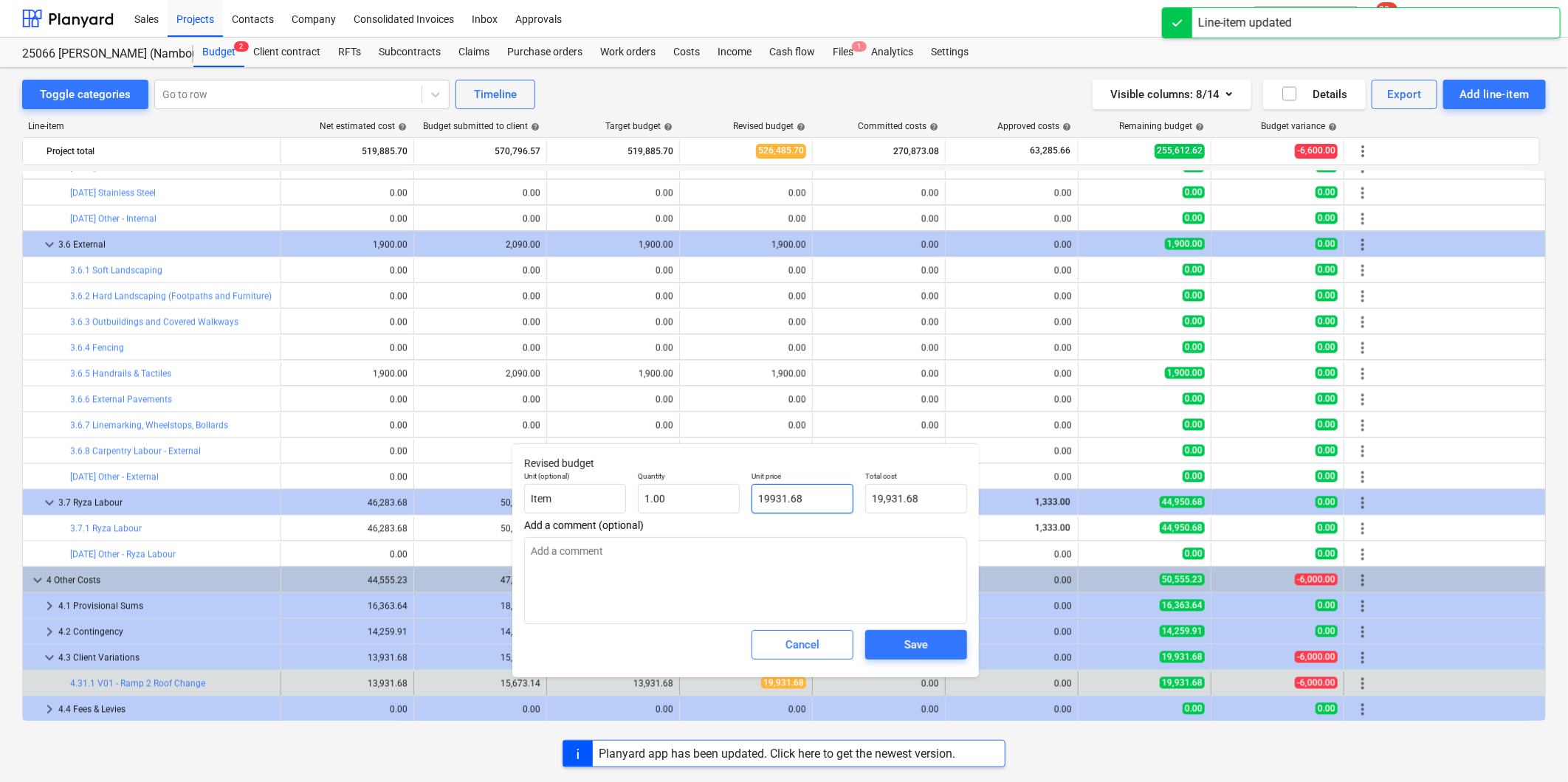
type input "19931.68"
click at [770, 501] on input "19931.68" at bounding box center [803, 498] width 102 height 29
type textarea "x"
type input "1931.68"
type input "1,931.68"
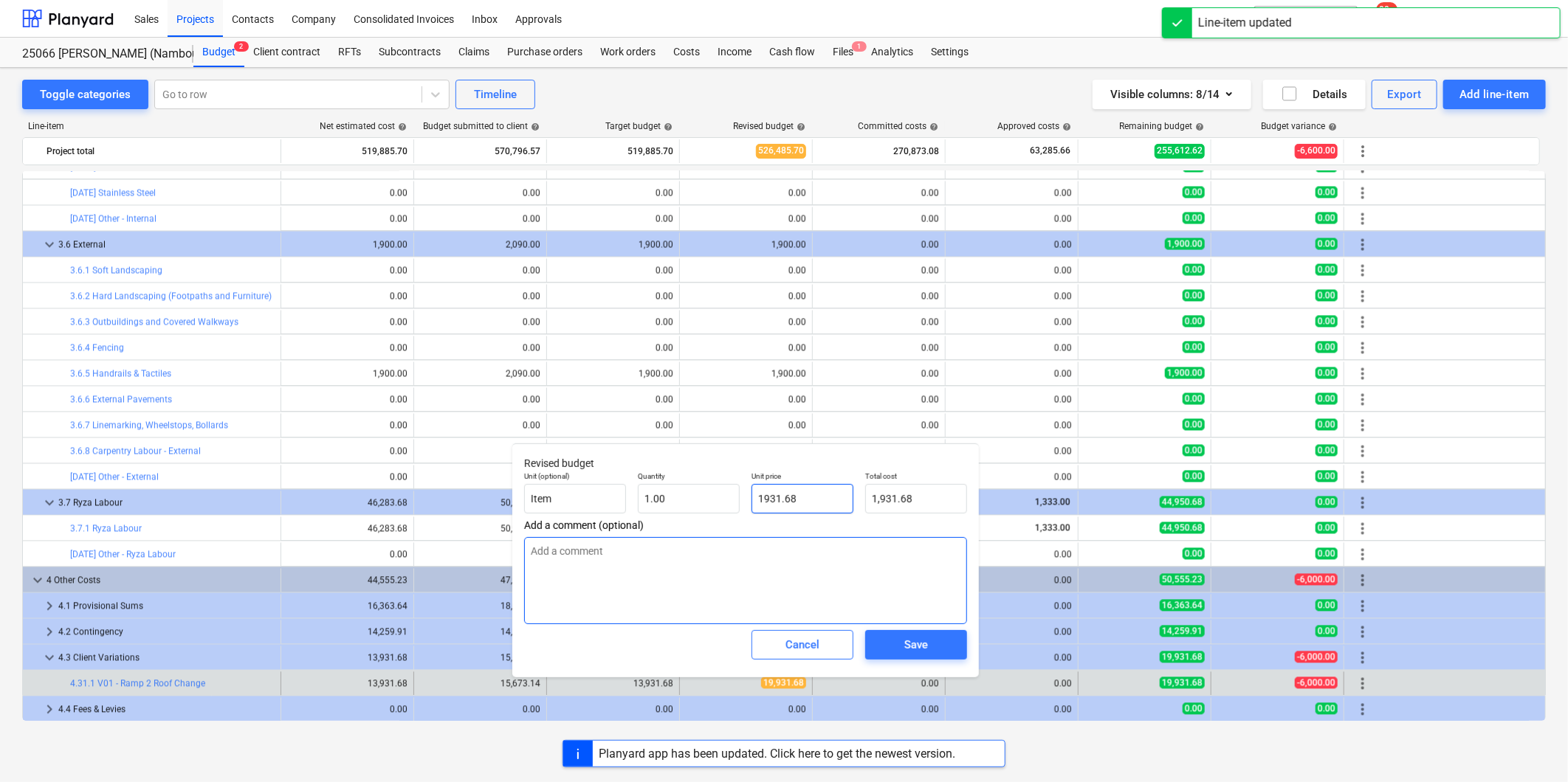
type textarea "x"
type input "13931.68"
type input "13,931.68"
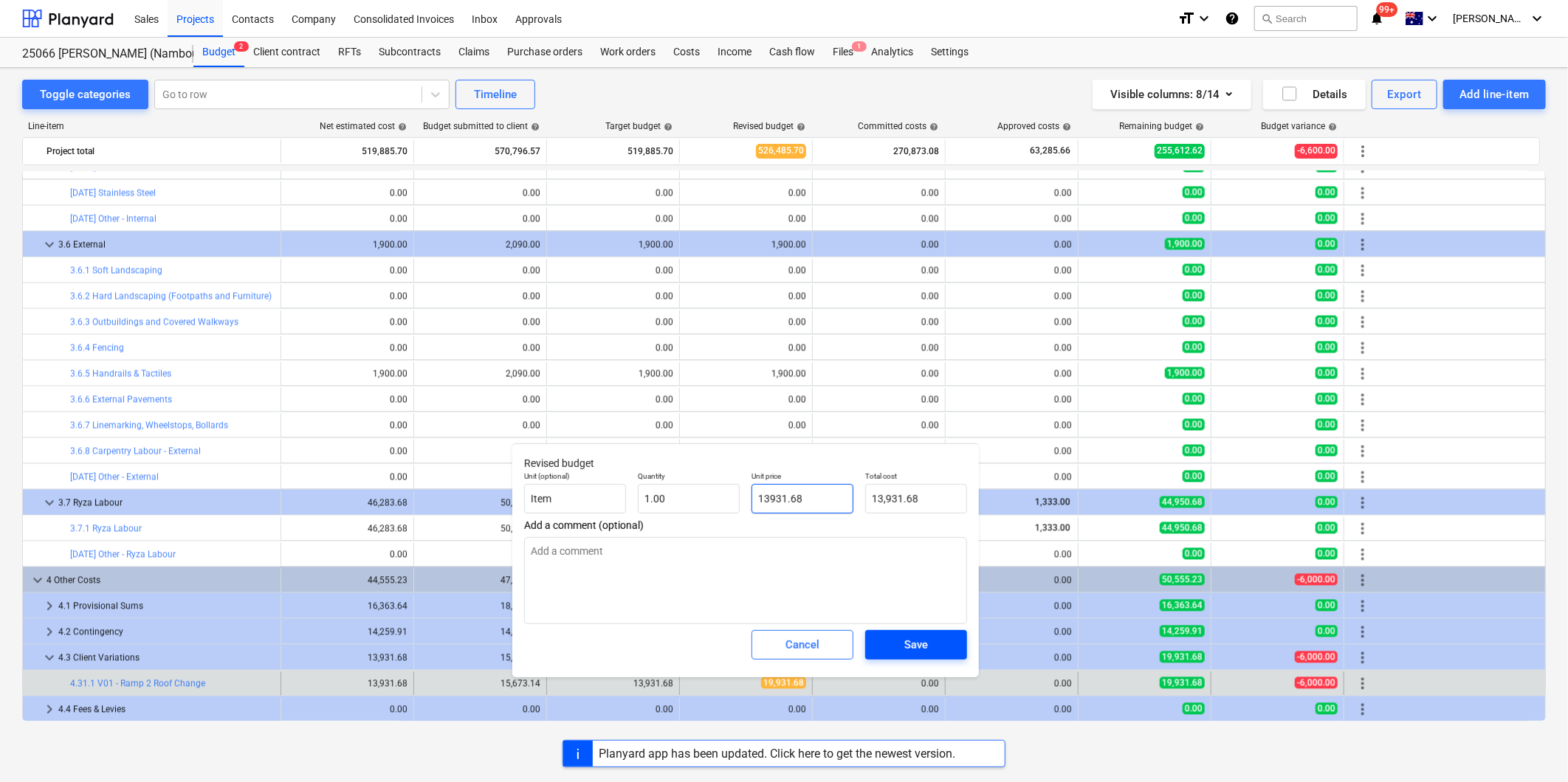
type input "13931.68"
type textarea "x"
type input "13,931.68"
click at [905, 643] on div "Save" at bounding box center [916, 645] width 24 height 19
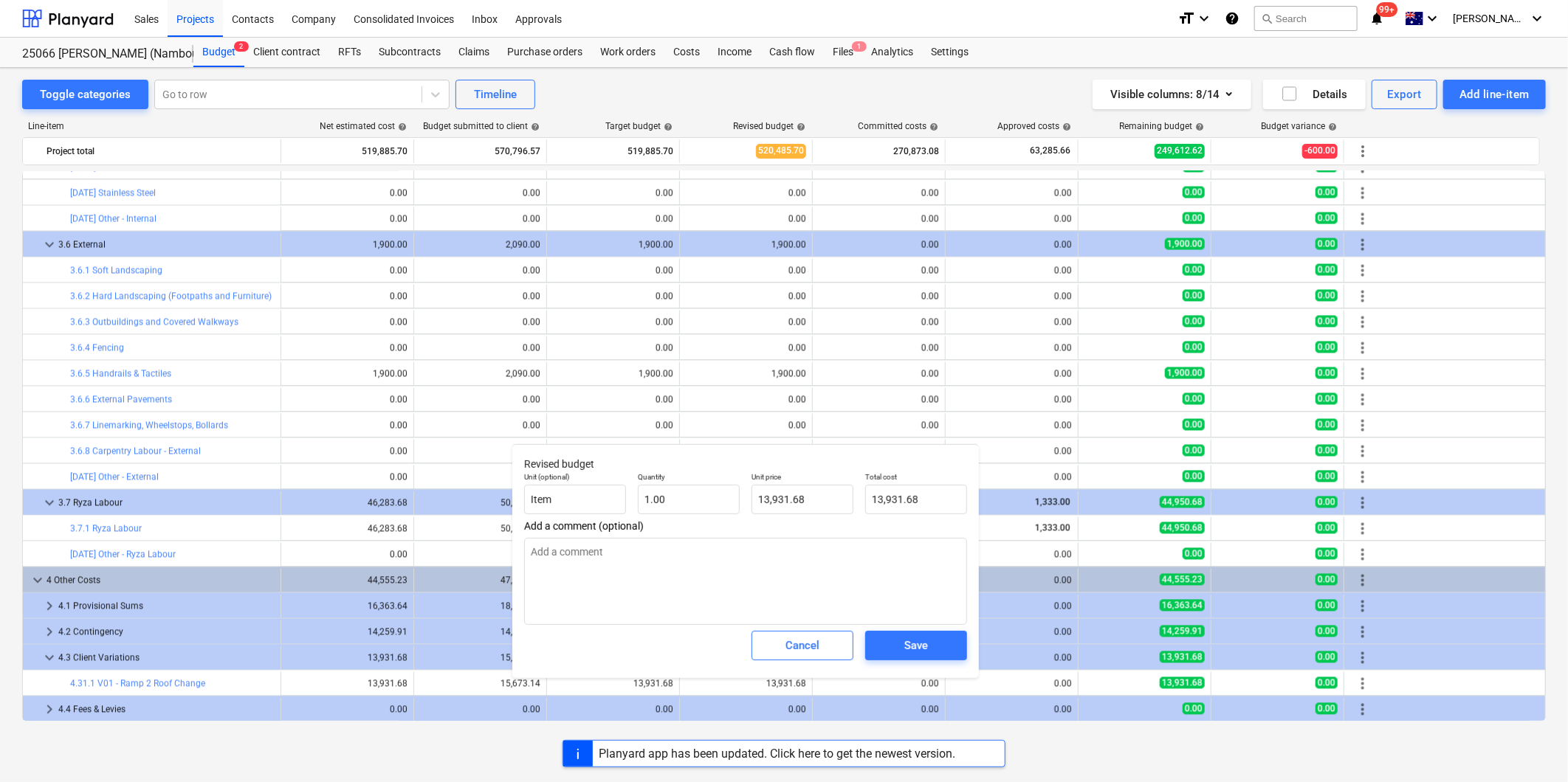
type textarea "x"
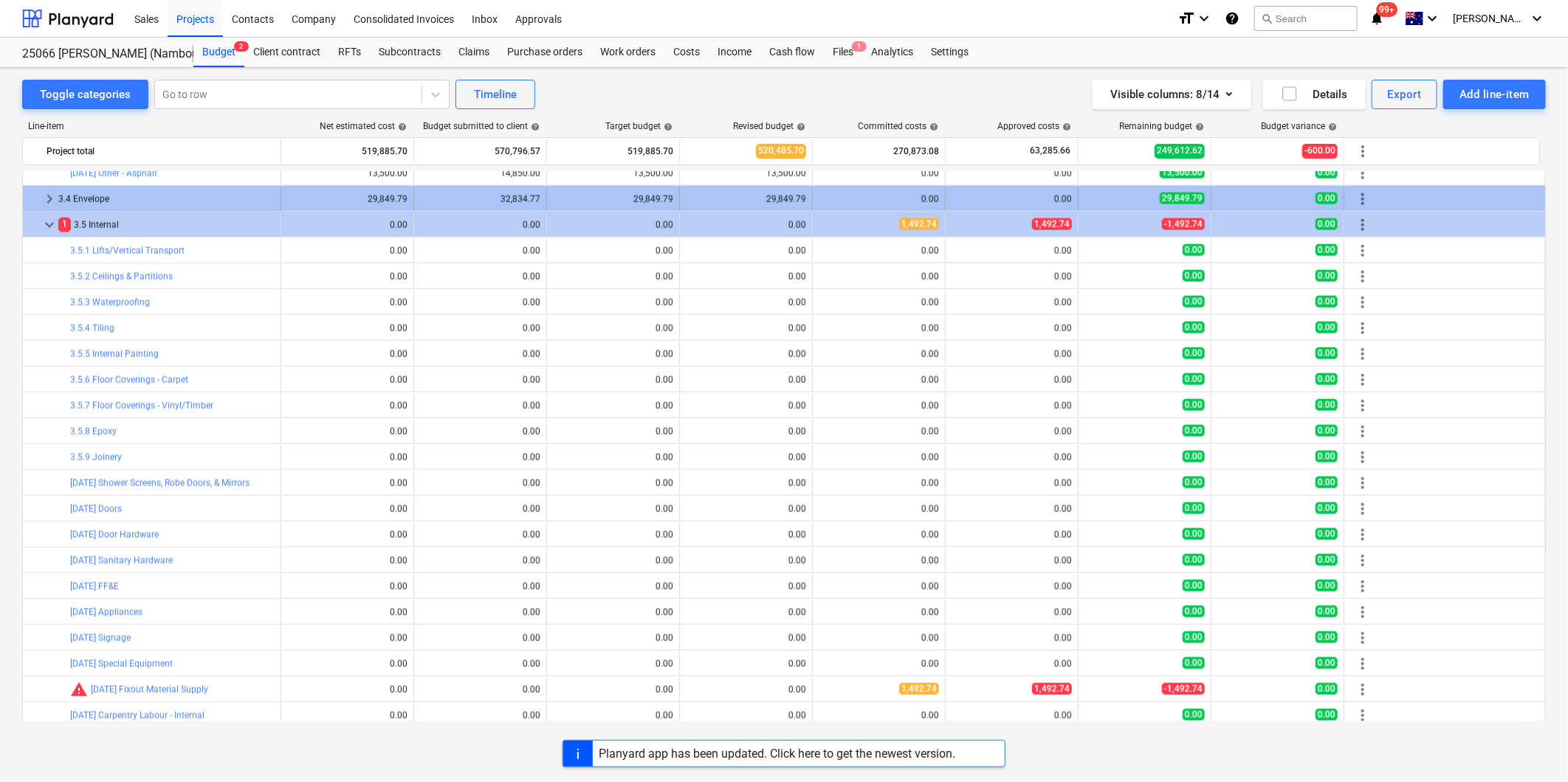
scroll to position [1222, 0]
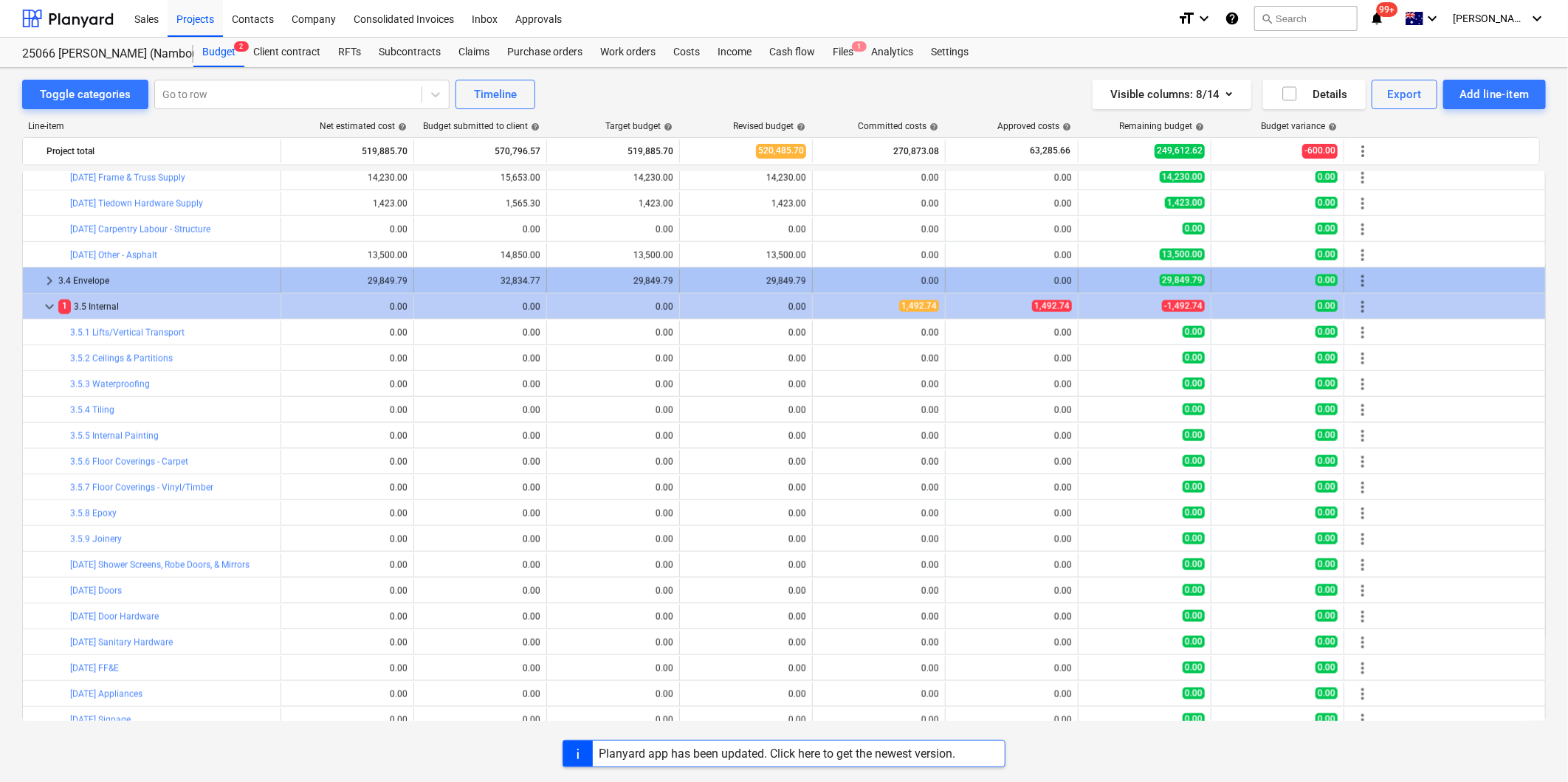
click at [53, 282] on span "keyboard_arrow_right" at bounding box center [49, 281] width 18 height 18
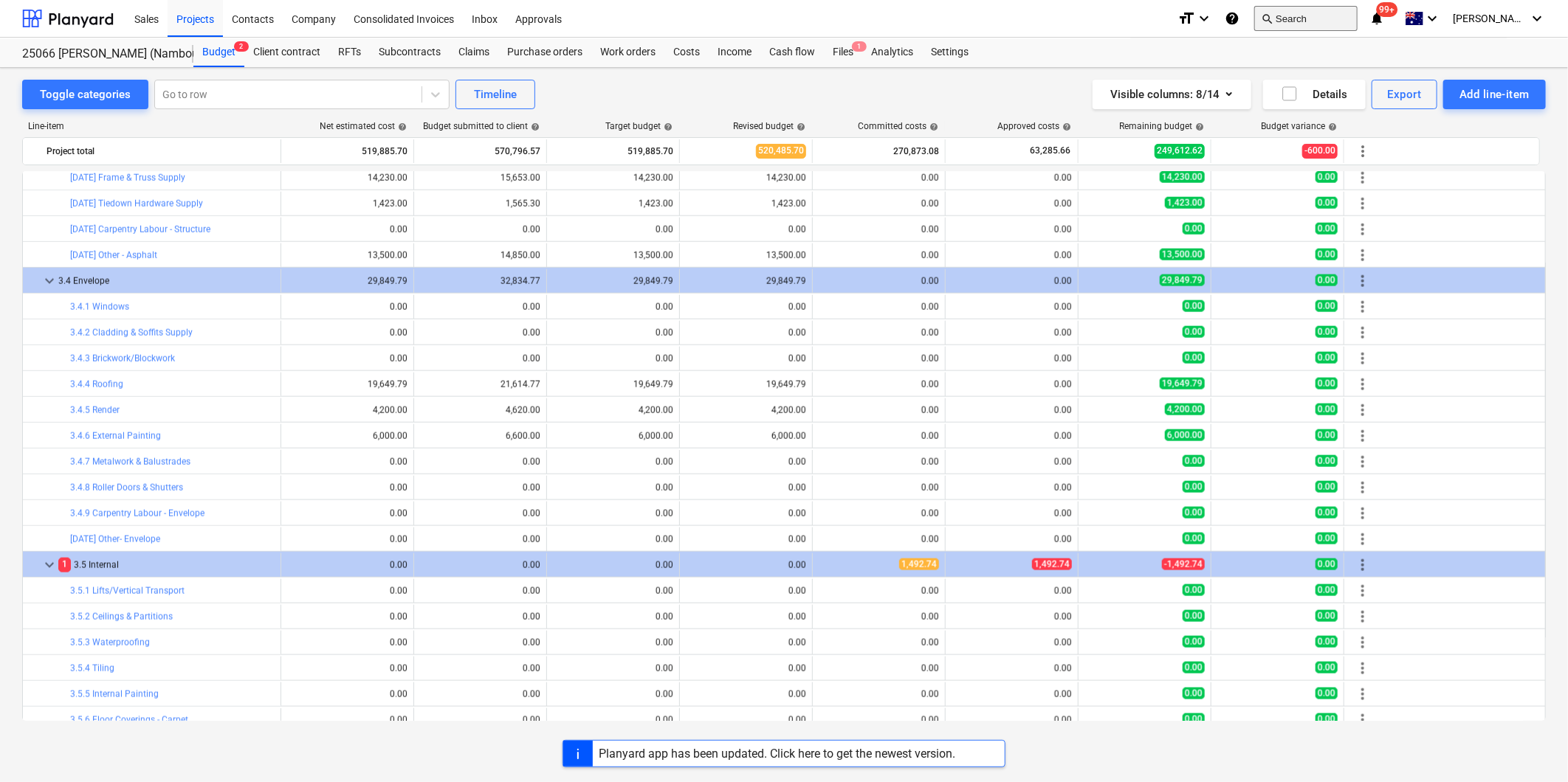
click at [1344, 16] on button "search Search" at bounding box center [1306, 18] width 104 height 25
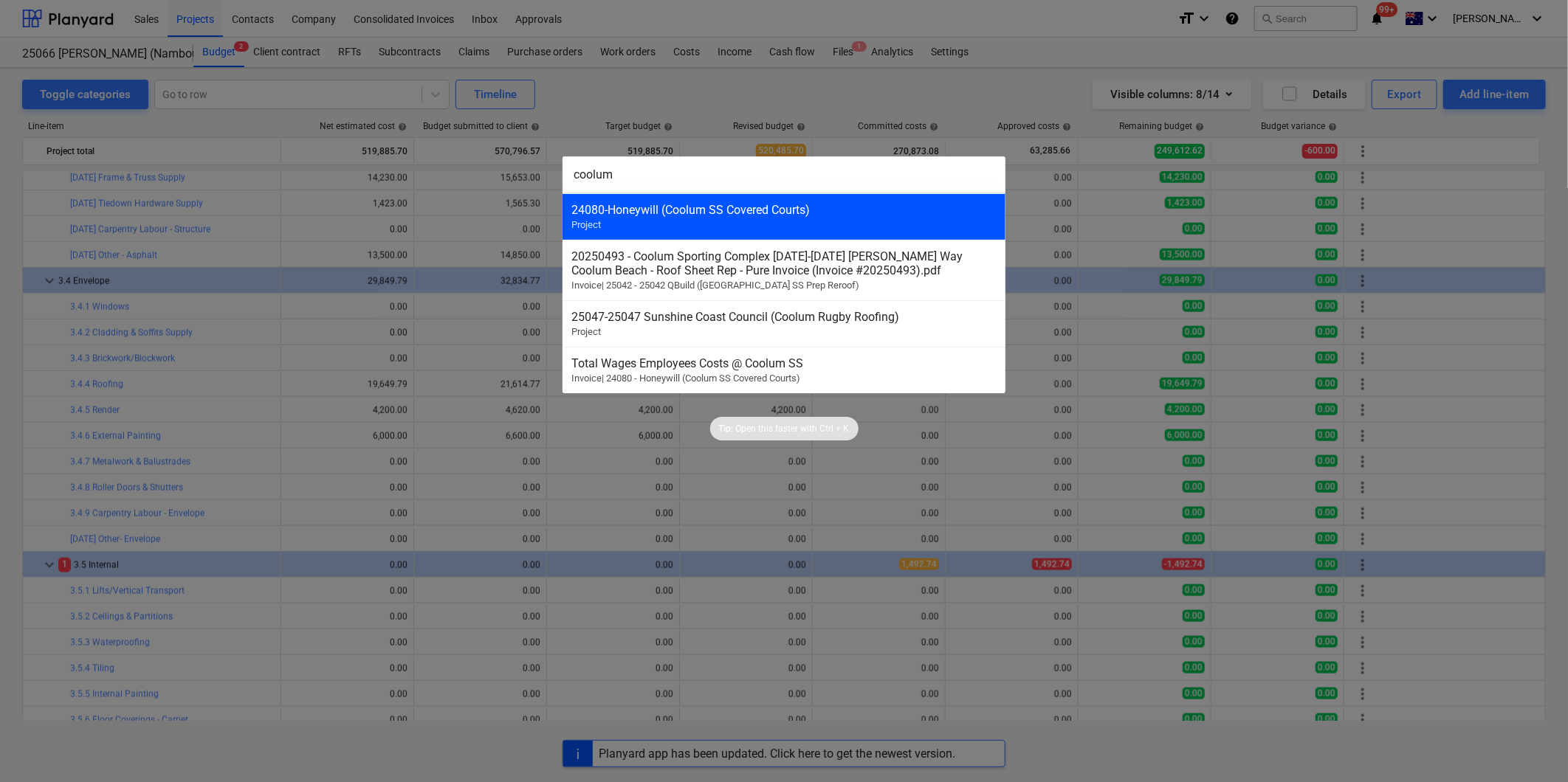
type input "coolum"
click at [711, 211] on div "24080 - Honeywill (Coolum SS Covered Courts)" at bounding box center [784, 209] width 425 height 14
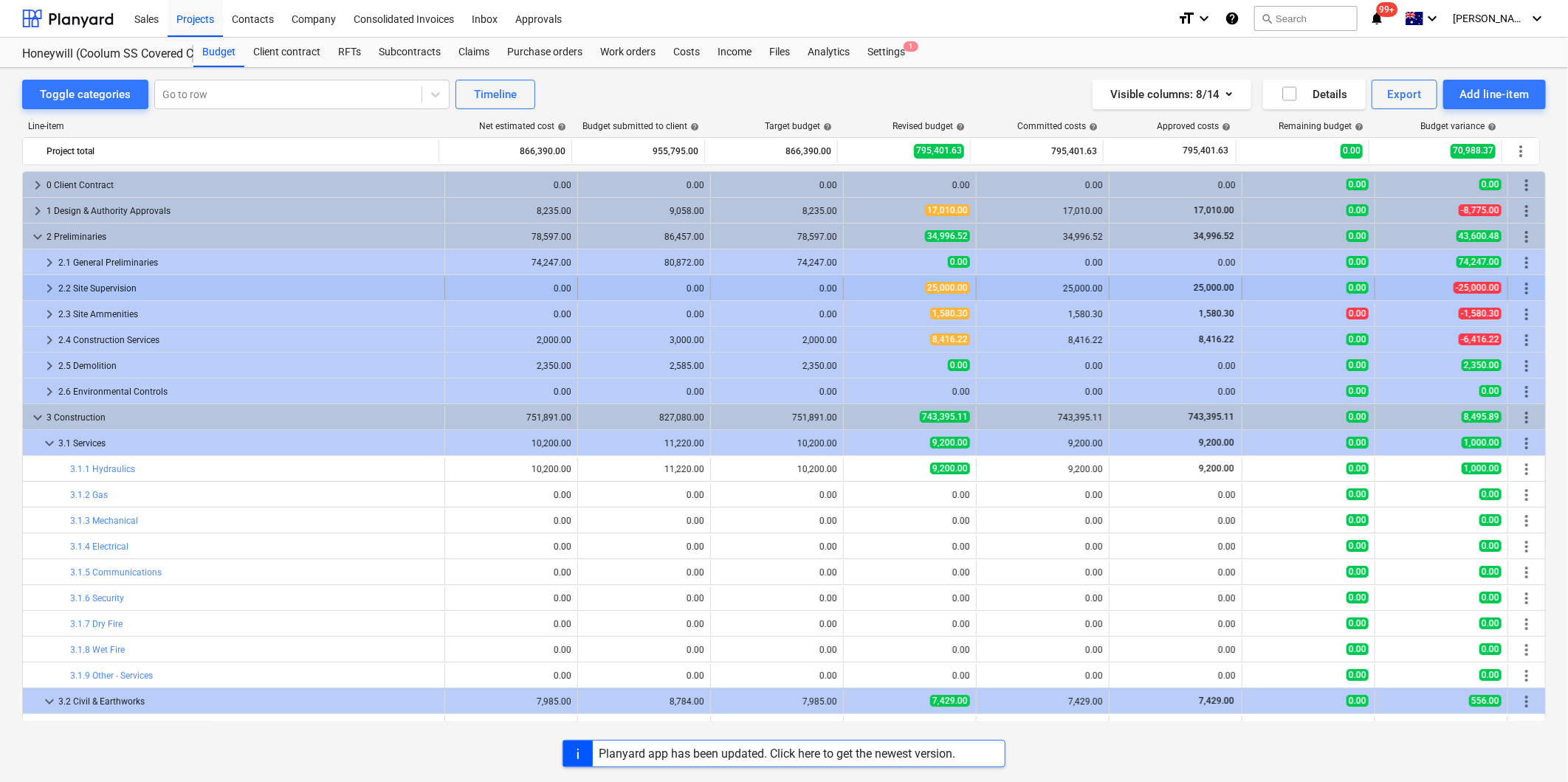
click at [49, 288] on span "keyboard_arrow_right" at bounding box center [49, 289] width 18 height 18
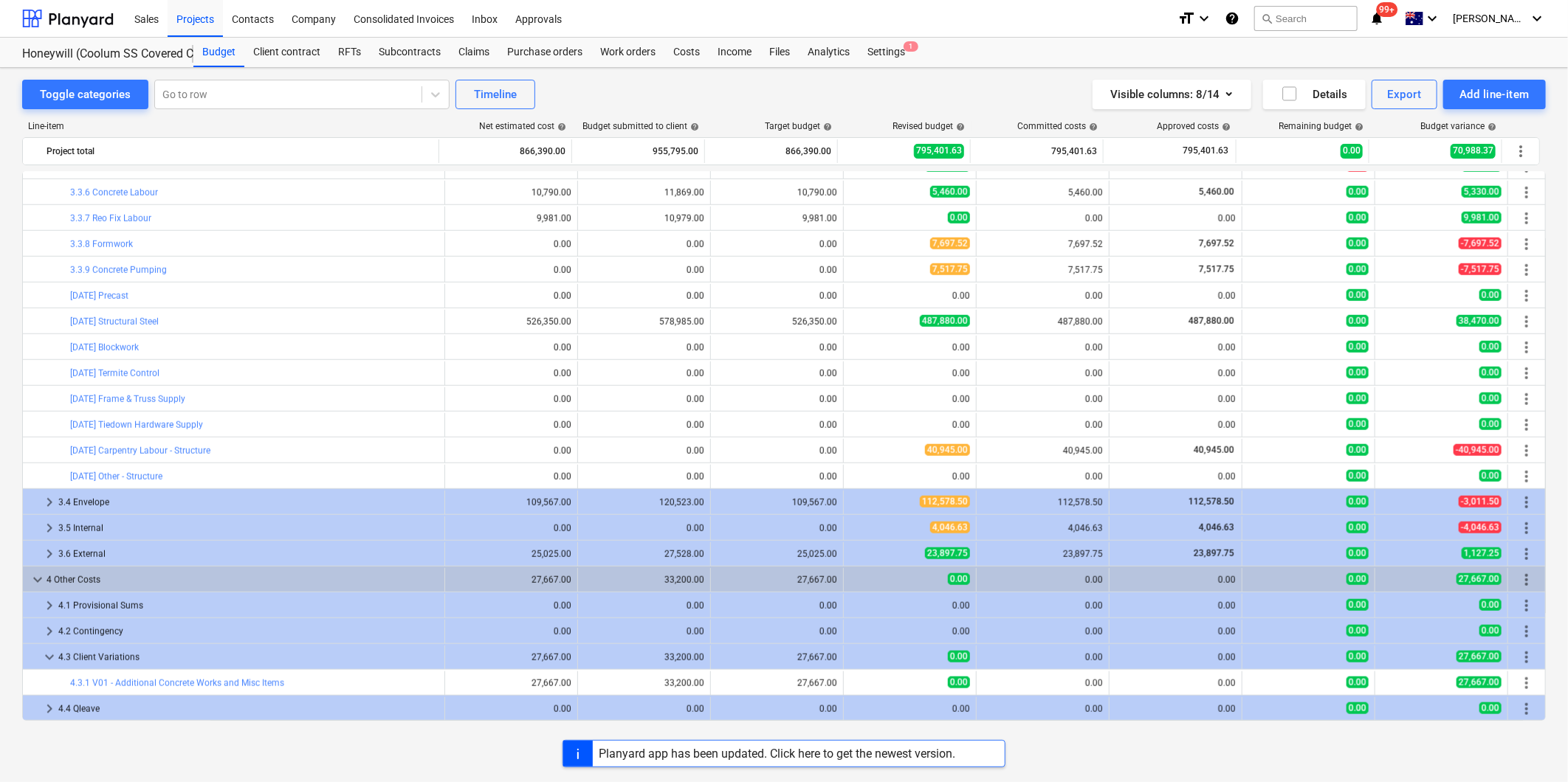
scroll to position [870, 0]
